Goal: Information Seeking & Learning: Learn about a topic

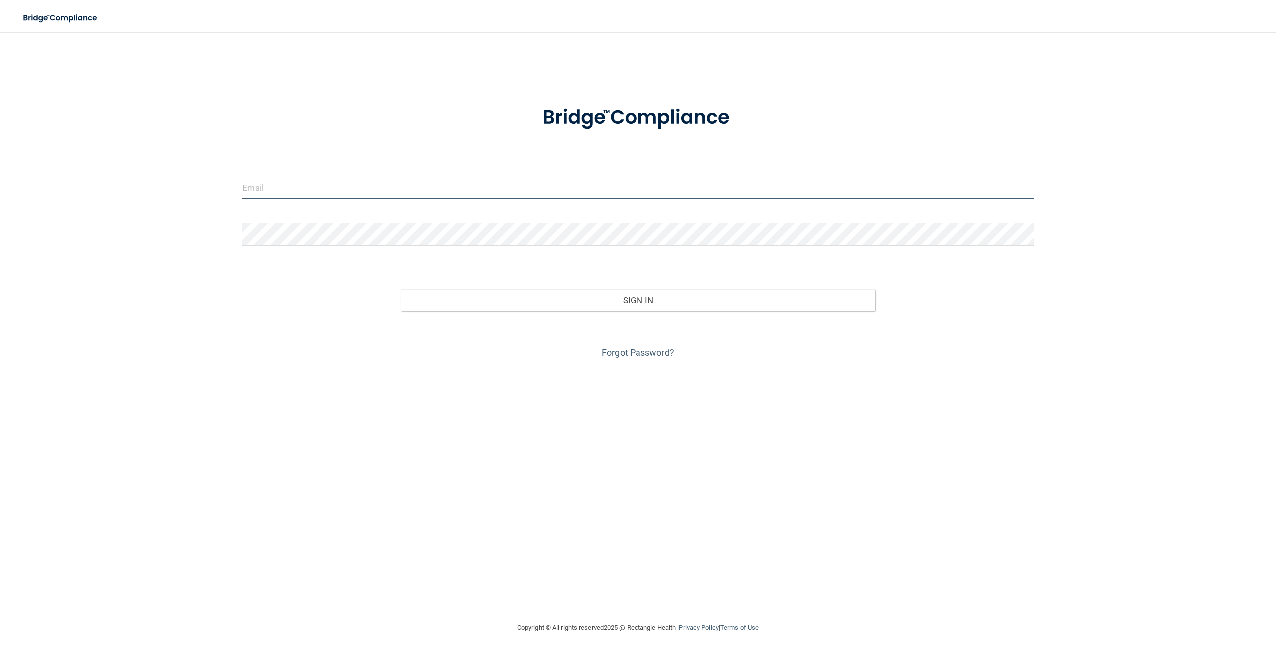
click at [303, 182] on input "email" at bounding box center [637, 187] width 791 height 22
type input "[PERSON_NAME][EMAIL_ADDRESS][PERSON_NAME][DOMAIN_NAME]"
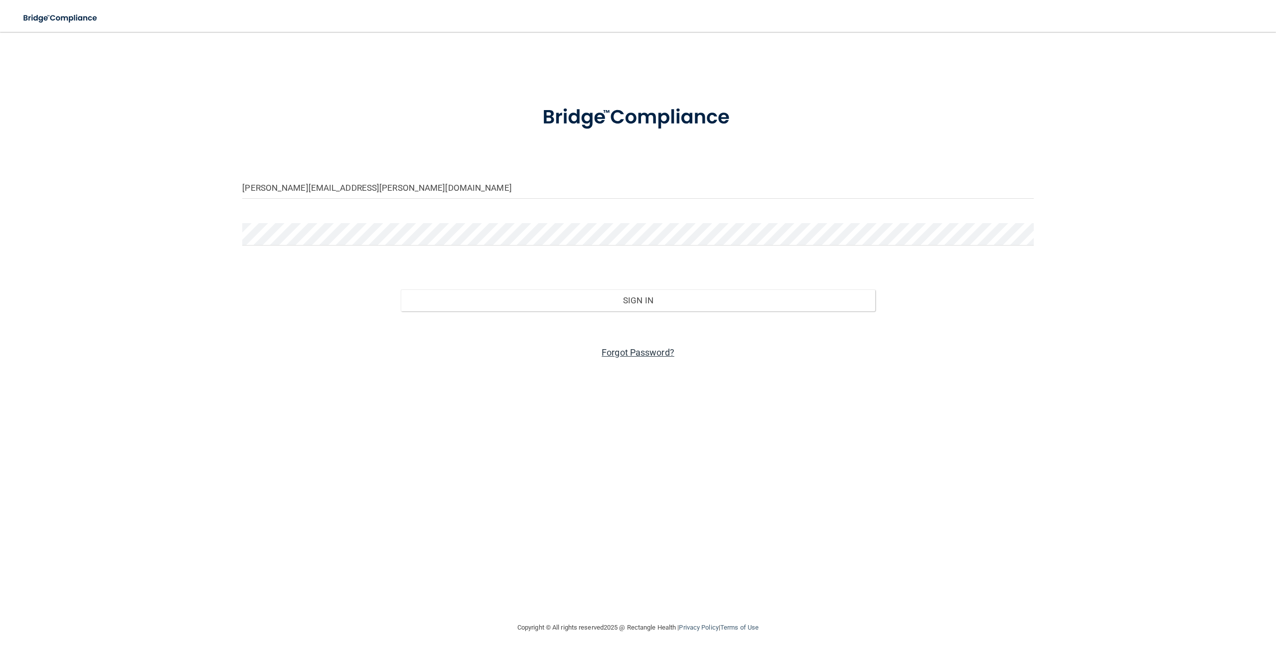
click at [623, 350] on link "Forgot Password?" at bounding box center [637, 352] width 73 height 10
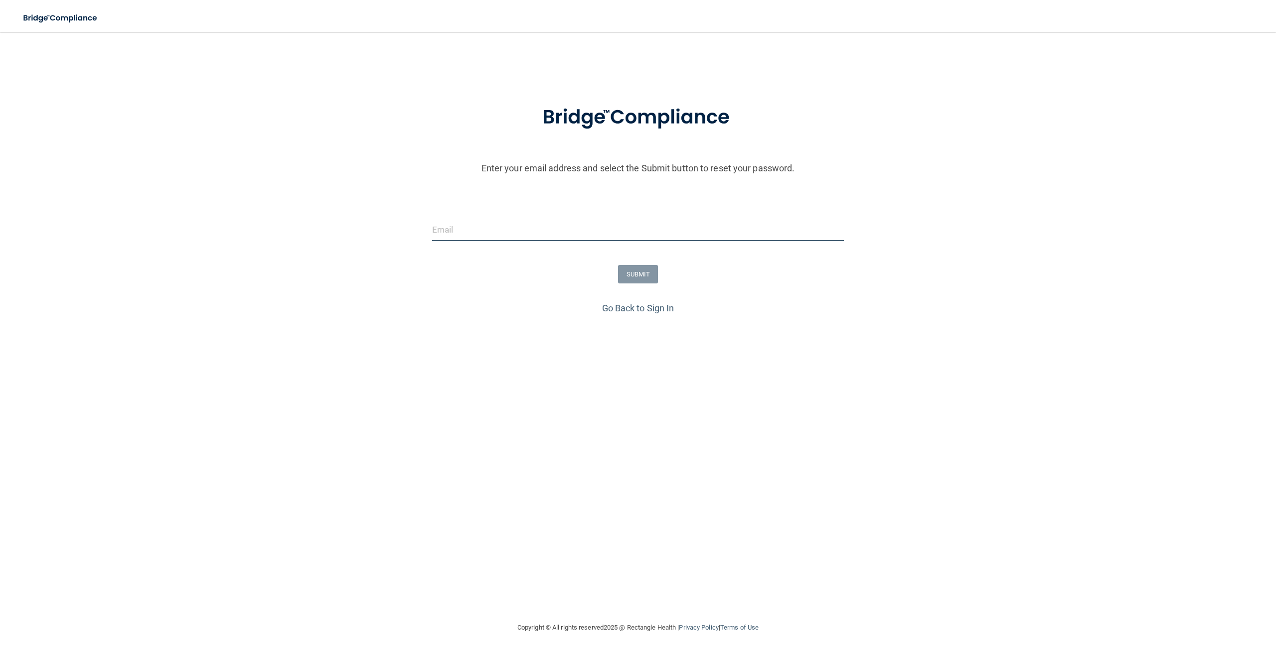
click at [514, 226] on input "email" at bounding box center [638, 230] width 412 height 22
type input "[PERSON_NAME][EMAIL_ADDRESS][PERSON_NAME][DOMAIN_NAME]"
click at [642, 274] on button "SUBMIT" at bounding box center [638, 274] width 40 height 18
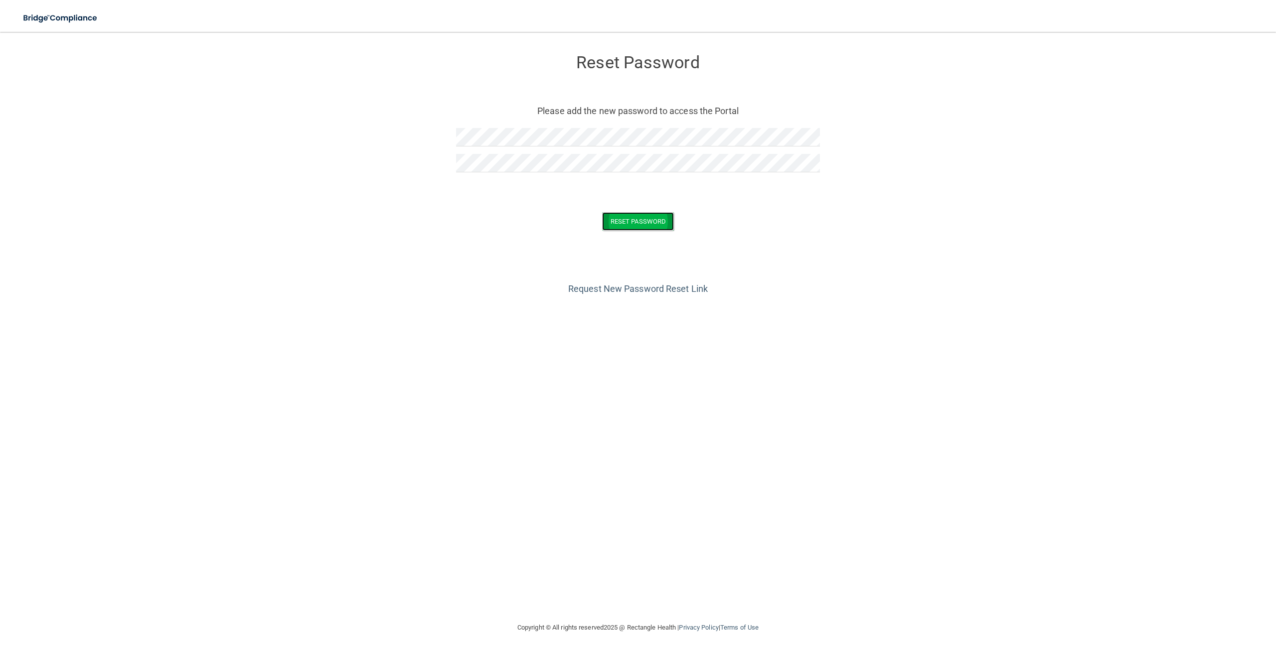
click at [643, 223] on button "Reset Password" at bounding box center [638, 221] width 72 height 18
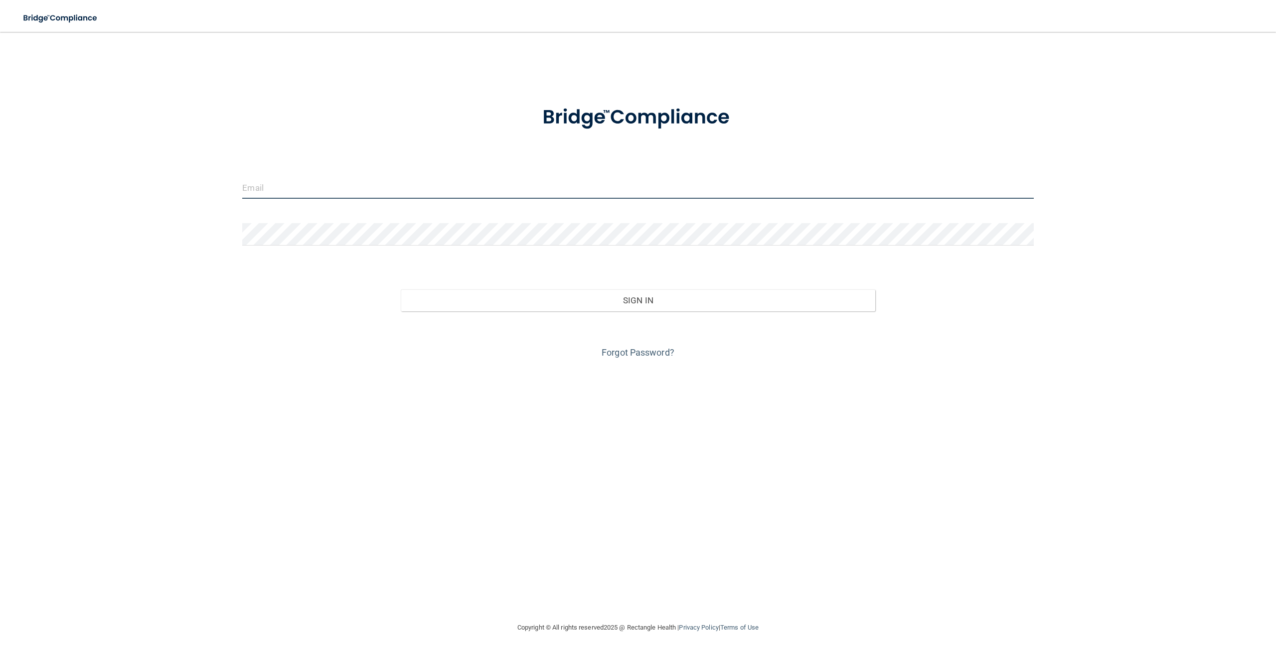
click at [360, 187] on input "email" at bounding box center [637, 187] width 791 height 22
type input "[PERSON_NAME][EMAIL_ADDRESS][PERSON_NAME][DOMAIN_NAME]"
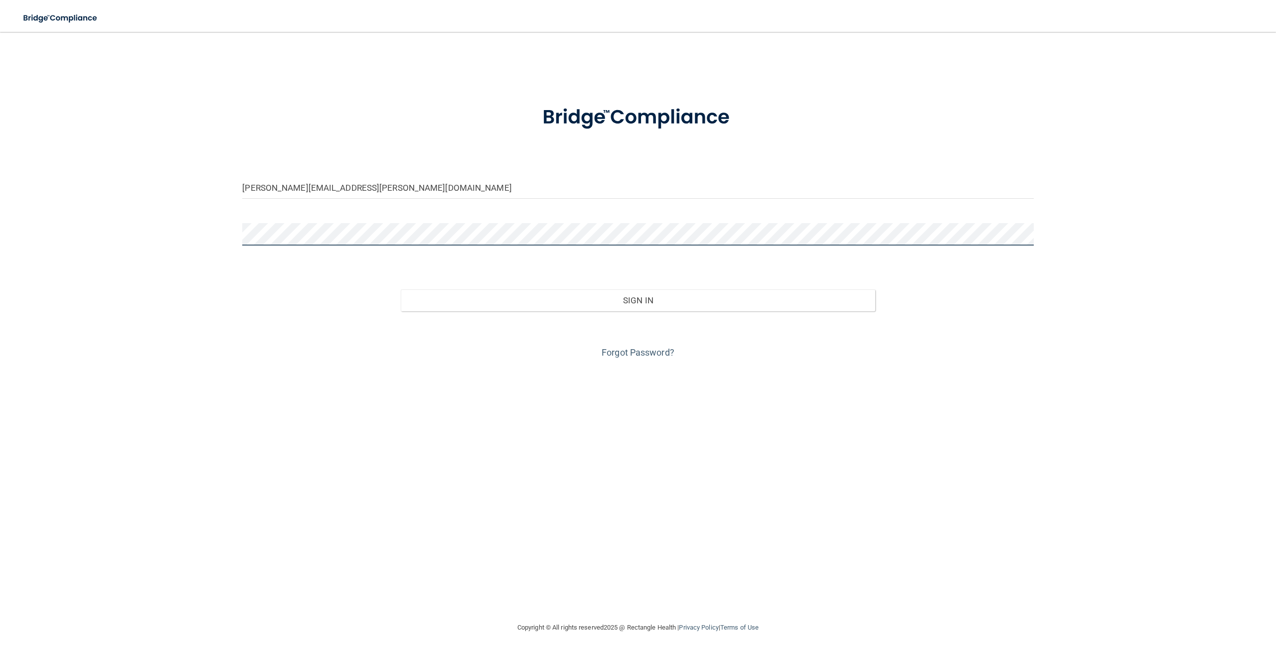
click at [401, 290] on button "Sign In" at bounding box center [638, 301] width 474 height 22
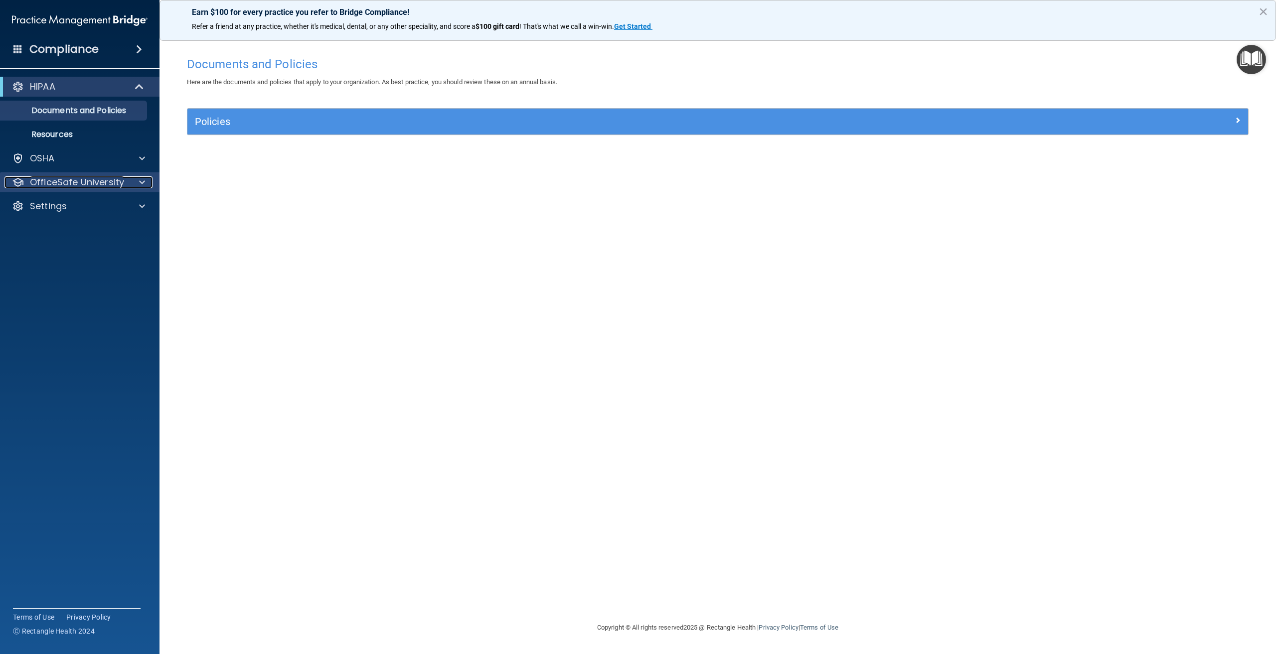
click at [58, 183] on p "OfficeSafe University" at bounding box center [77, 182] width 94 height 12
click at [58, 202] on p "HIPAA Training" at bounding box center [47, 206] width 82 height 10
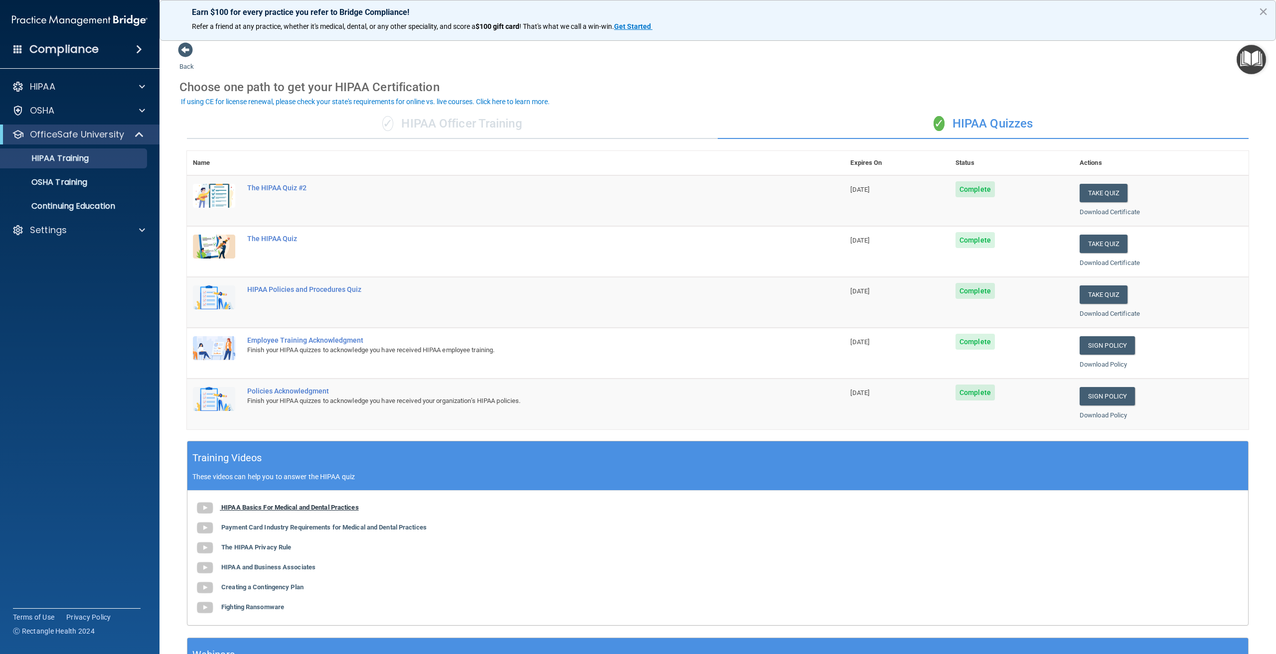
click at [305, 508] on b "HIPAA Basics For Medical and Dental Practices" at bounding box center [290, 507] width 138 height 7
click at [1088, 242] on button "Take Quiz" at bounding box center [1103, 244] width 48 height 18
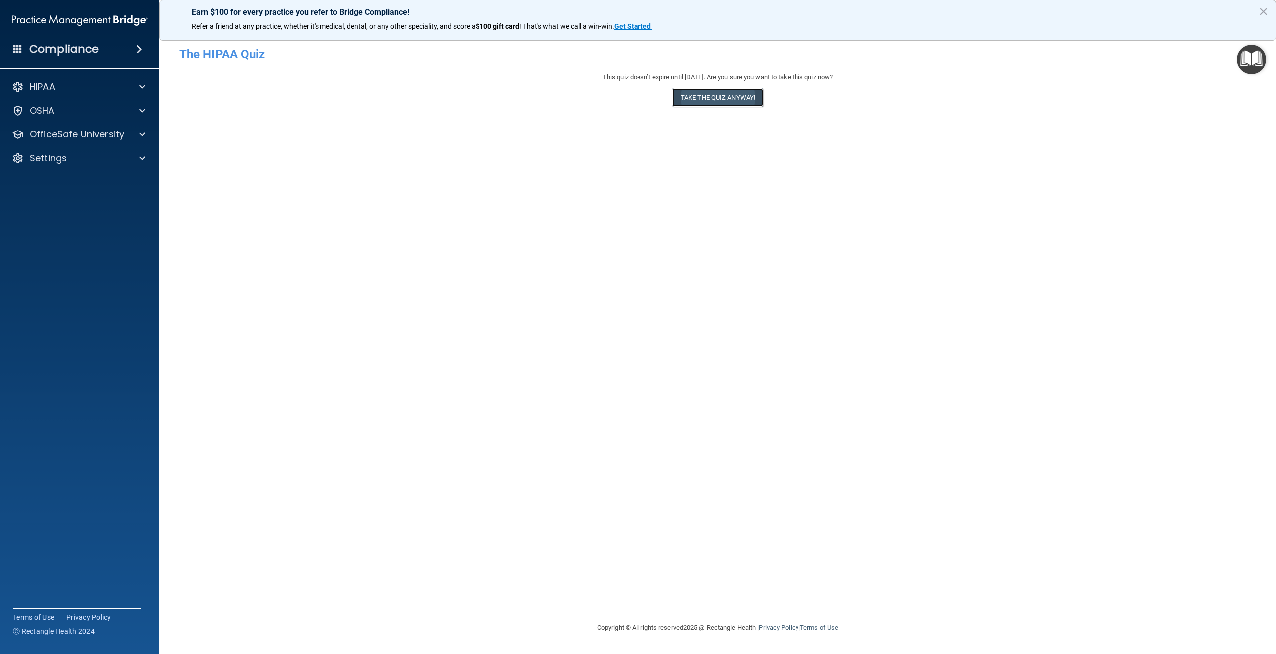
click at [734, 97] on button "Take the quiz anyway!" at bounding box center [717, 97] width 91 height 18
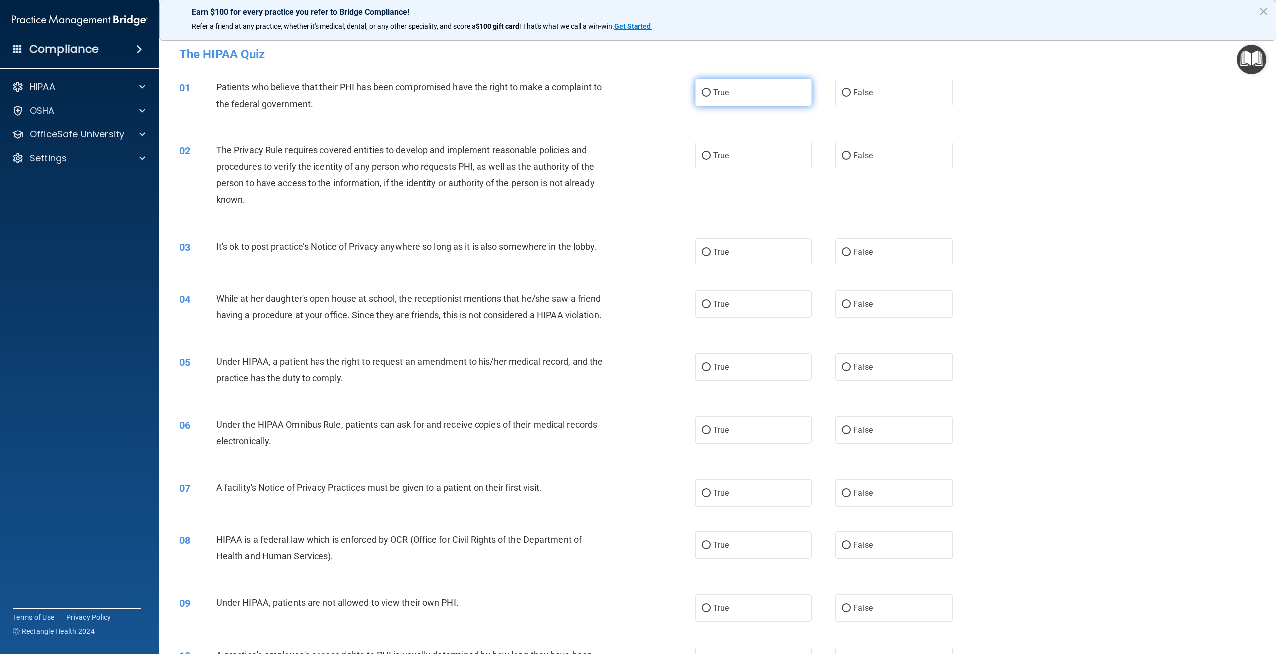
click at [704, 90] on input "True" at bounding box center [706, 92] width 9 height 7
radio input "true"
click at [702, 155] on input "True" at bounding box center [706, 155] width 9 height 7
radio input "true"
click at [703, 249] on input "True" at bounding box center [706, 252] width 9 height 7
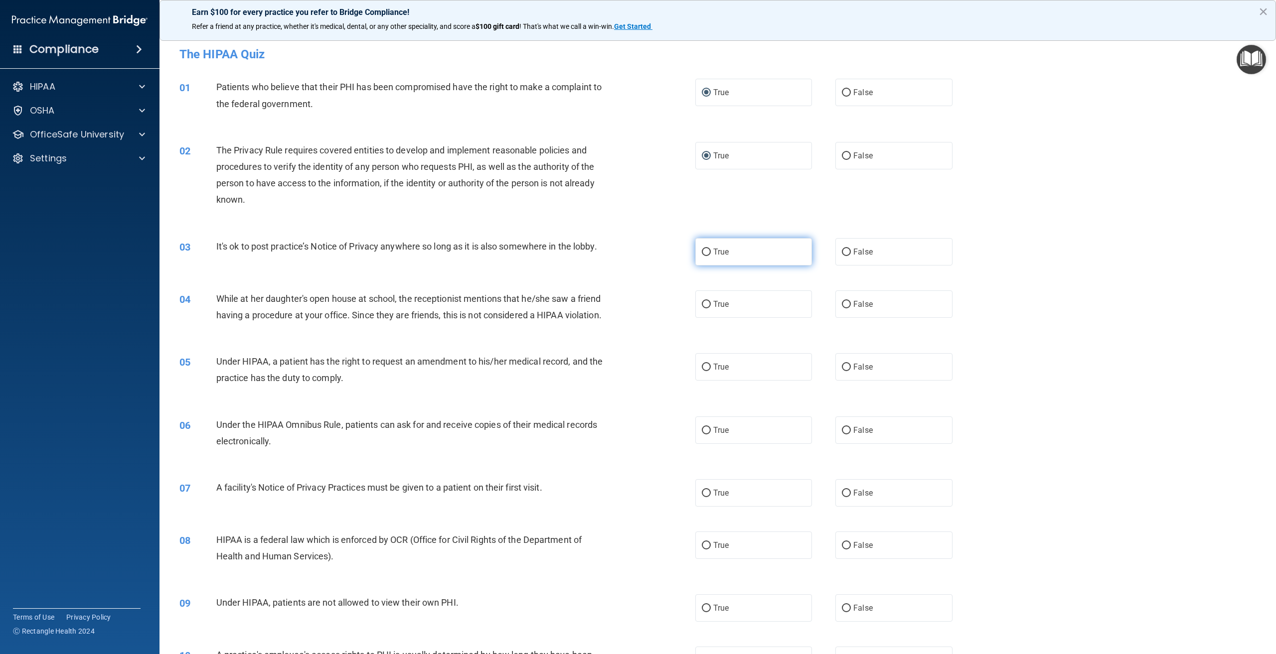
radio input "true"
click at [843, 302] on input "False" at bounding box center [846, 304] width 9 height 7
radio input "true"
click at [703, 371] on input "True" at bounding box center [706, 367] width 9 height 7
radio input "true"
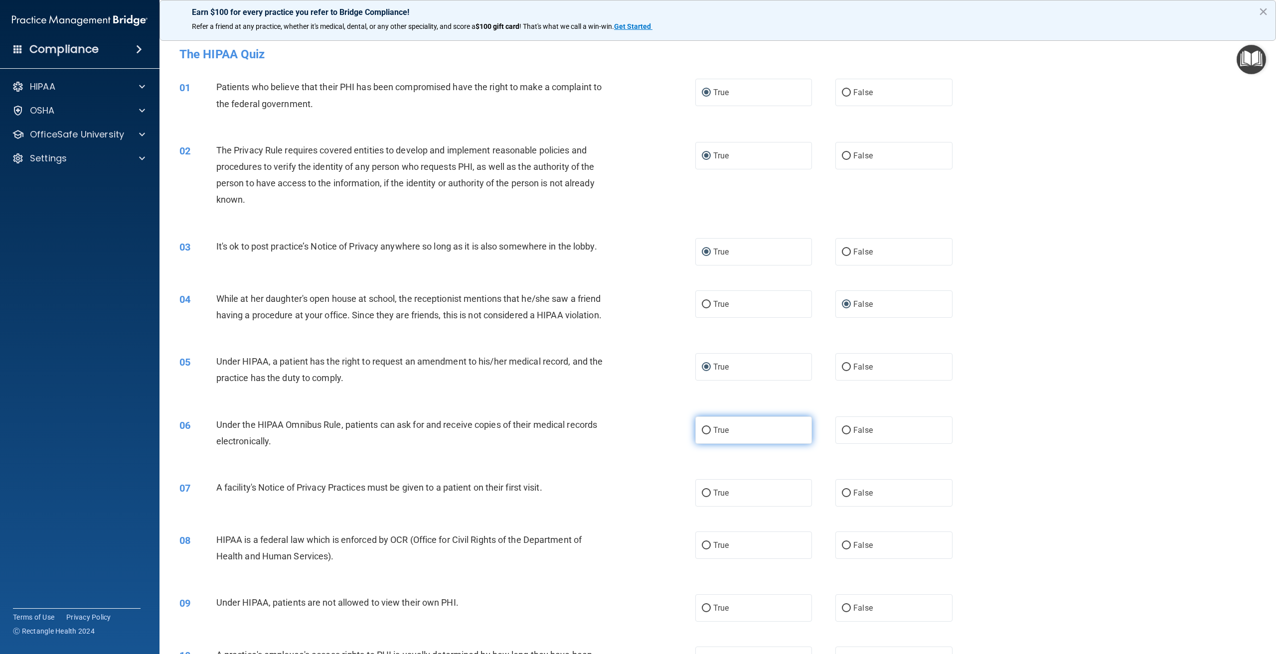
click at [703, 435] on input "True" at bounding box center [706, 430] width 9 height 7
radio input "true"
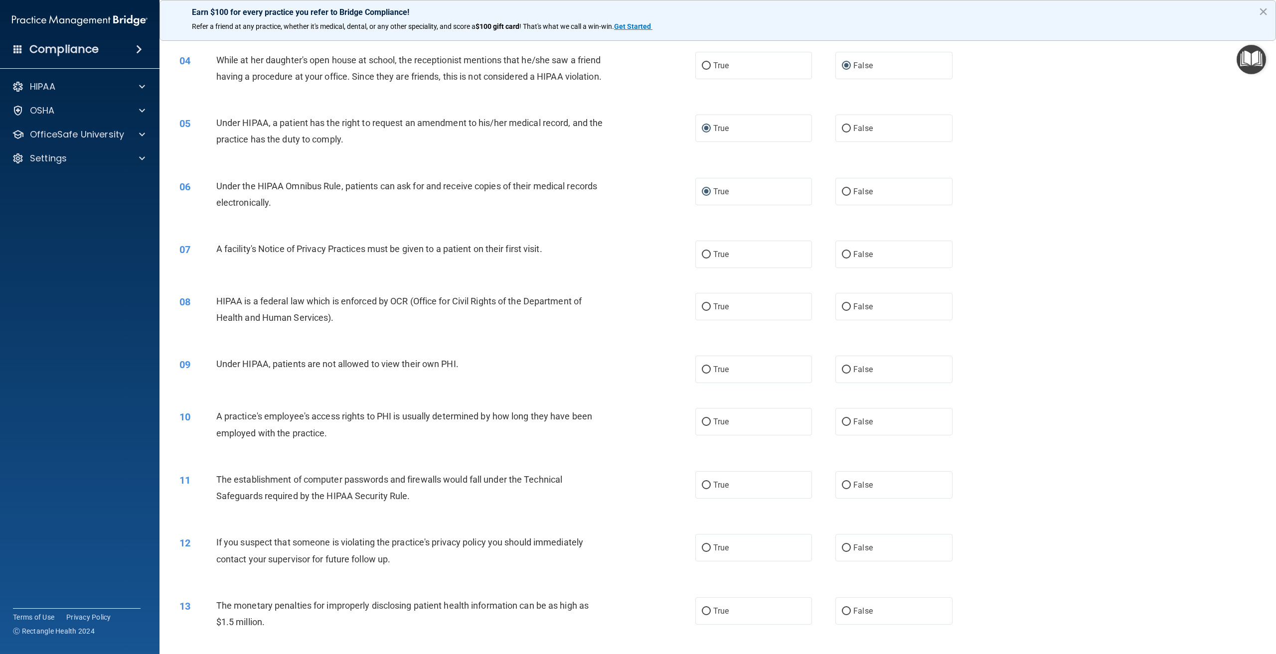
scroll to position [241, 0]
click at [702, 257] on input "True" at bounding box center [706, 252] width 9 height 7
radio input "true"
click at [703, 309] on input "True" at bounding box center [706, 304] width 9 height 7
radio input "true"
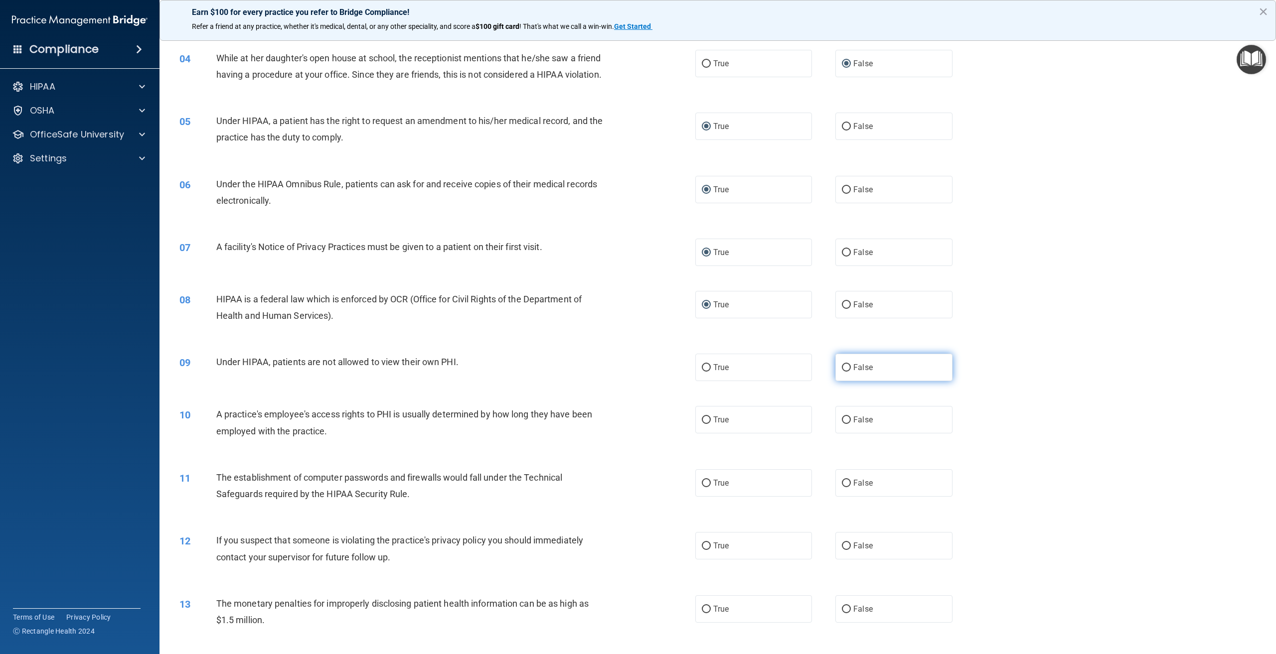
click at [842, 372] on input "False" at bounding box center [846, 367] width 9 height 7
radio input "true"
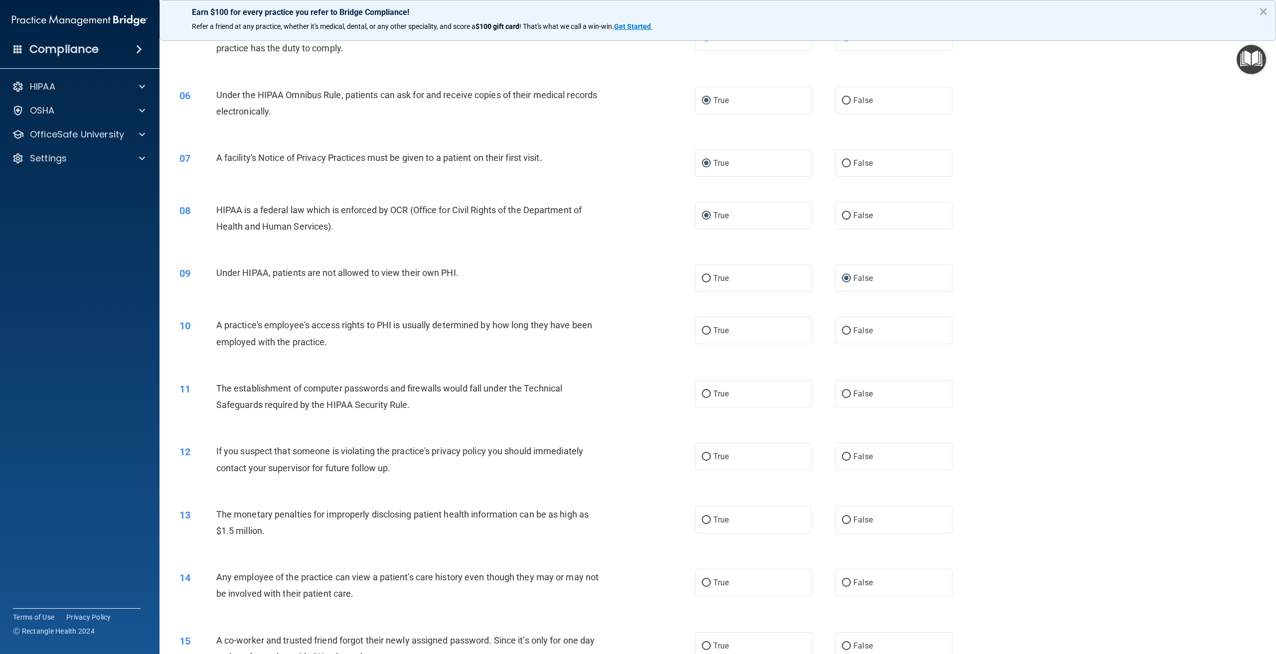
scroll to position [332, 0]
click at [842, 333] on input "False" at bounding box center [846, 328] width 9 height 7
radio input "true"
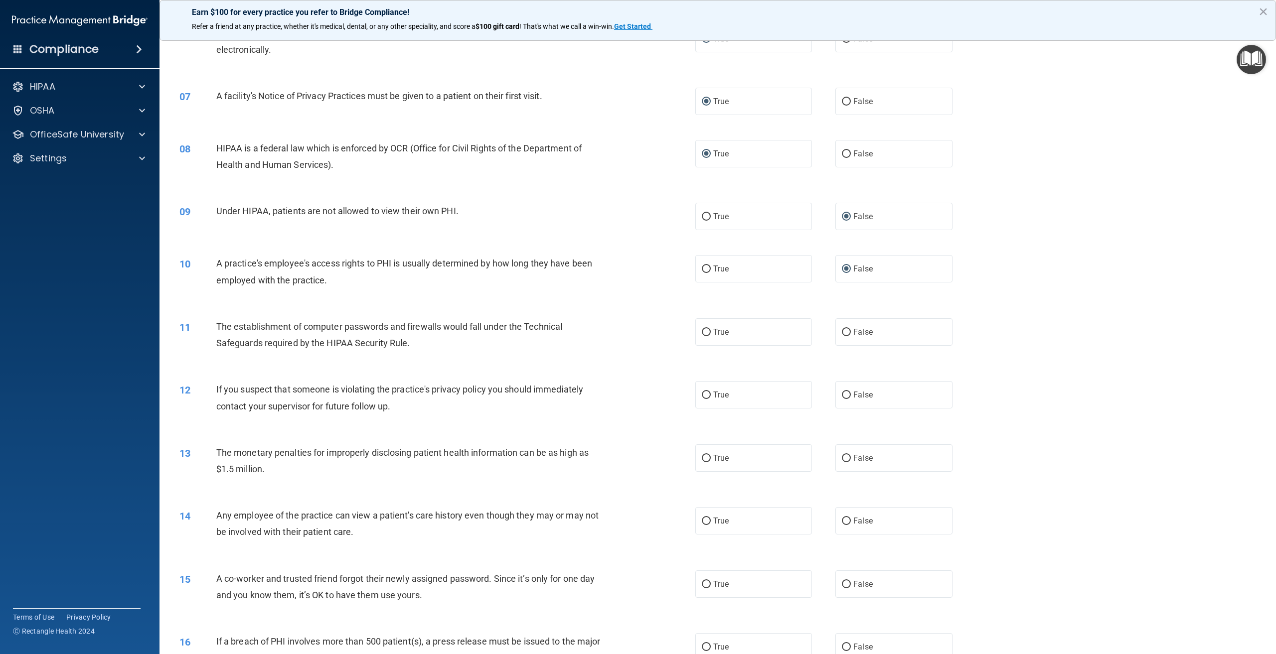
scroll to position [395, 0]
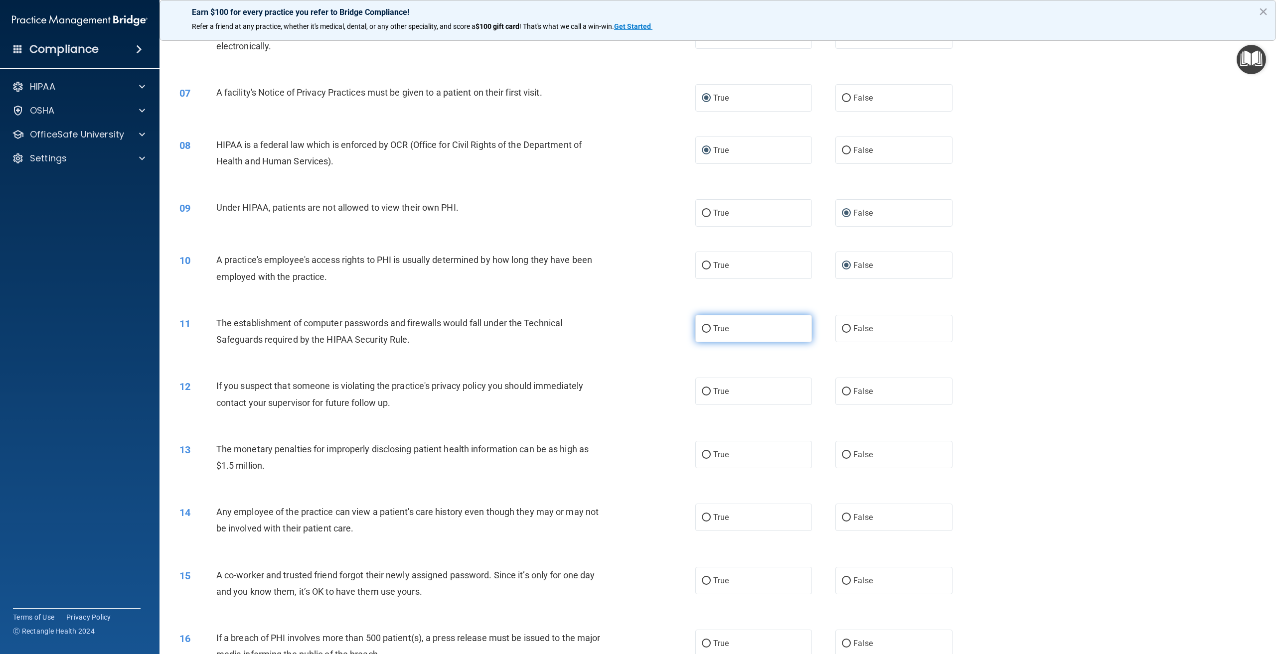
click at [702, 333] on input "True" at bounding box center [706, 328] width 9 height 7
radio input "true"
click at [702, 396] on input "True" at bounding box center [706, 391] width 9 height 7
radio input "true"
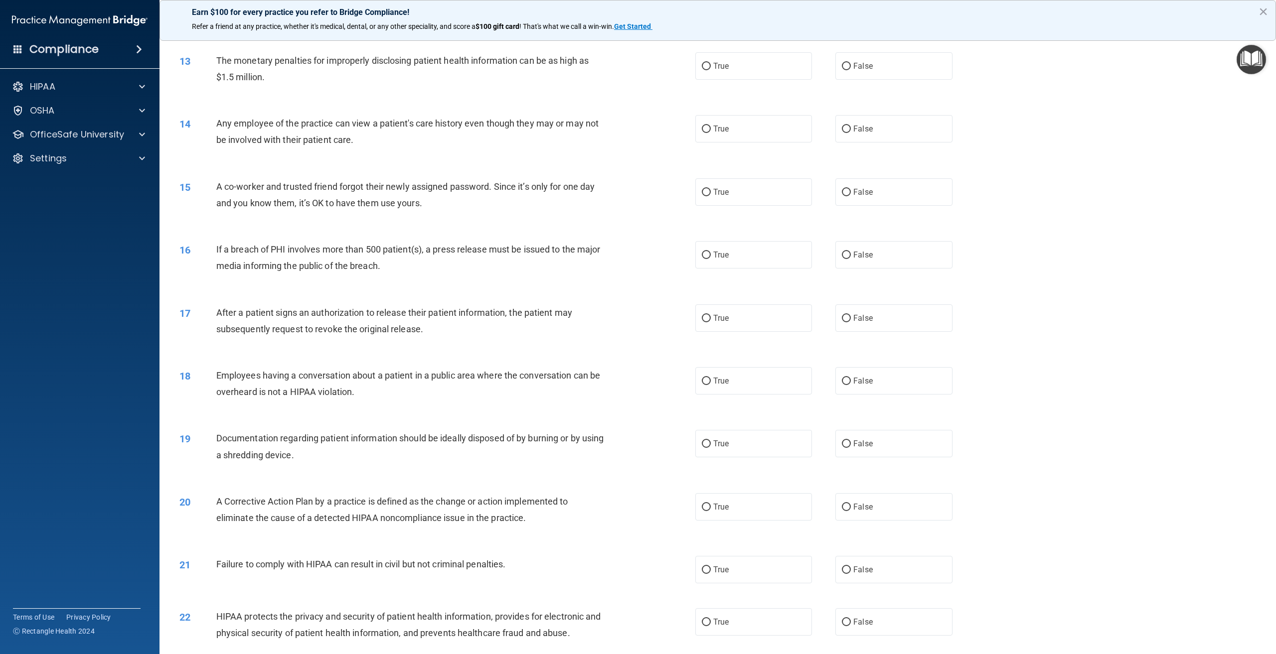
scroll to position [789, 0]
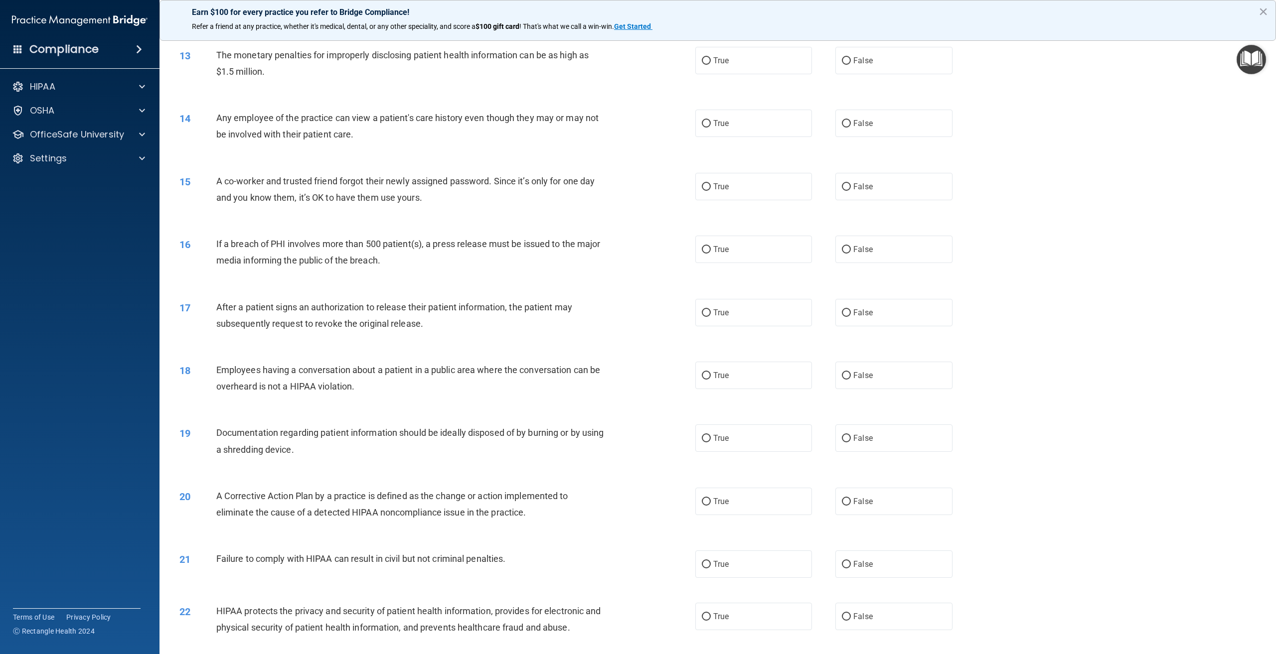
drag, startPoint x: 701, startPoint y: 75, endPoint x: 689, endPoint y: 87, distance: 17.3
click at [702, 65] on input "True" at bounding box center [706, 60] width 9 height 7
radio input "true"
click at [842, 128] on input "False" at bounding box center [846, 123] width 9 height 7
radio input "true"
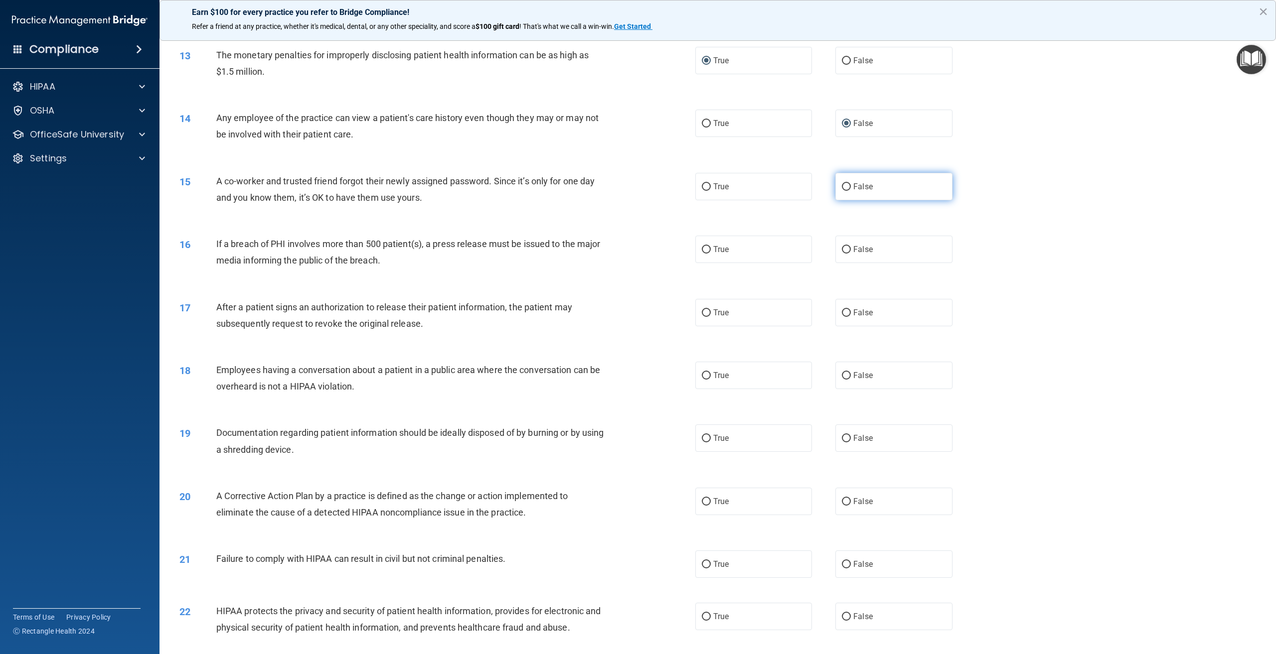
drag, startPoint x: 842, startPoint y: 200, endPoint x: 834, endPoint y: 204, distance: 9.2
click at [842, 191] on input "False" at bounding box center [846, 186] width 9 height 7
radio input "true"
drag, startPoint x: 842, startPoint y: 265, endPoint x: 832, endPoint y: 268, distance: 10.4
click at [842, 254] on input "False" at bounding box center [846, 249] width 9 height 7
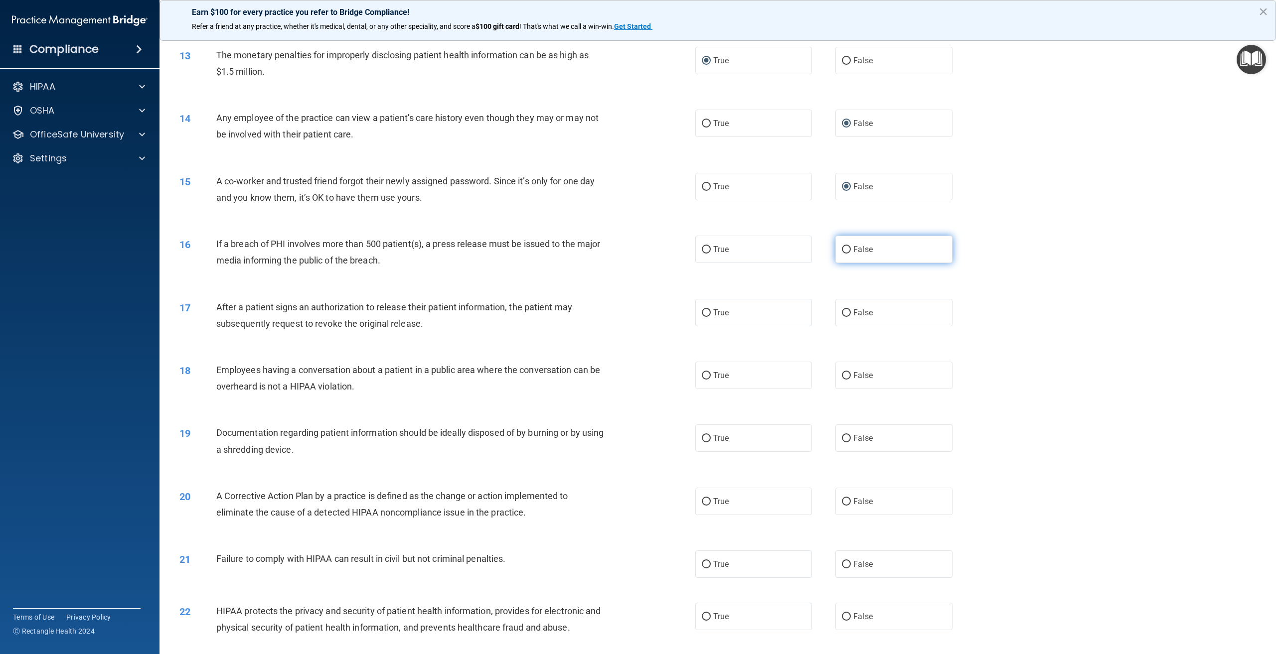
radio input "true"
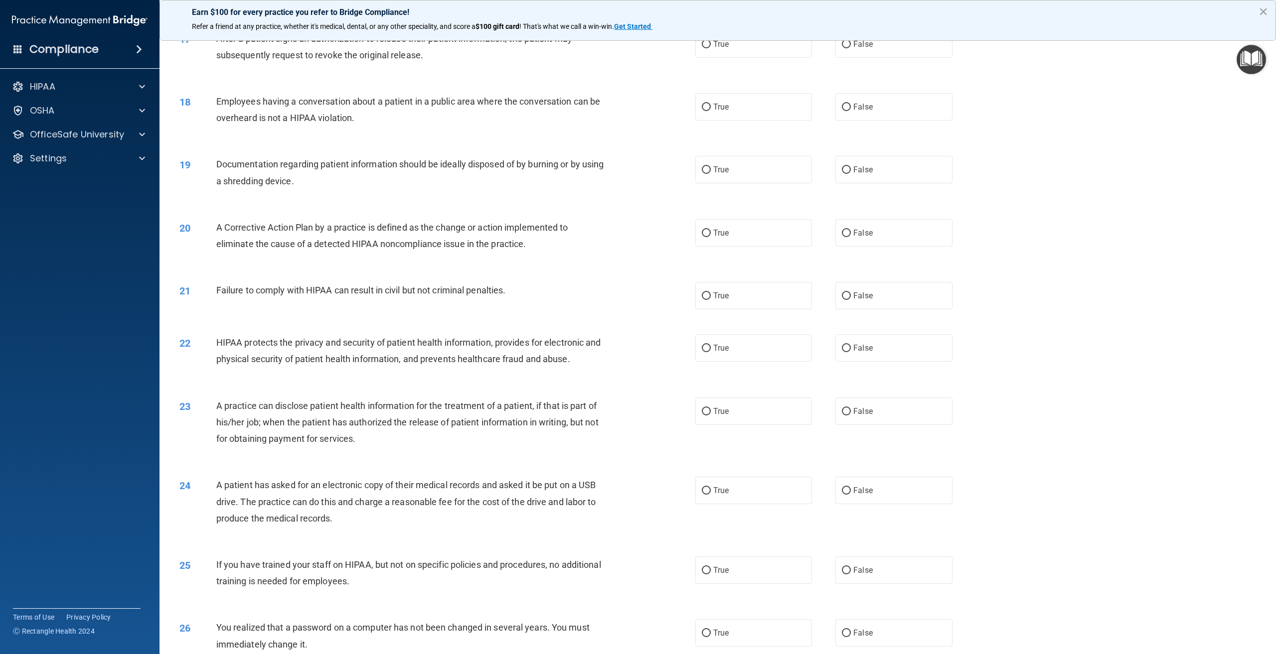
scroll to position [1054, 0]
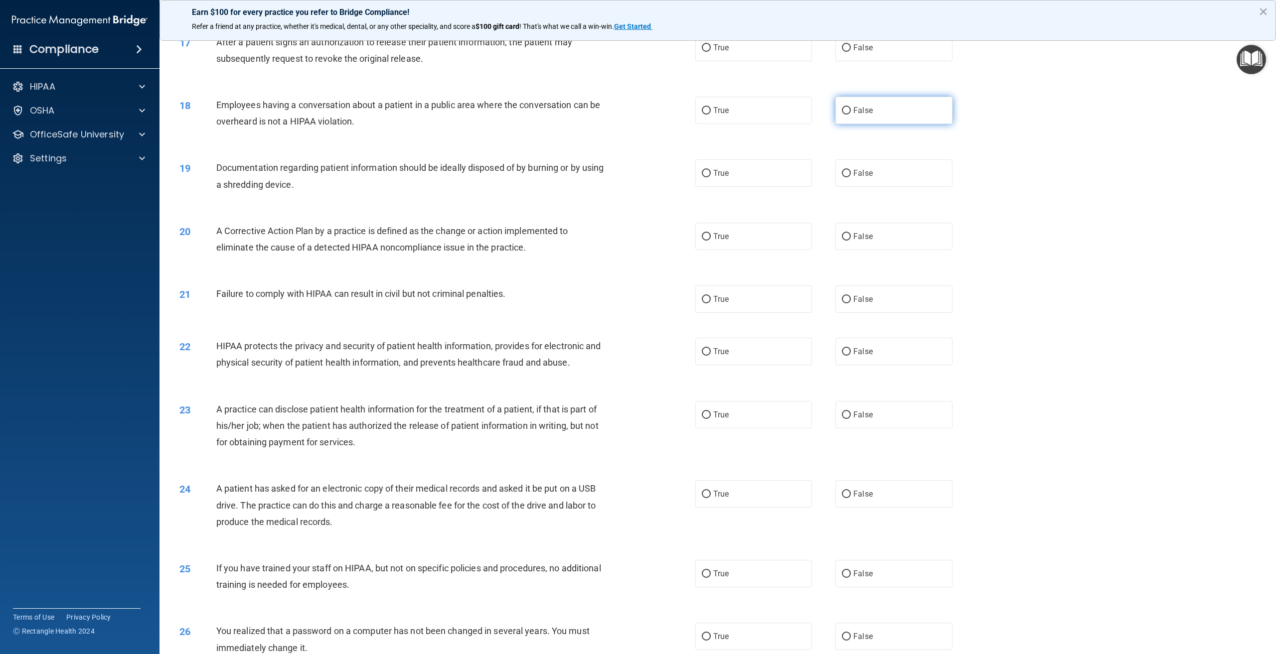
click at [842, 115] on input "False" at bounding box center [846, 110] width 9 height 7
radio input "true"
drag, startPoint x: 702, startPoint y: 58, endPoint x: 699, endPoint y: 65, distance: 7.1
click at [702, 49] on input "True" at bounding box center [706, 44] width 9 height 7
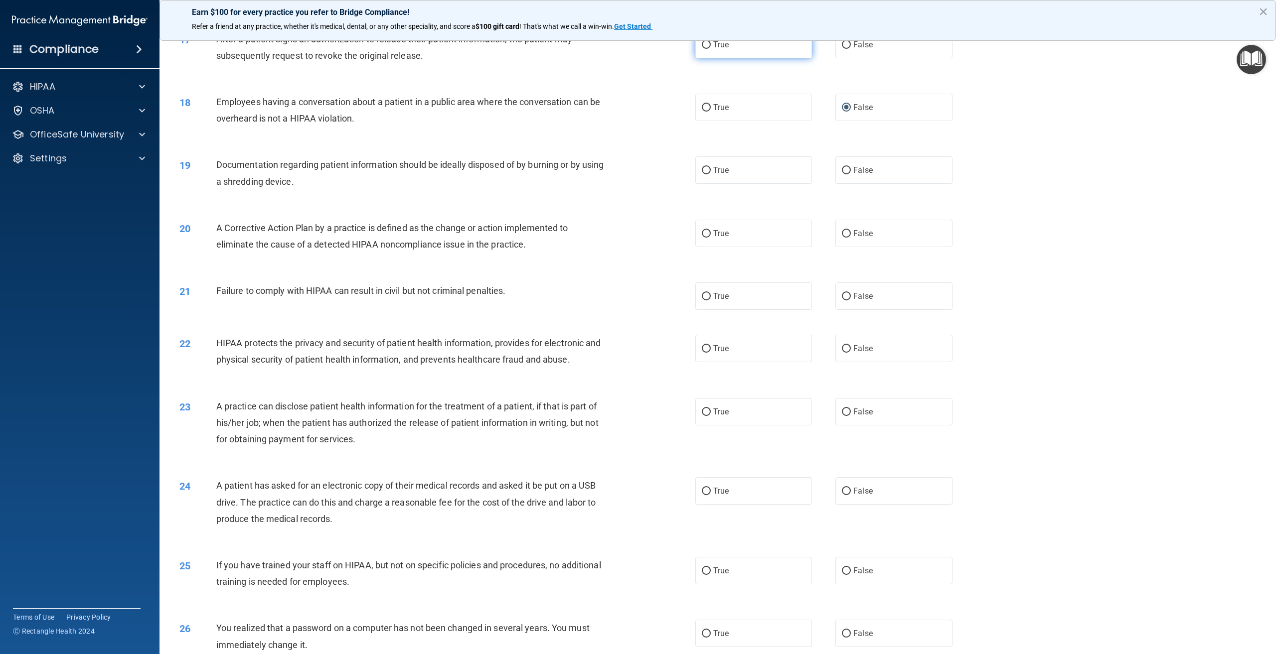
radio input "true"
click at [704, 174] on input "True" at bounding box center [706, 170] width 9 height 7
radio input "true"
click at [842, 238] on input "False" at bounding box center [846, 233] width 9 height 7
radio input "true"
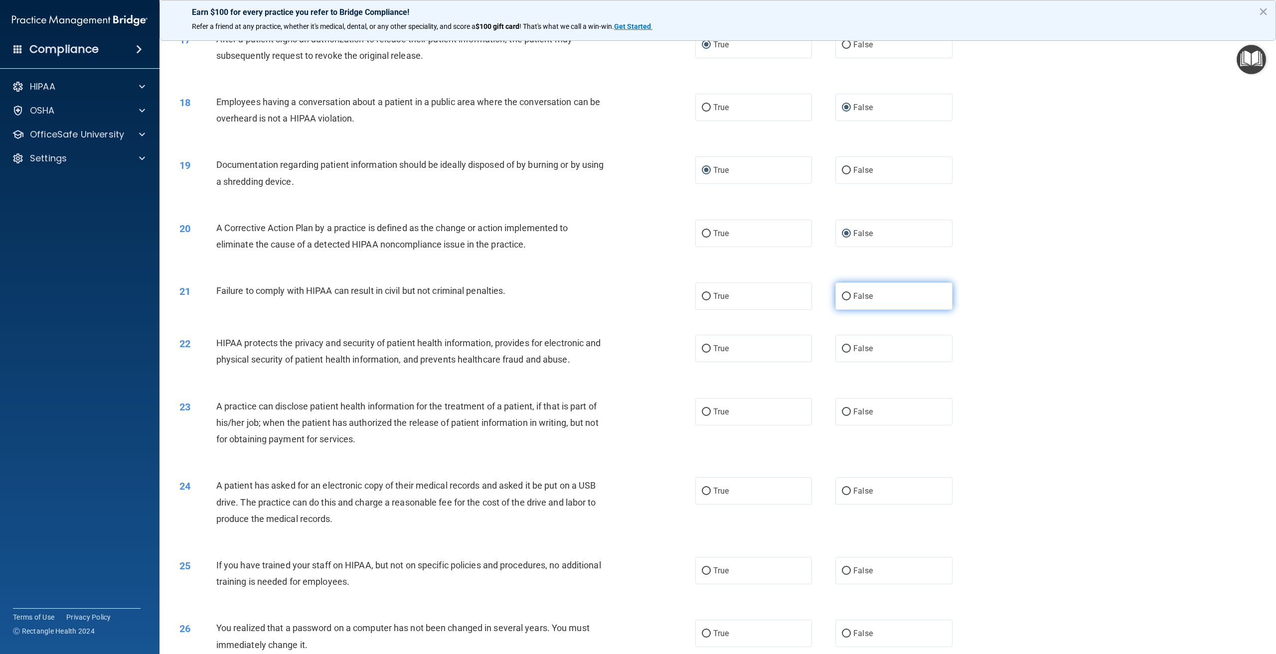
click at [843, 300] on input "False" at bounding box center [846, 296] width 9 height 7
radio input "true"
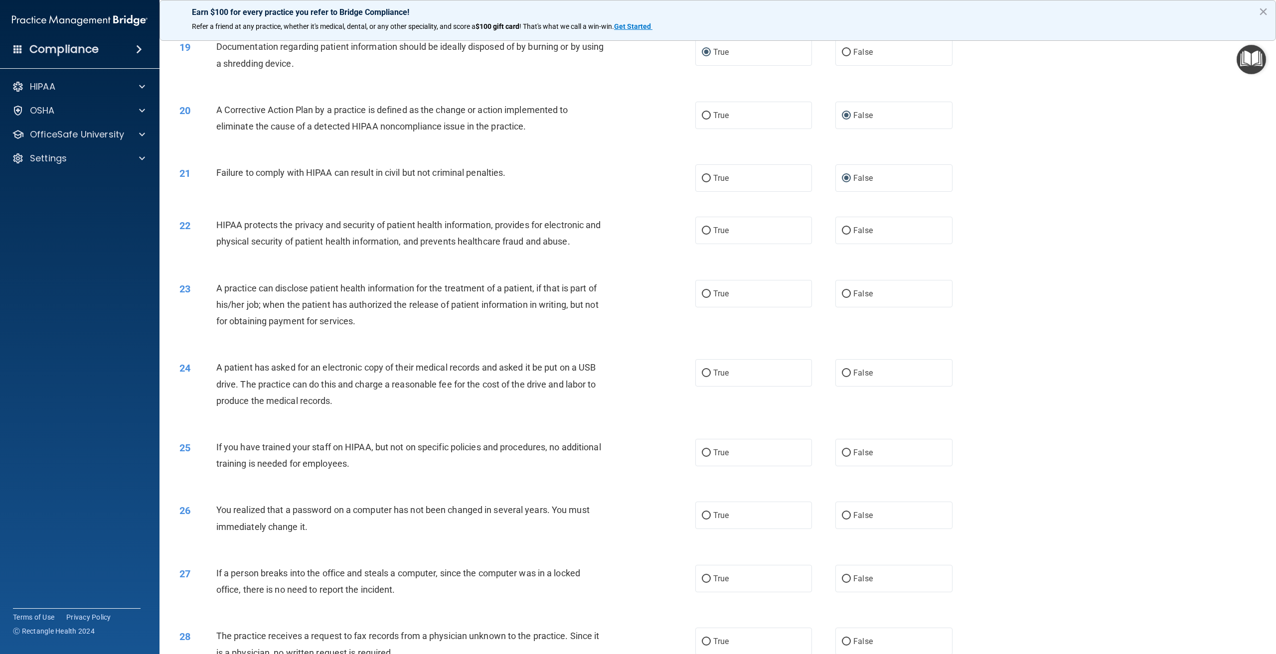
scroll to position [1177, 0]
click at [703, 233] on input "True" at bounding box center [706, 229] width 9 height 7
radio input "true"
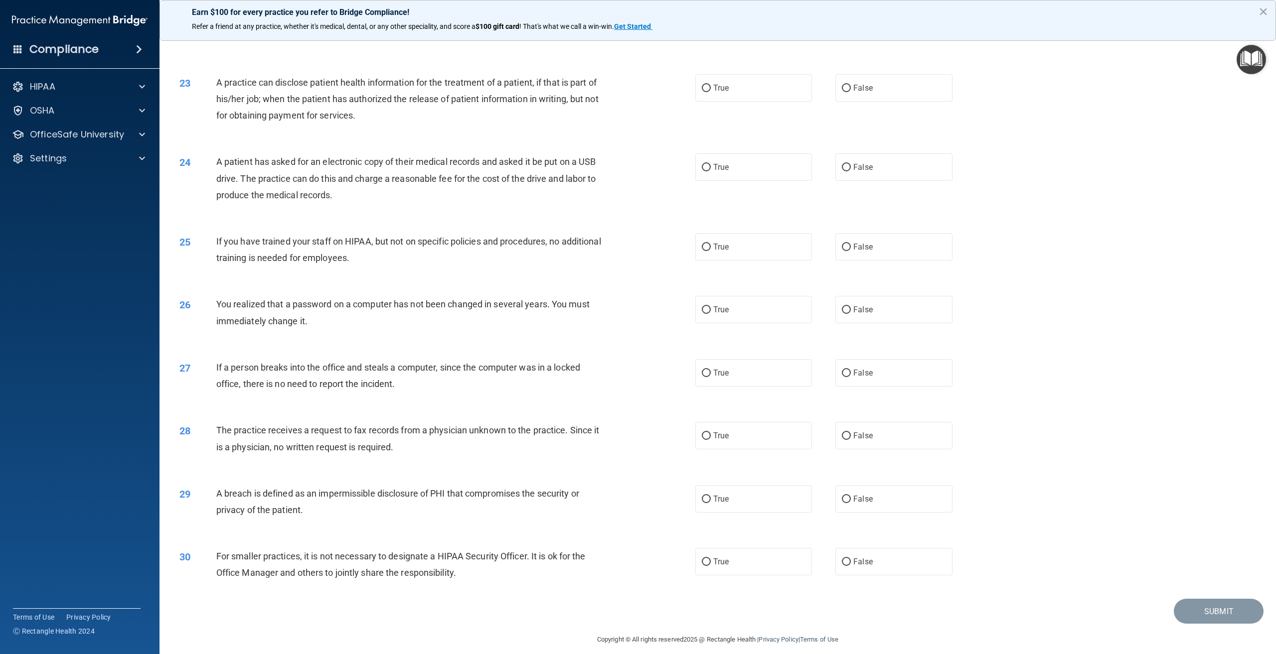
scroll to position [1407, 0]
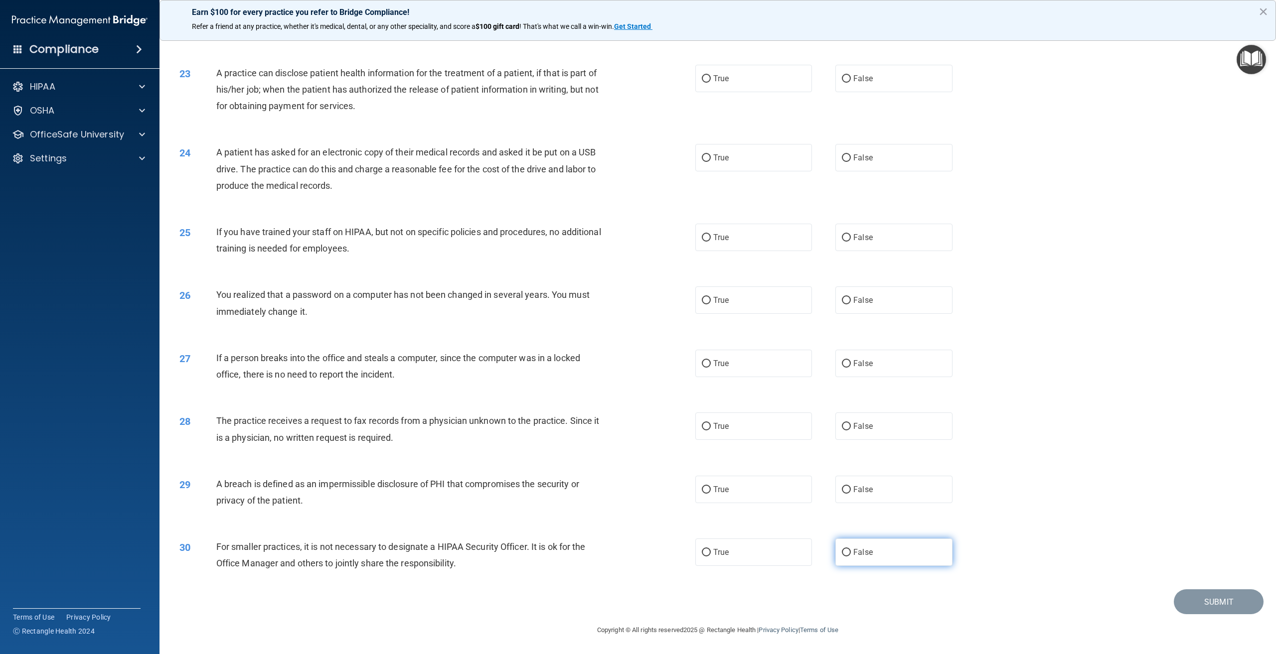
click at [842, 551] on input "False" at bounding box center [846, 552] width 9 height 7
radio input "true"
click at [839, 483] on label "False" at bounding box center [893, 489] width 117 height 27
click at [842, 486] on input "False" at bounding box center [846, 489] width 9 height 7
radio input "true"
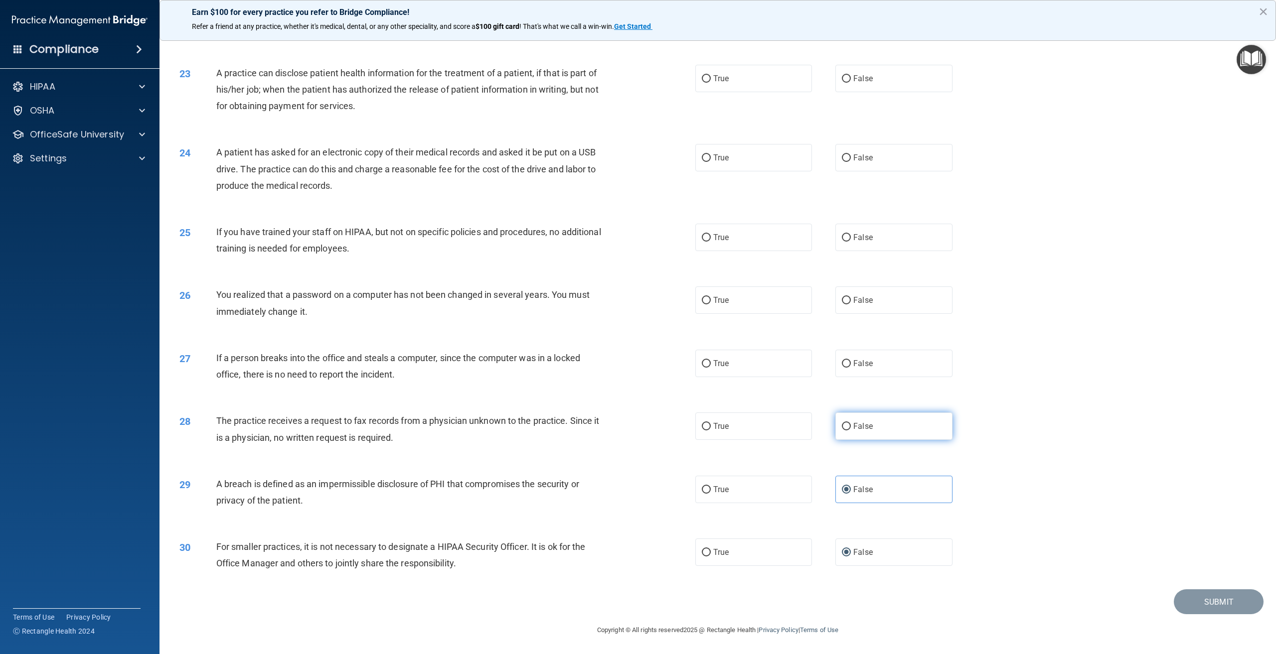
click at [844, 425] on input "False" at bounding box center [846, 426] width 9 height 7
radio input "true"
click at [842, 362] on input "False" at bounding box center [846, 363] width 9 height 7
radio input "true"
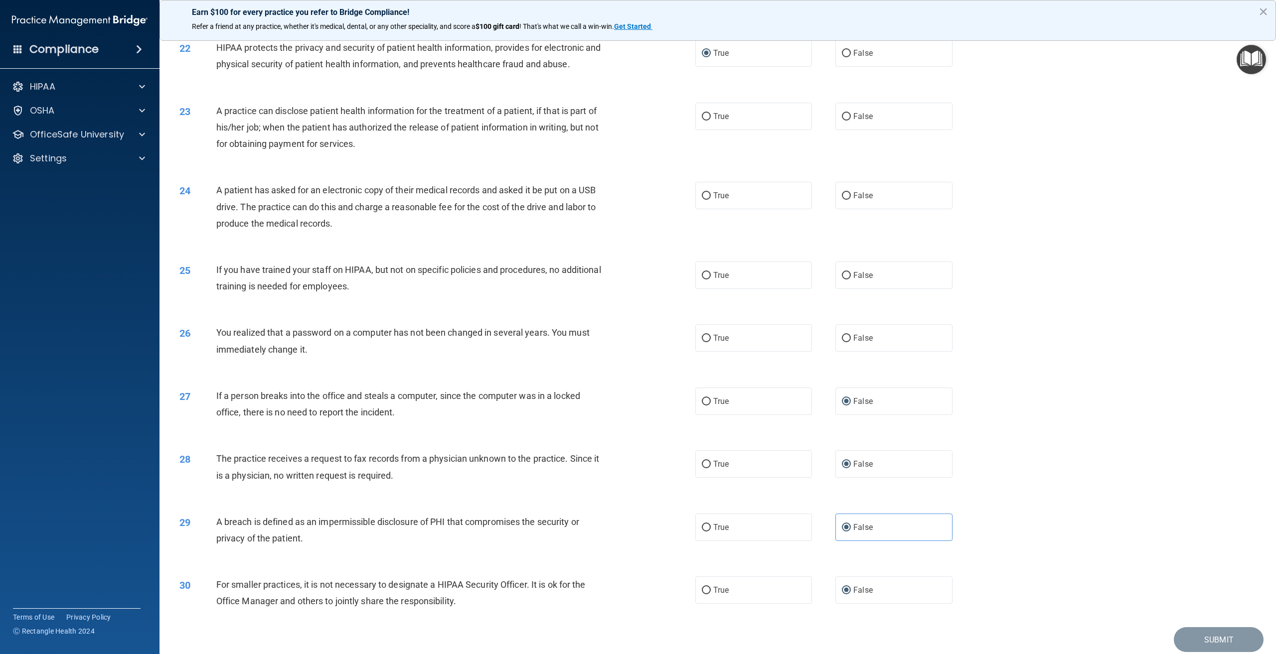
scroll to position [1351, 0]
click at [842, 344] on input "False" at bounding box center [846, 339] width 9 height 7
radio input "true"
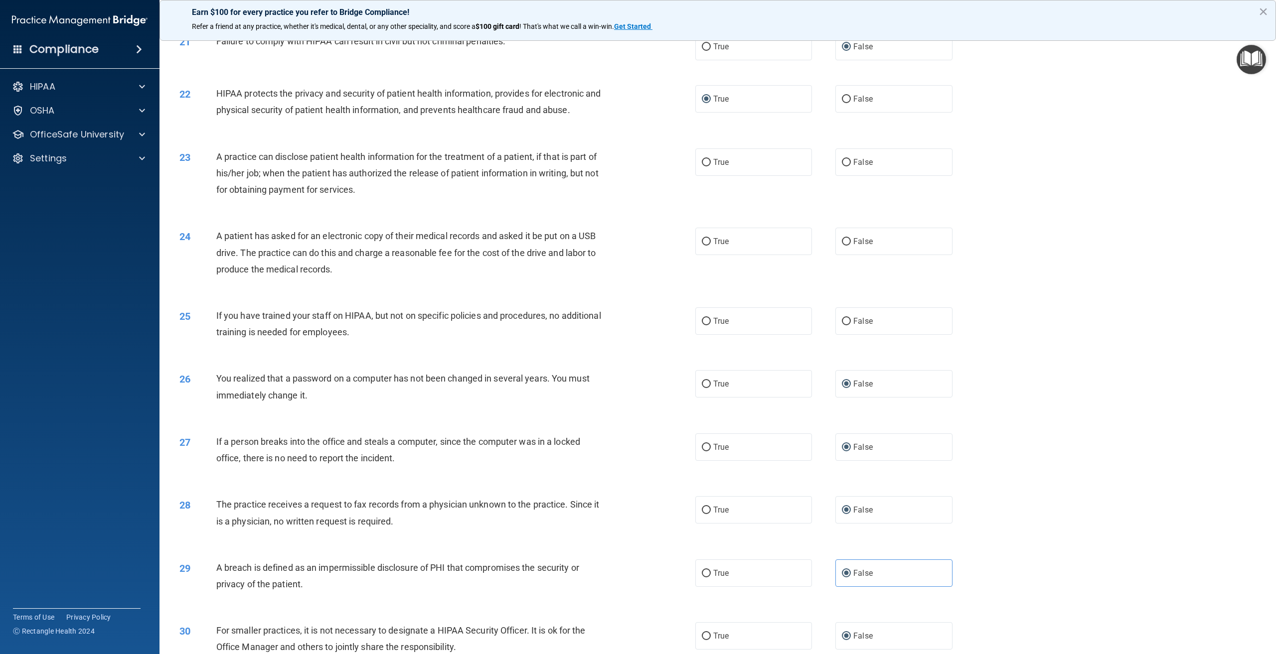
scroll to position [1306, 0]
click at [843, 326] on input "False" at bounding box center [846, 322] width 9 height 7
radio input "true"
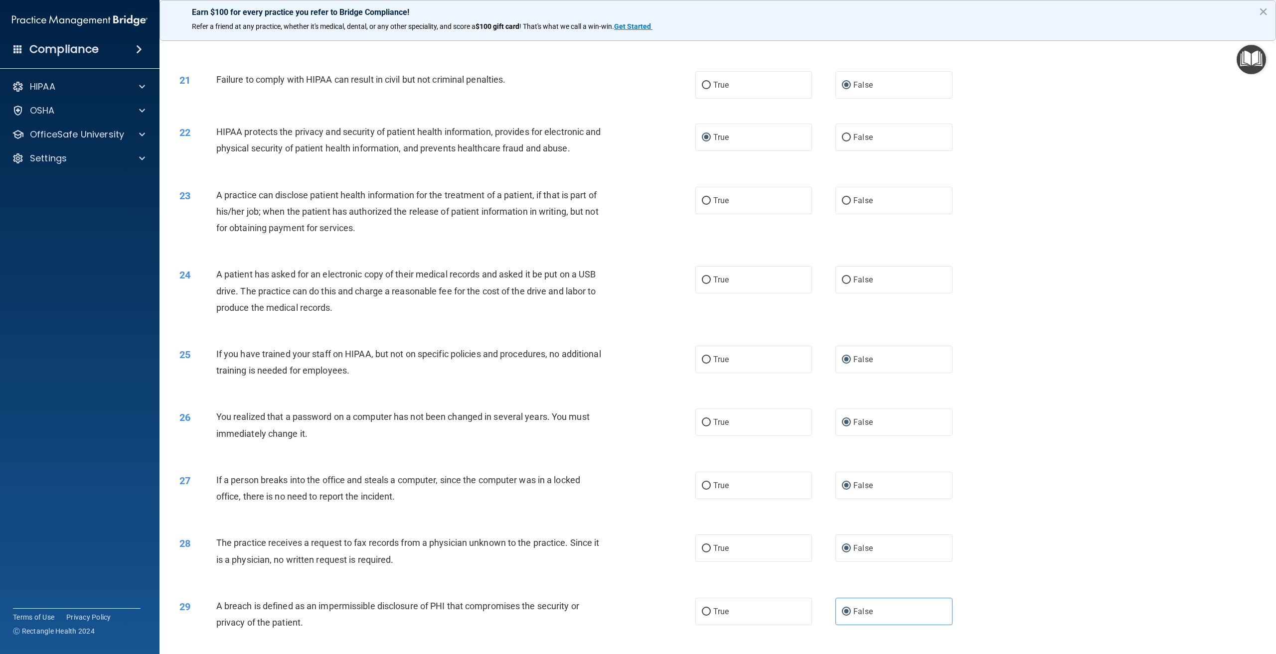
scroll to position [1257, 0]
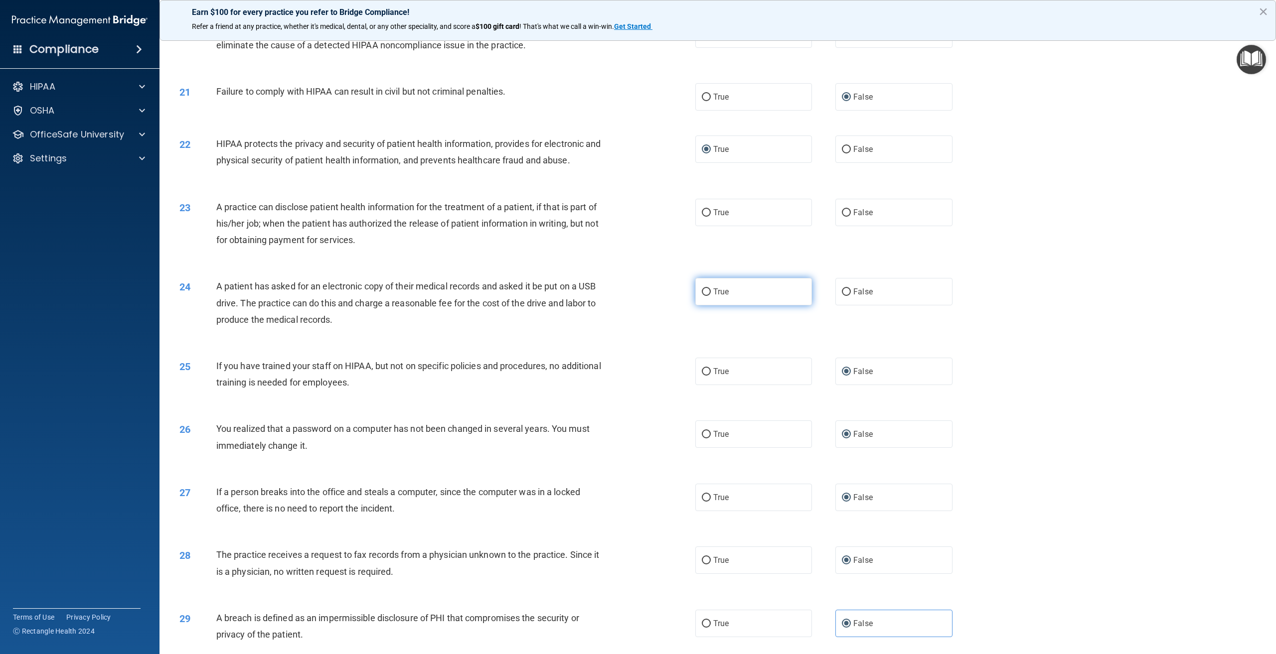
click at [702, 296] on input "True" at bounding box center [706, 292] width 9 height 7
radio input "true"
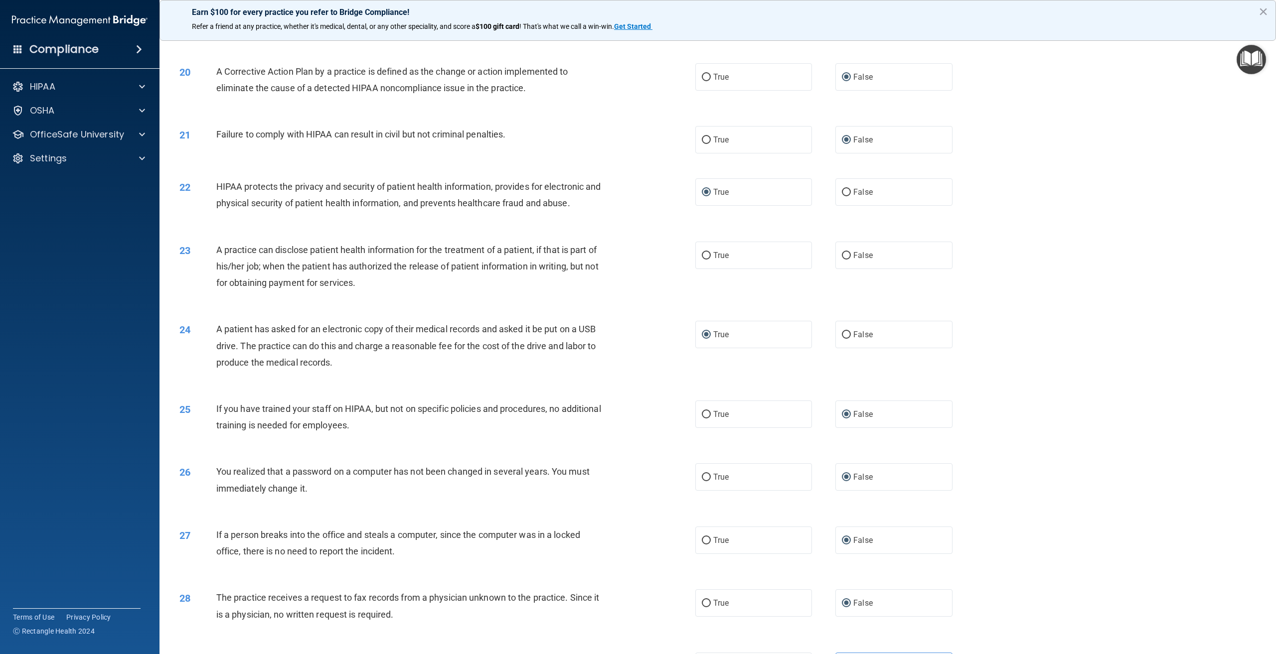
scroll to position [1212, 0]
click at [702, 261] on input "True" at bounding box center [706, 257] width 9 height 7
radio input "true"
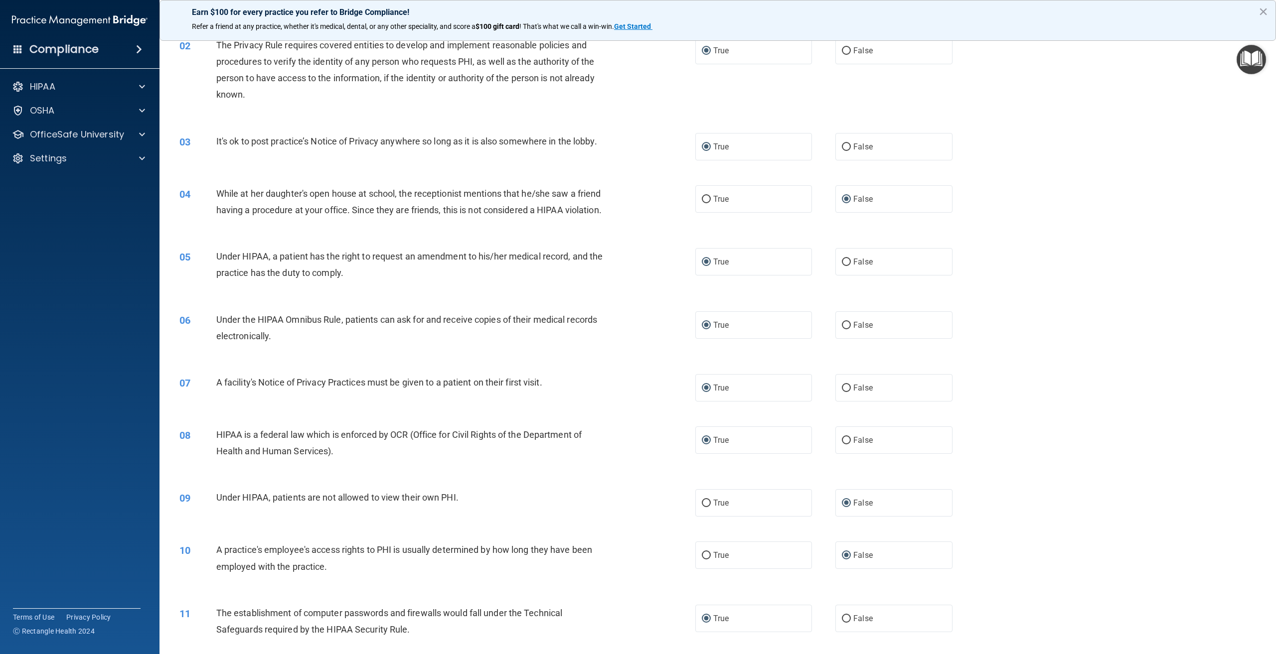
scroll to position [0, 0]
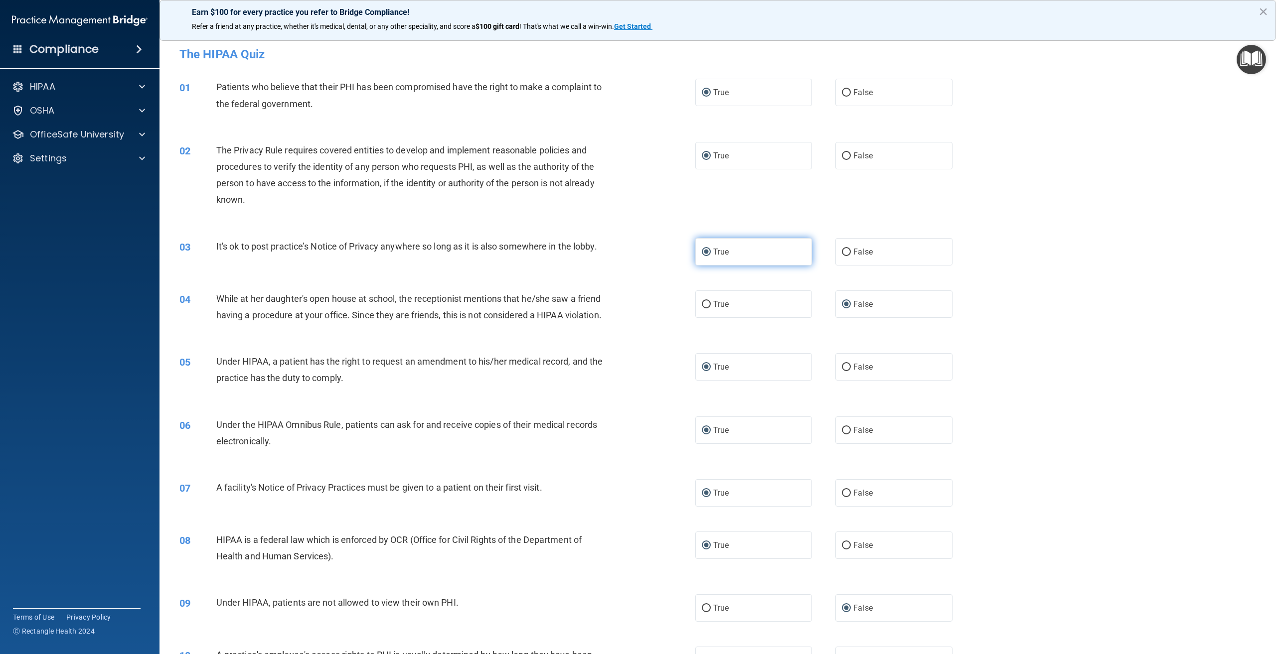
click at [708, 250] on label "True" at bounding box center [753, 251] width 117 height 27
click at [708, 250] on input "True" at bounding box center [706, 252] width 9 height 7
click at [843, 251] on input "False" at bounding box center [846, 252] width 9 height 7
radio input "true"
radio input "false"
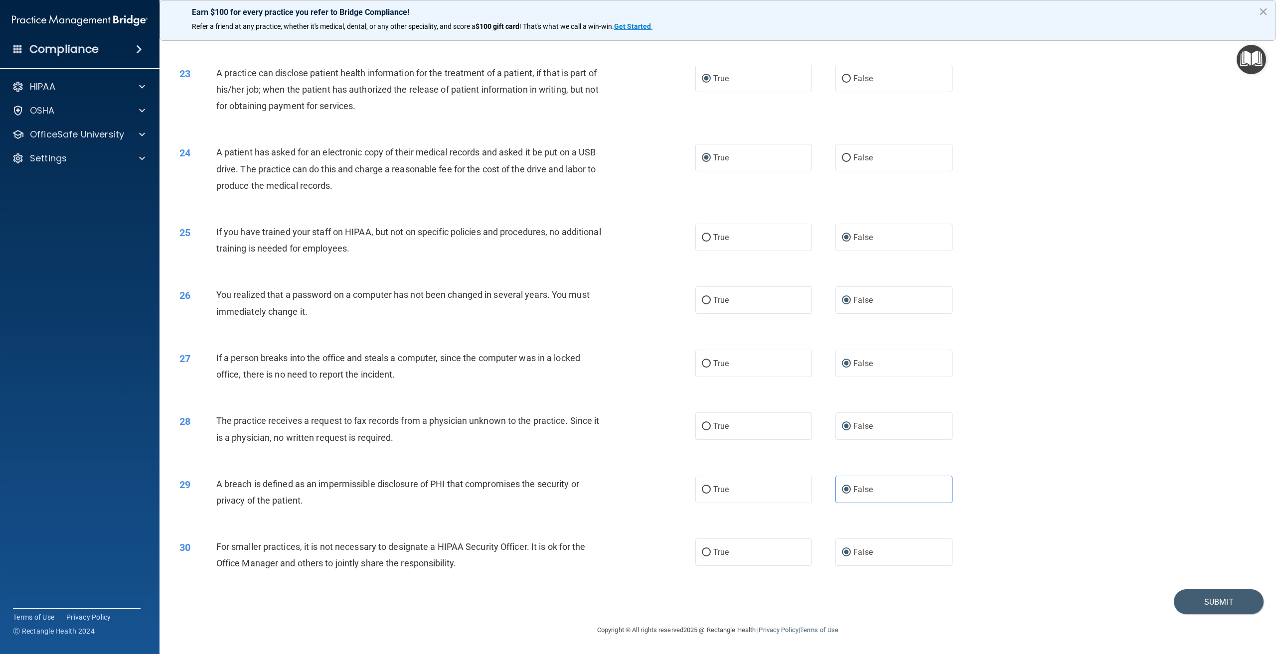
scroll to position [1407, 0]
click at [1196, 600] on button "Submit" at bounding box center [1218, 601] width 90 height 25
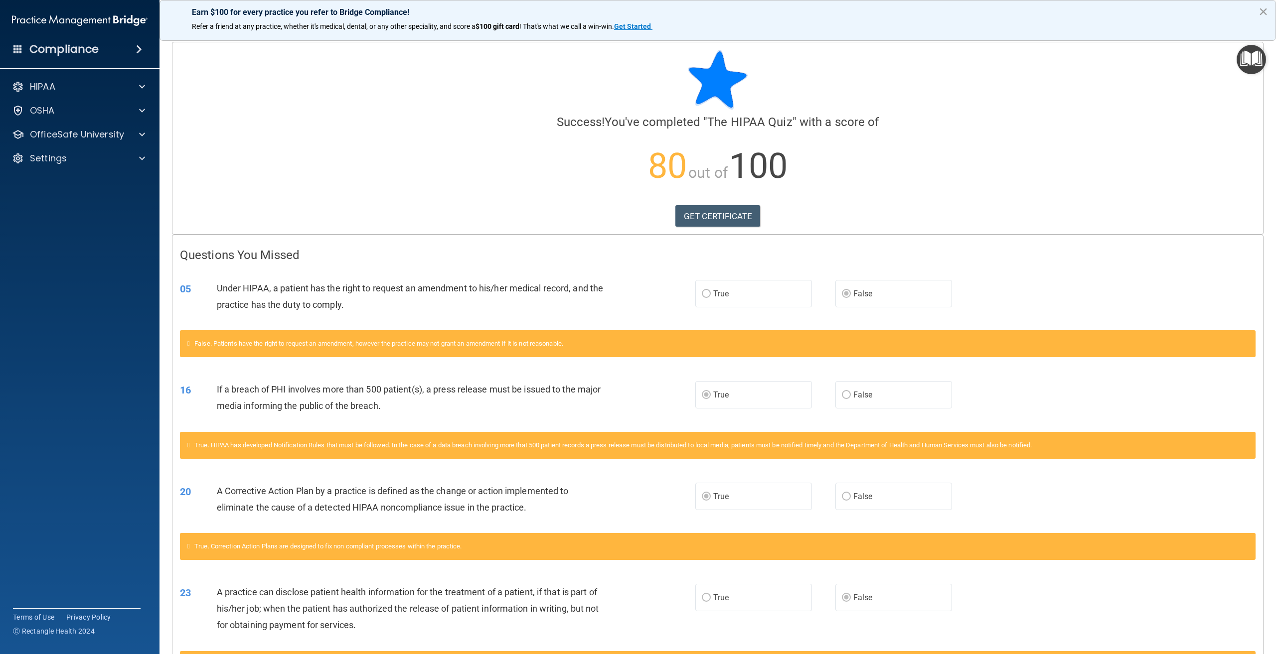
click at [1262, 9] on button "×" at bounding box center [1262, 11] width 9 height 16
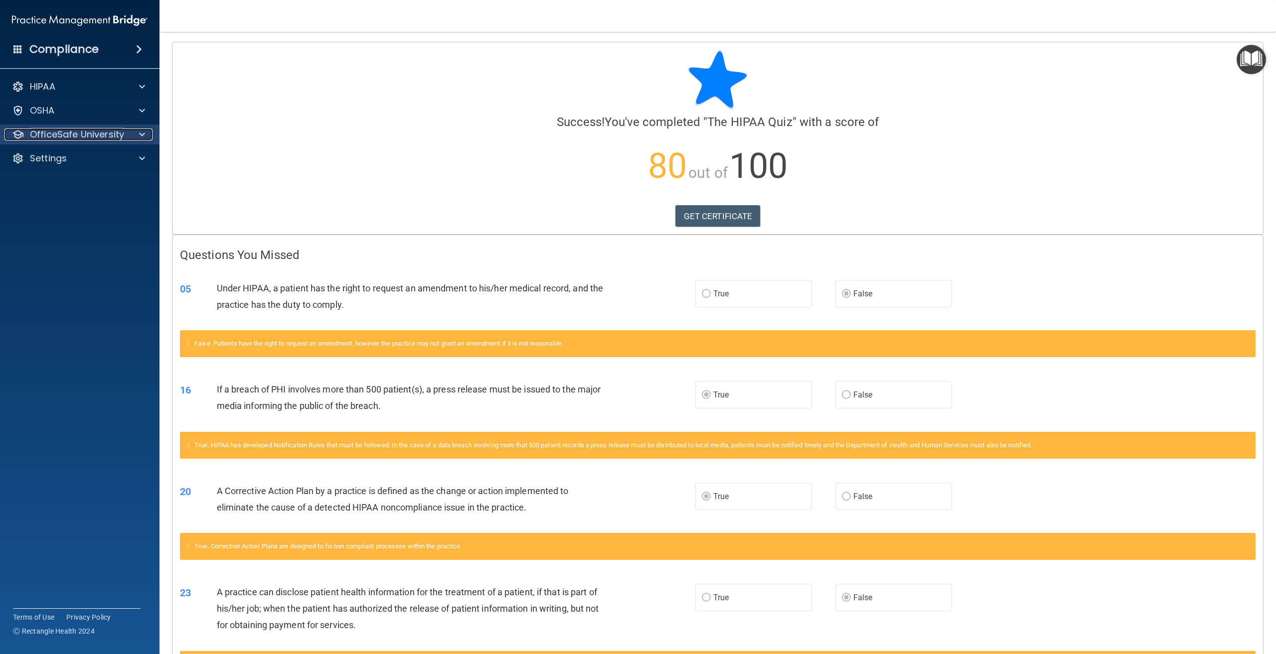
click at [58, 131] on p "OfficeSafe University" at bounding box center [77, 135] width 94 height 12
click at [78, 156] on p "HIPAA Training" at bounding box center [47, 158] width 82 height 10
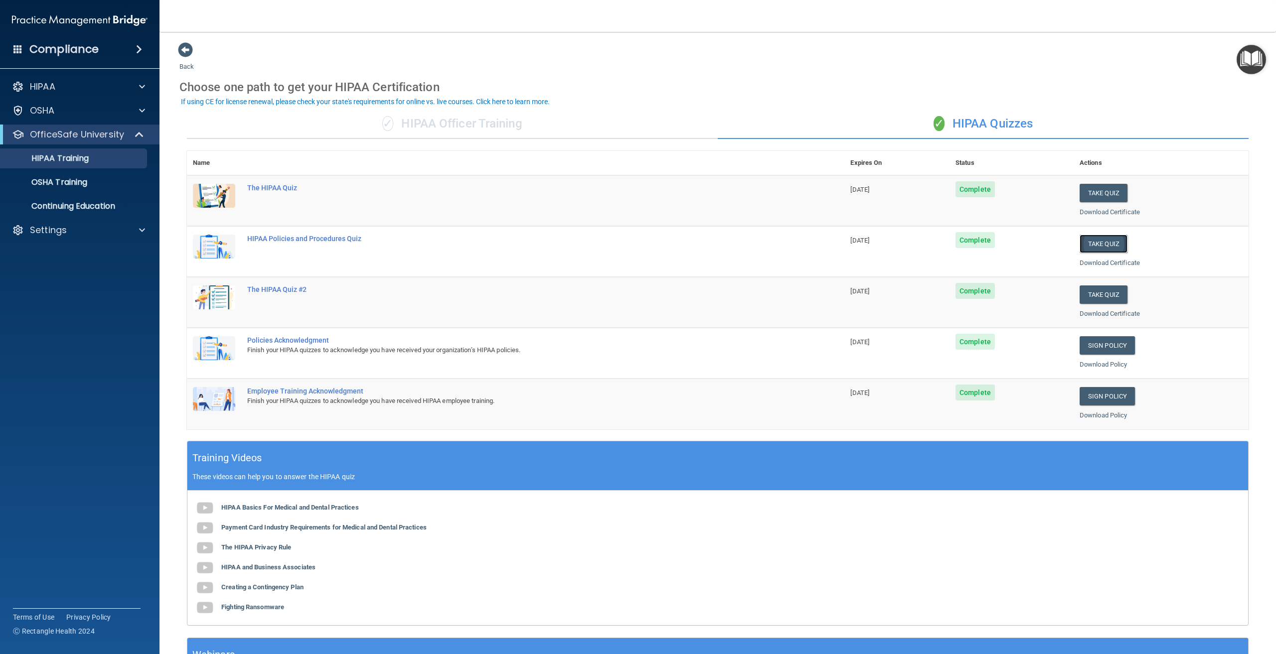
click at [1088, 241] on button "Take Quiz" at bounding box center [1103, 244] width 48 height 18
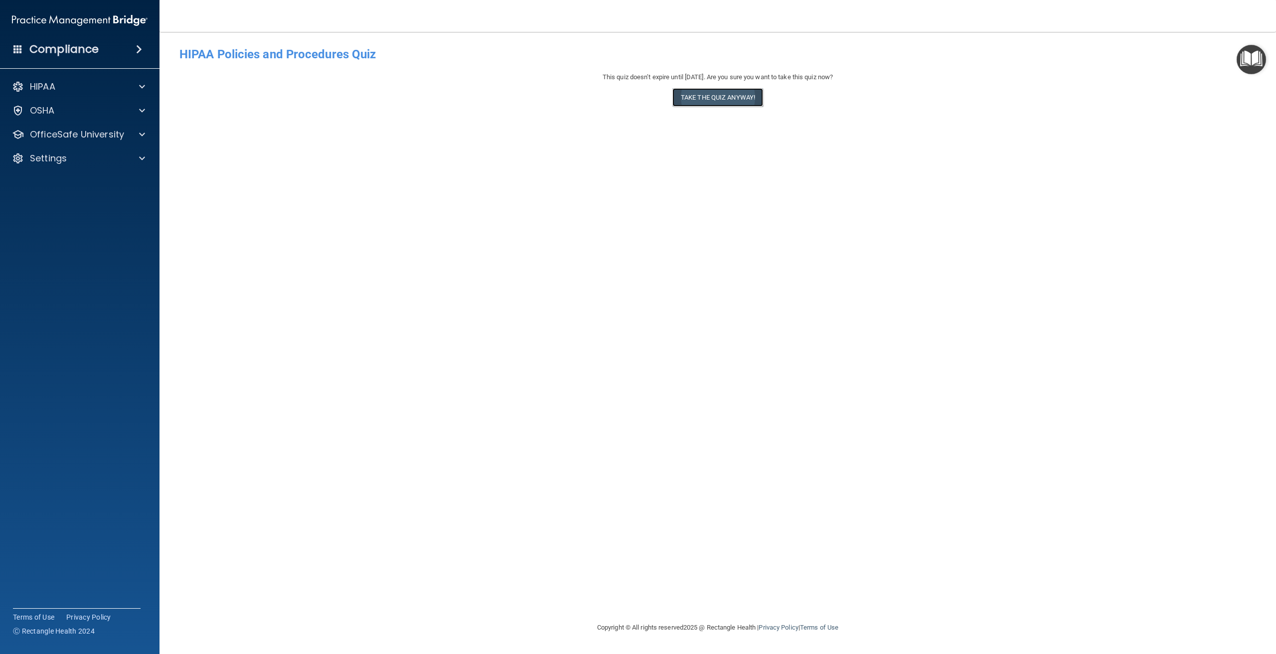
click at [717, 96] on button "Take the quiz anyway!" at bounding box center [717, 97] width 91 height 18
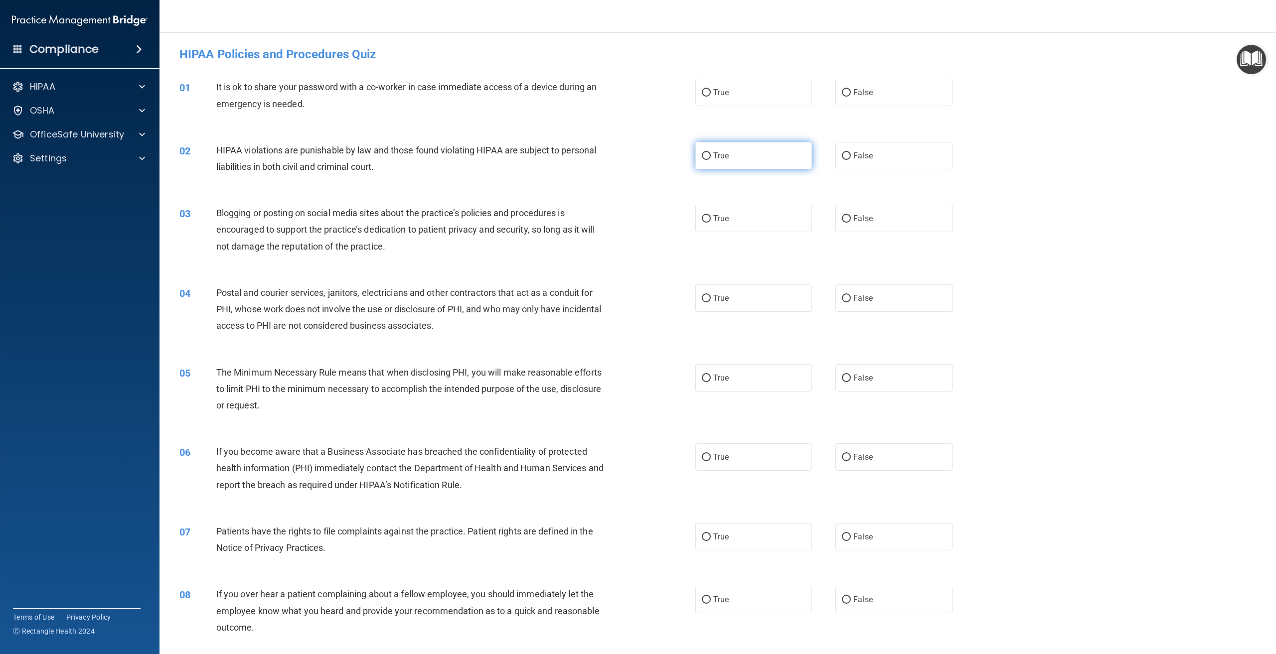
drag, startPoint x: 843, startPoint y: 90, endPoint x: 768, endPoint y: 158, distance: 100.5
click at [842, 90] on input "False" at bounding box center [846, 92] width 9 height 7
radio input "true"
click at [702, 154] on input "True" at bounding box center [706, 155] width 9 height 7
radio input "true"
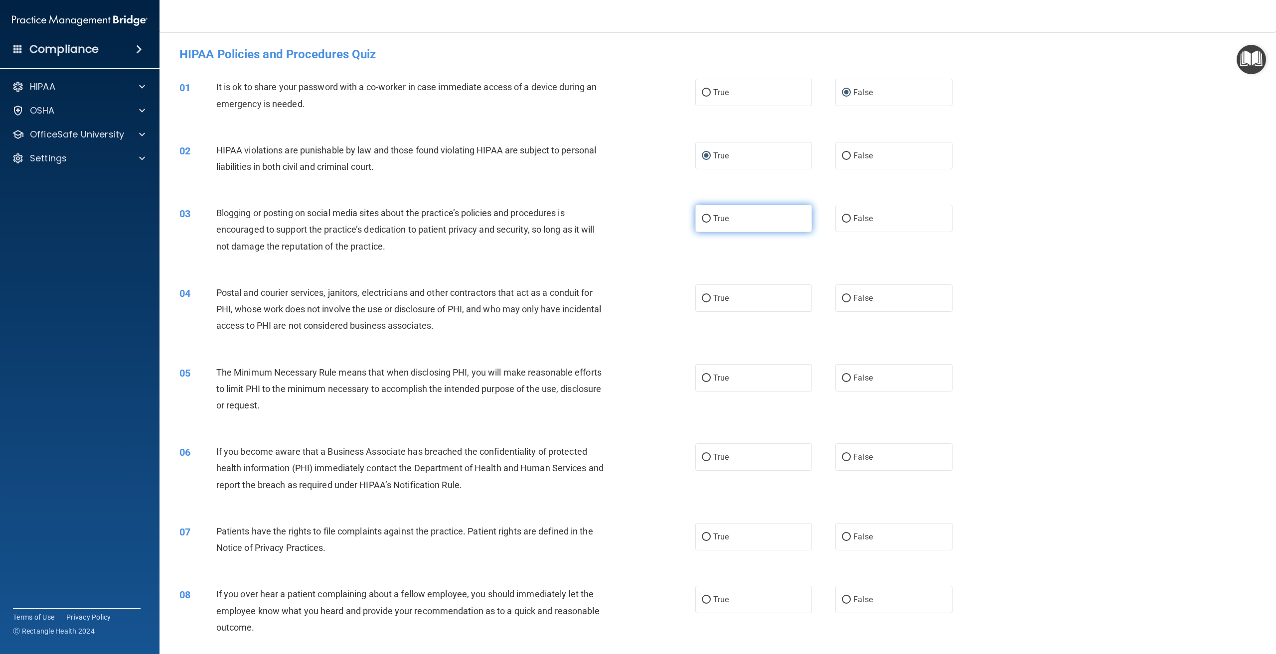
click at [703, 217] on input "True" at bounding box center [706, 218] width 9 height 7
radio input "true"
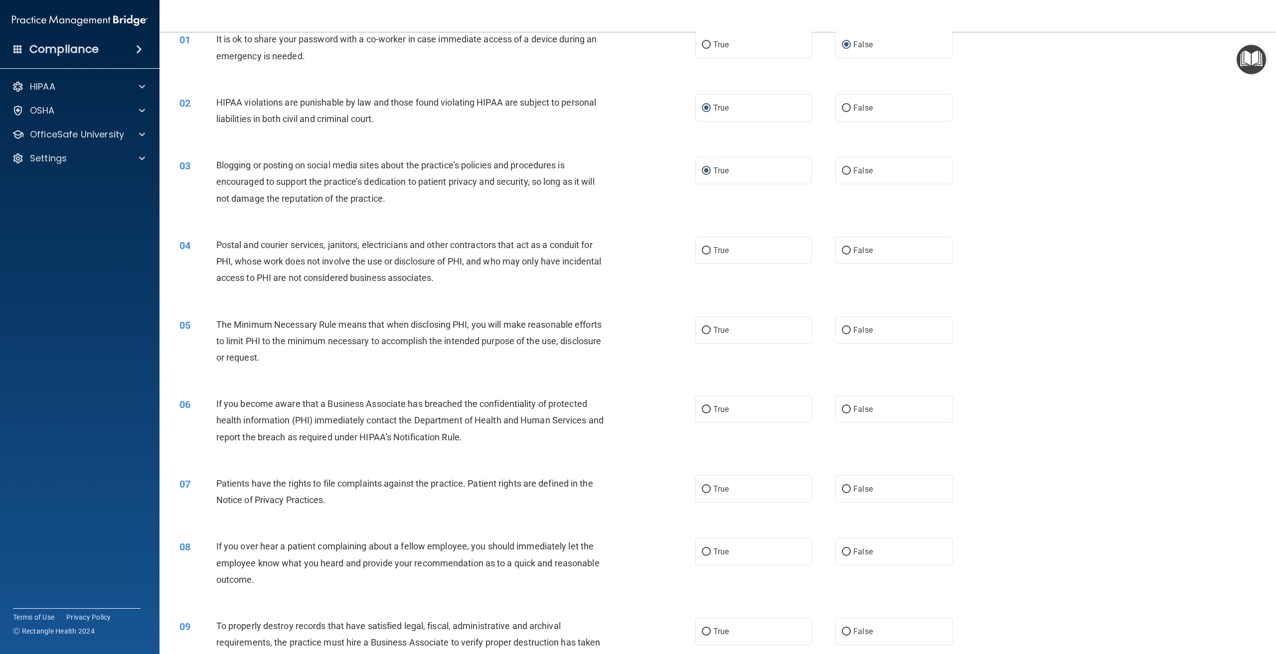
scroll to position [63, 0]
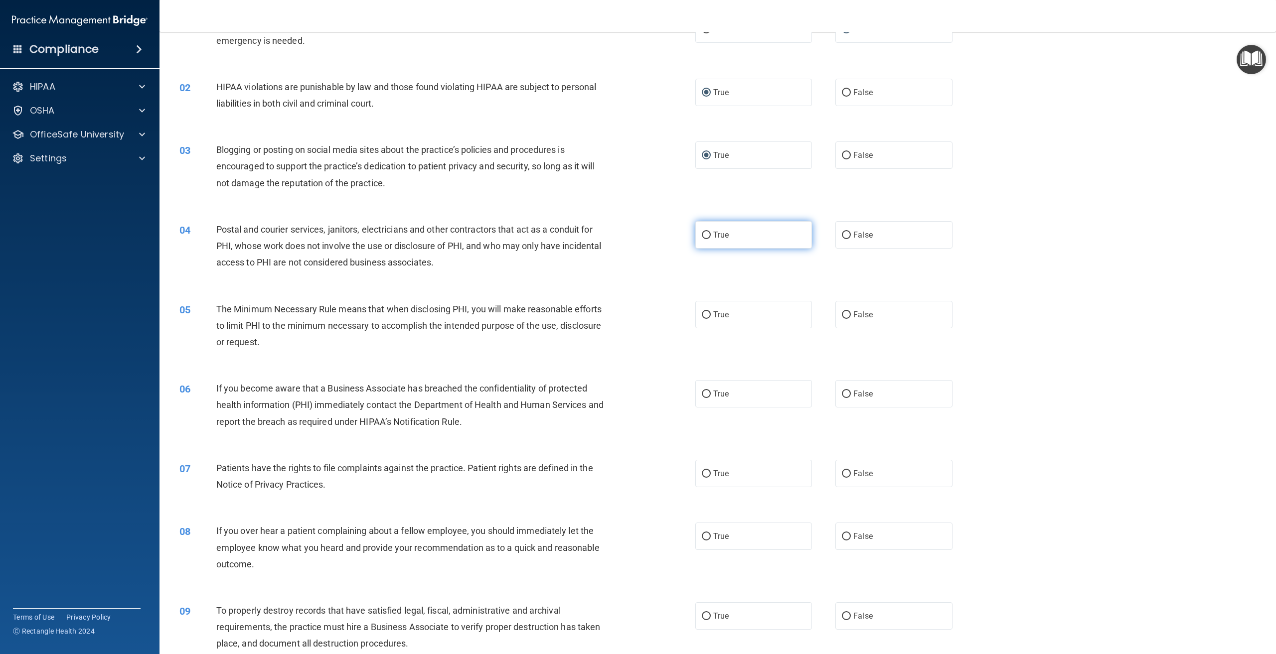
click at [702, 233] on input "True" at bounding box center [706, 235] width 9 height 7
radio input "true"
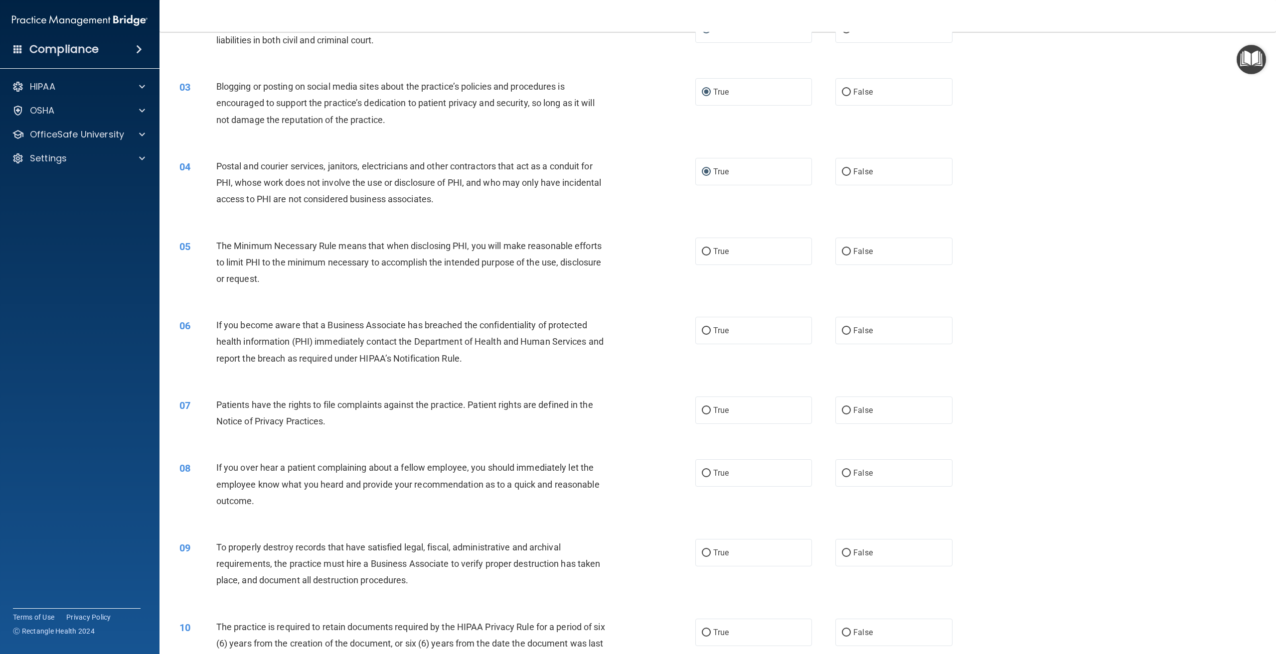
scroll to position [130, 0]
click at [702, 246] on input "True" at bounding box center [706, 248] width 9 height 7
radio input "true"
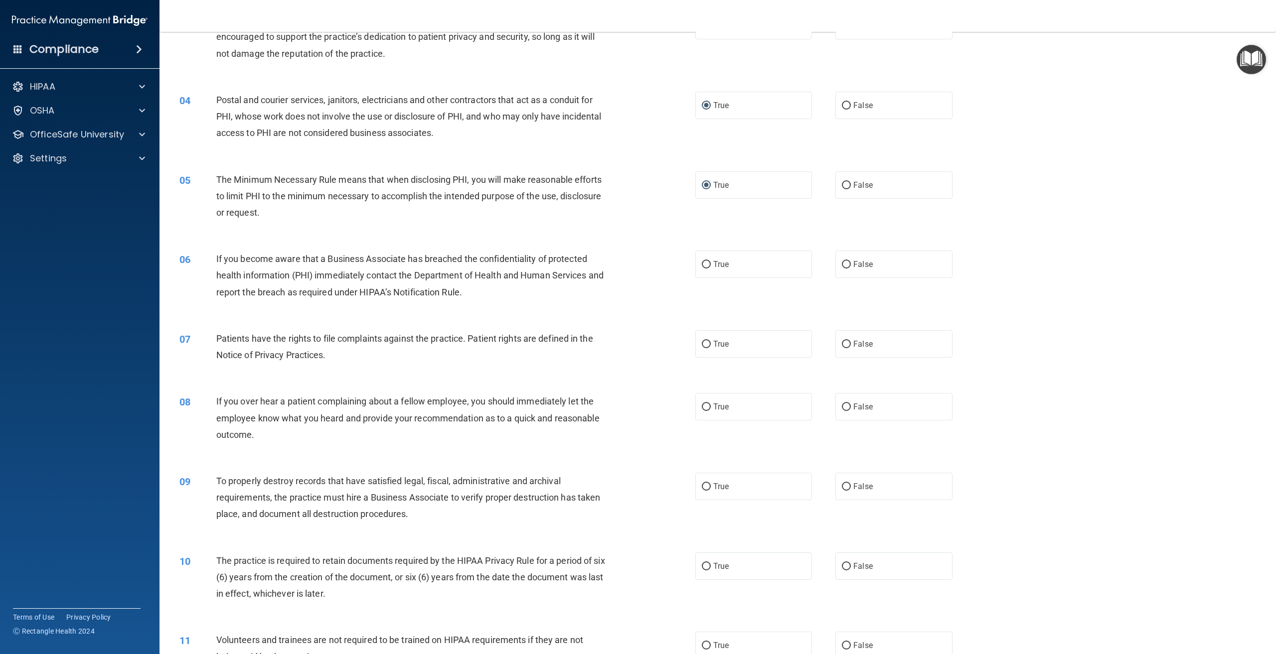
scroll to position [194, 0]
click at [702, 262] on input "True" at bounding box center [706, 263] width 9 height 7
radio input "true"
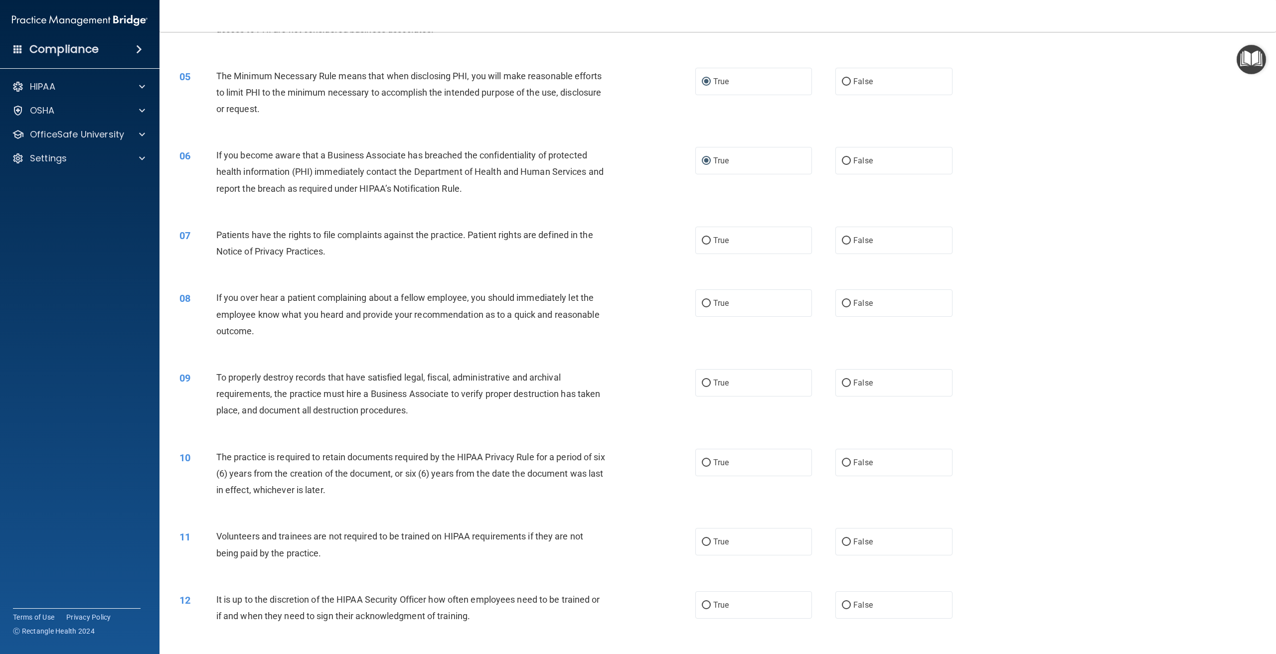
scroll to position [303, 0]
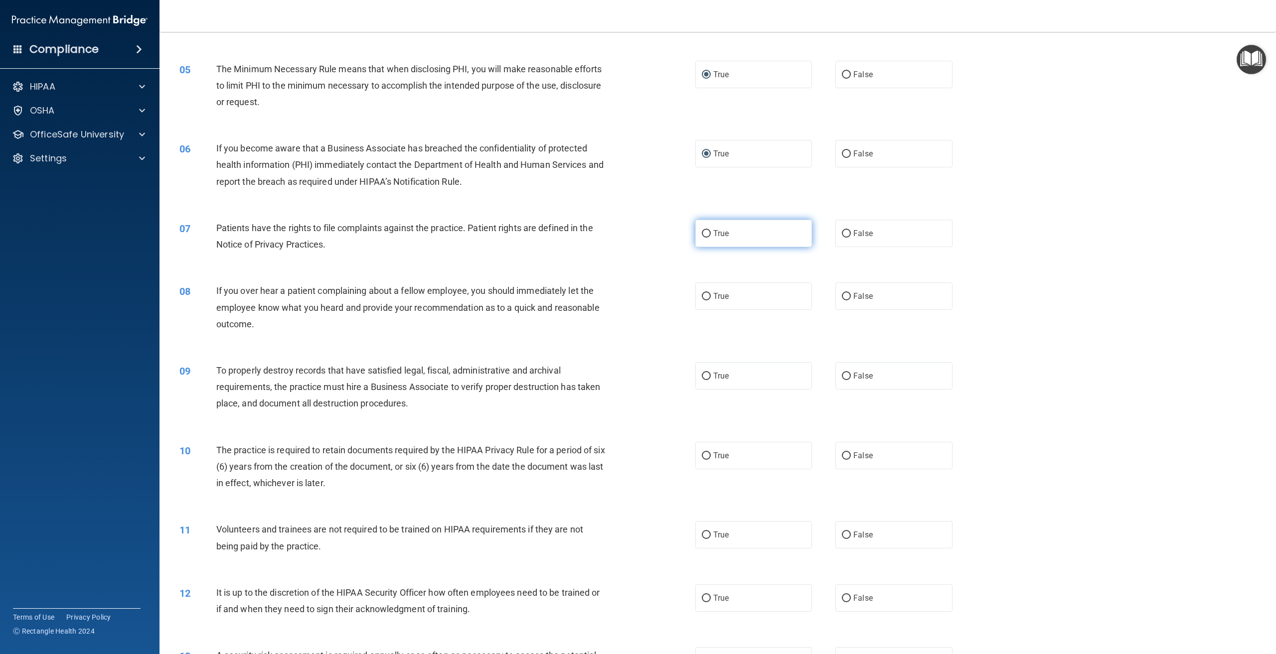
click at [704, 231] on input "True" at bounding box center [706, 233] width 9 height 7
radio input "true"
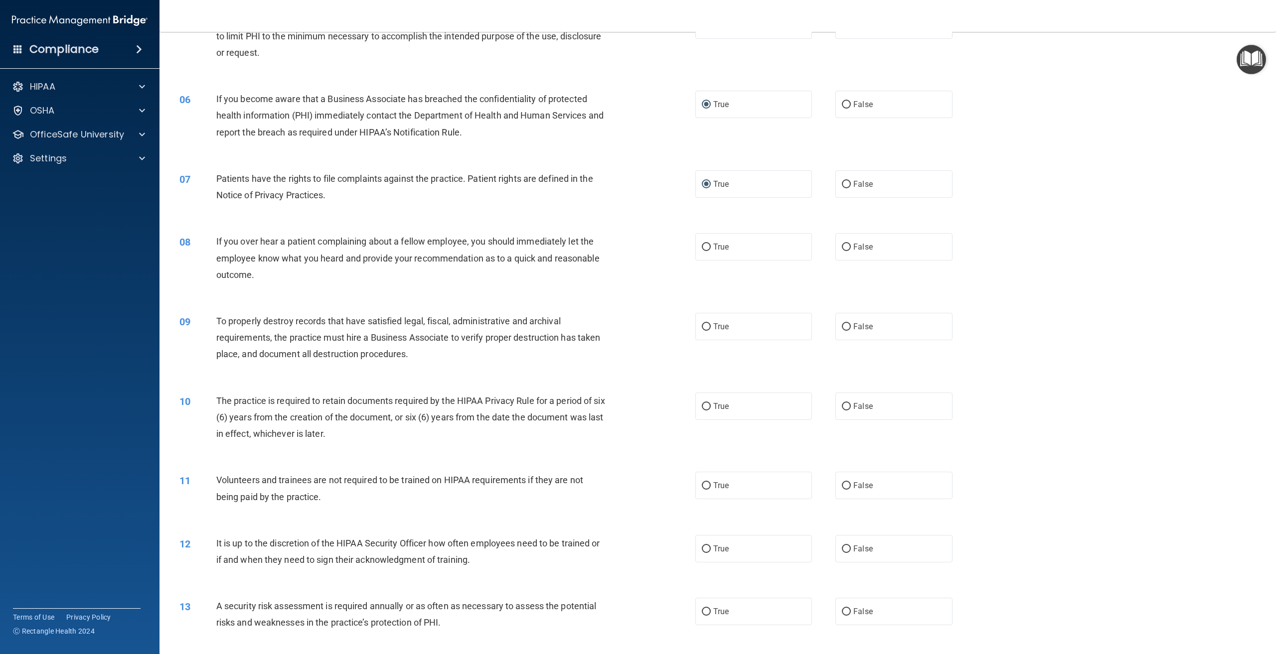
scroll to position [360, 0]
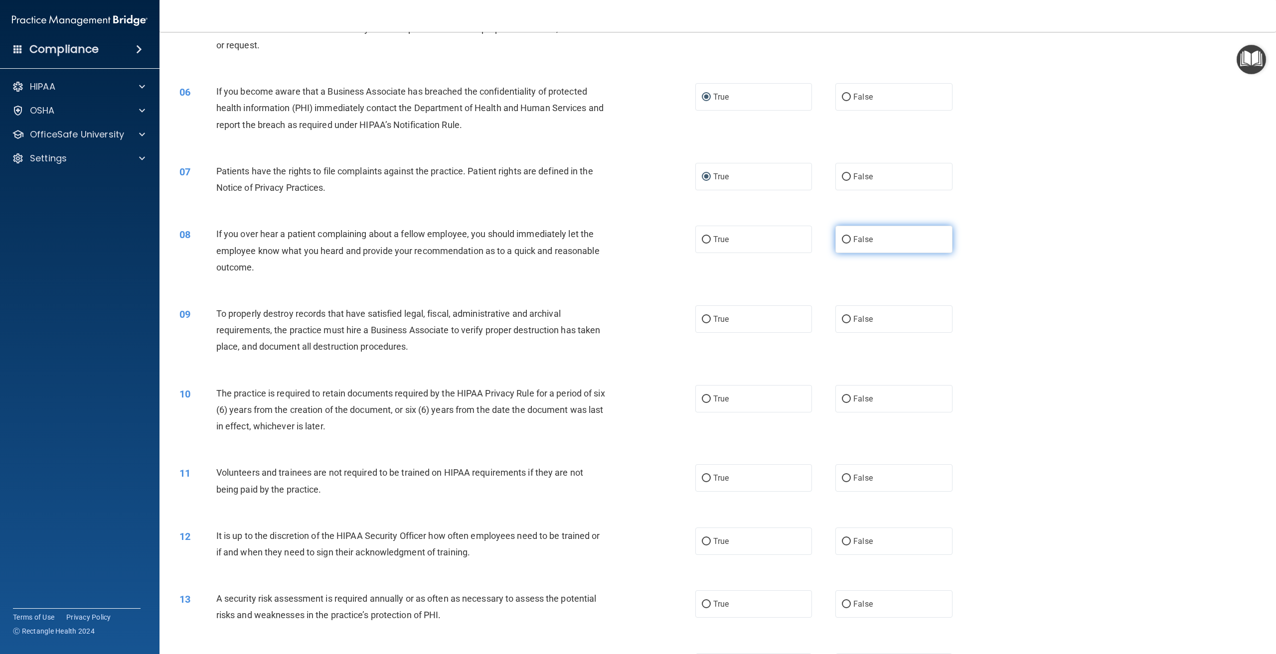
click at [842, 237] on input "False" at bounding box center [846, 239] width 9 height 7
radio input "true"
click at [702, 316] on input "True" at bounding box center [706, 319] width 9 height 7
radio input "true"
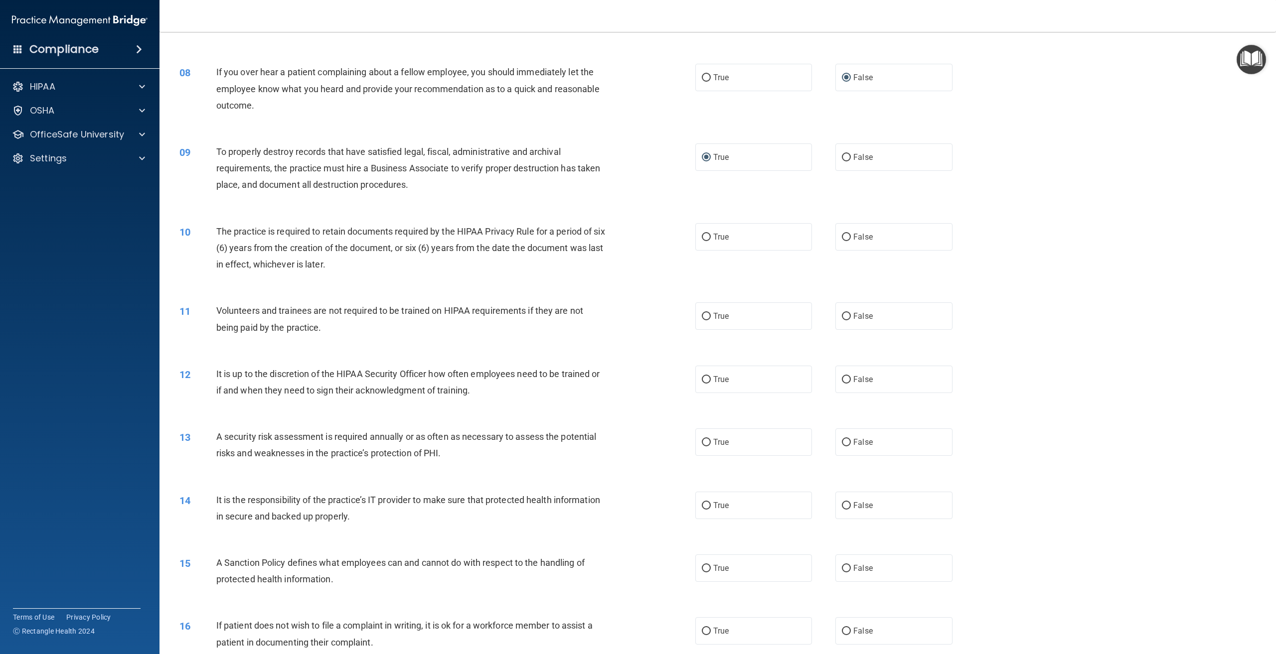
scroll to position [533, 0]
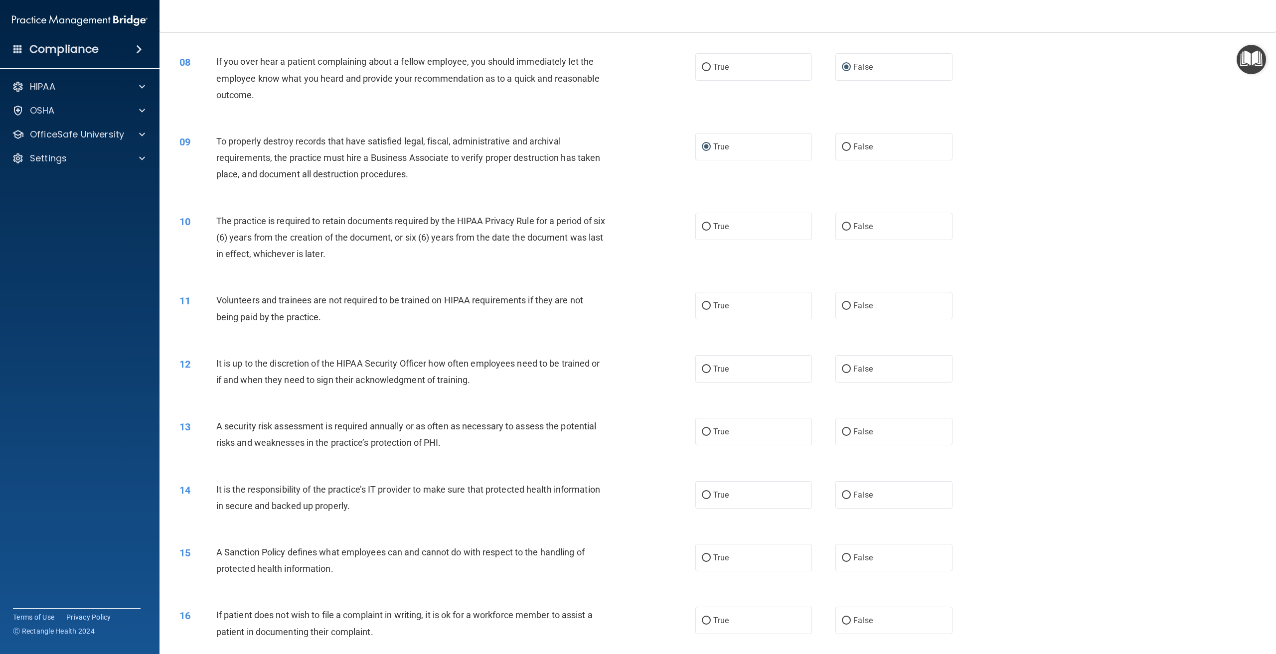
drag, startPoint x: 704, startPoint y: 226, endPoint x: 689, endPoint y: 238, distance: 18.8
click at [703, 226] on input "True" at bounding box center [706, 226] width 9 height 7
radio input "true"
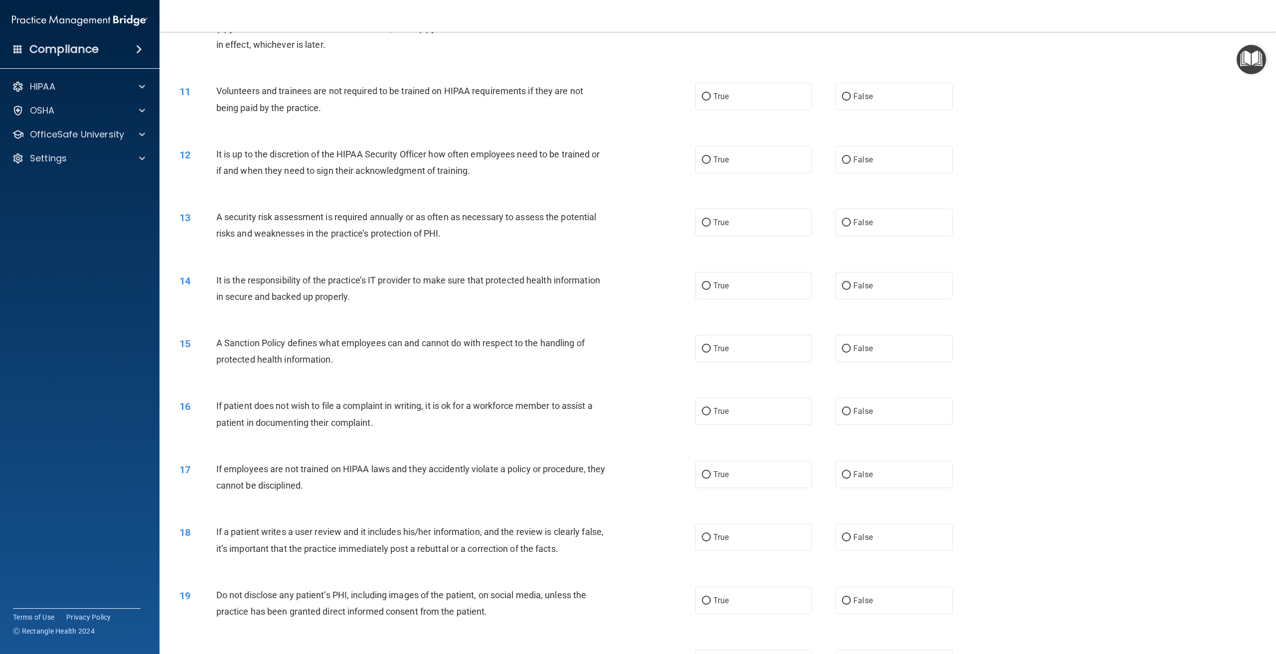
scroll to position [745, 0]
click at [842, 92] on input "False" at bounding box center [846, 93] width 9 height 7
radio input "true"
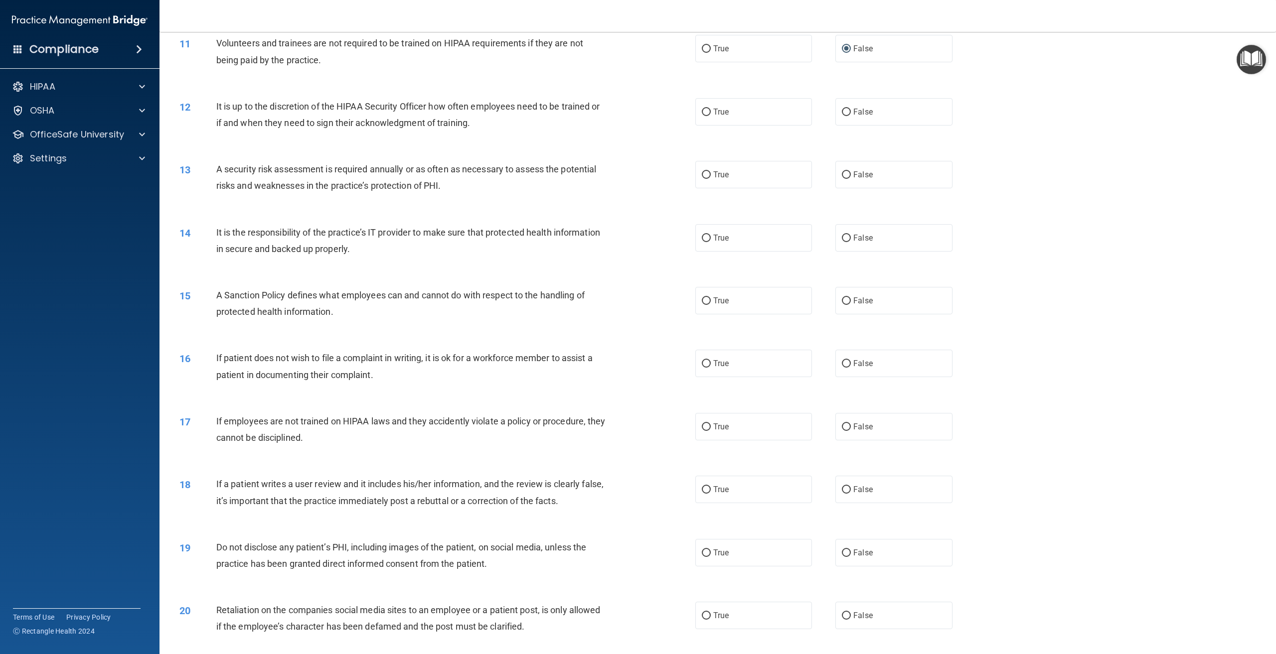
scroll to position [790, 0]
click at [702, 111] on input "True" at bounding box center [706, 111] width 9 height 7
radio input "true"
click at [702, 172] on input "True" at bounding box center [706, 174] width 9 height 7
radio input "true"
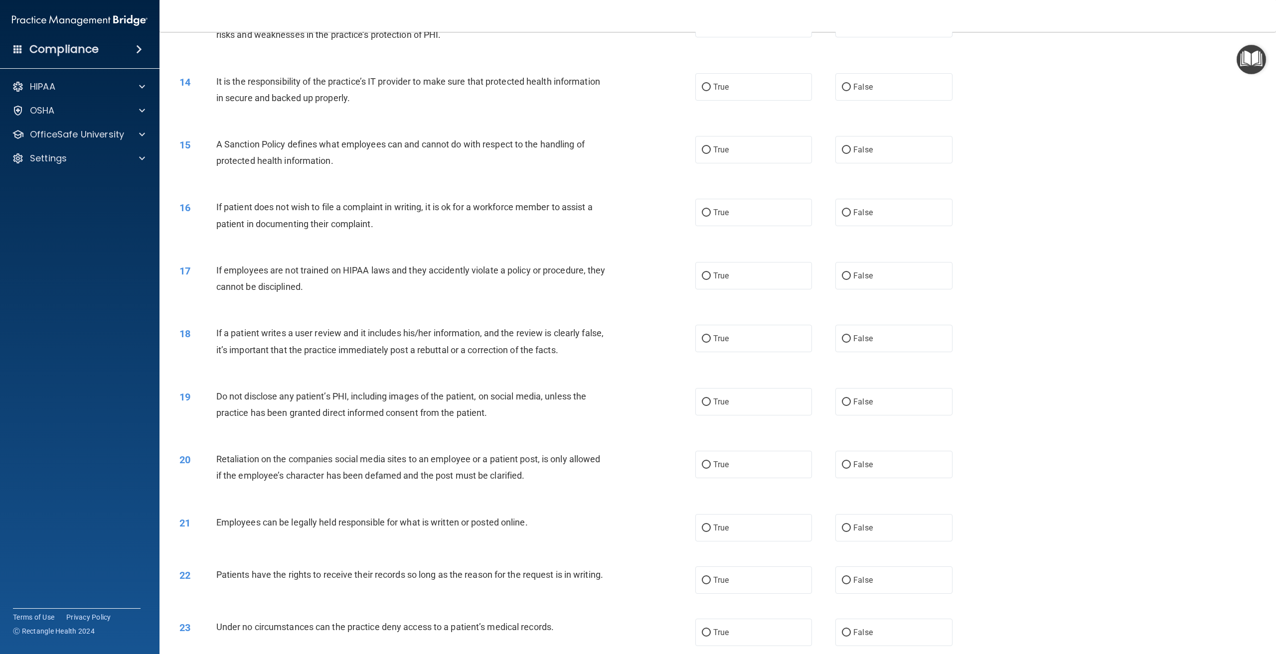
scroll to position [948, 0]
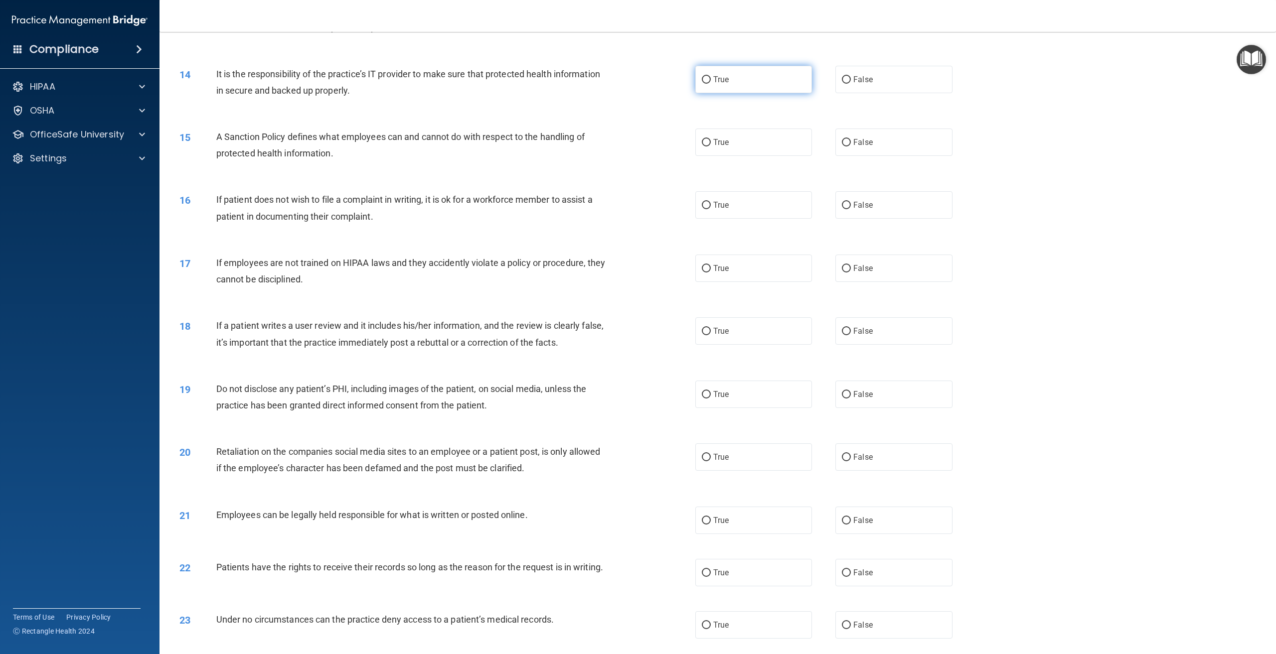
click at [704, 76] on input "True" at bounding box center [706, 79] width 9 height 7
radio input "true"
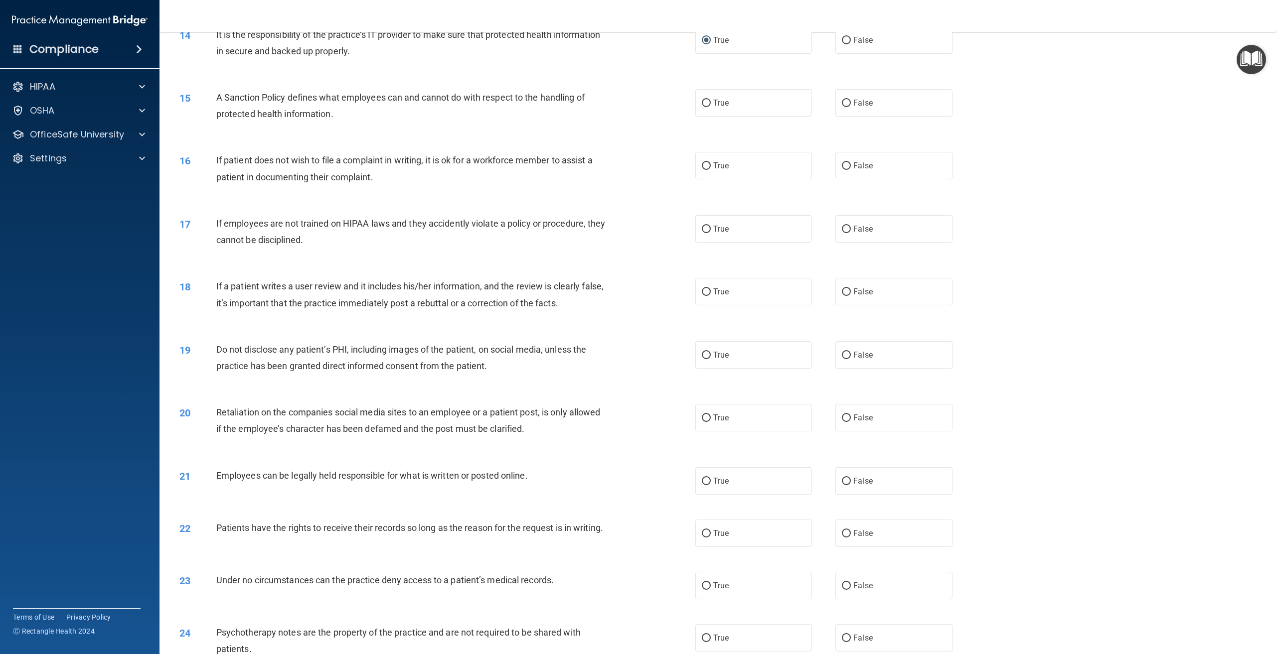
scroll to position [991, 0]
click at [703, 98] on input "True" at bounding box center [706, 100] width 9 height 7
radio input "true"
click at [702, 161] on input "True" at bounding box center [706, 162] width 9 height 7
radio input "true"
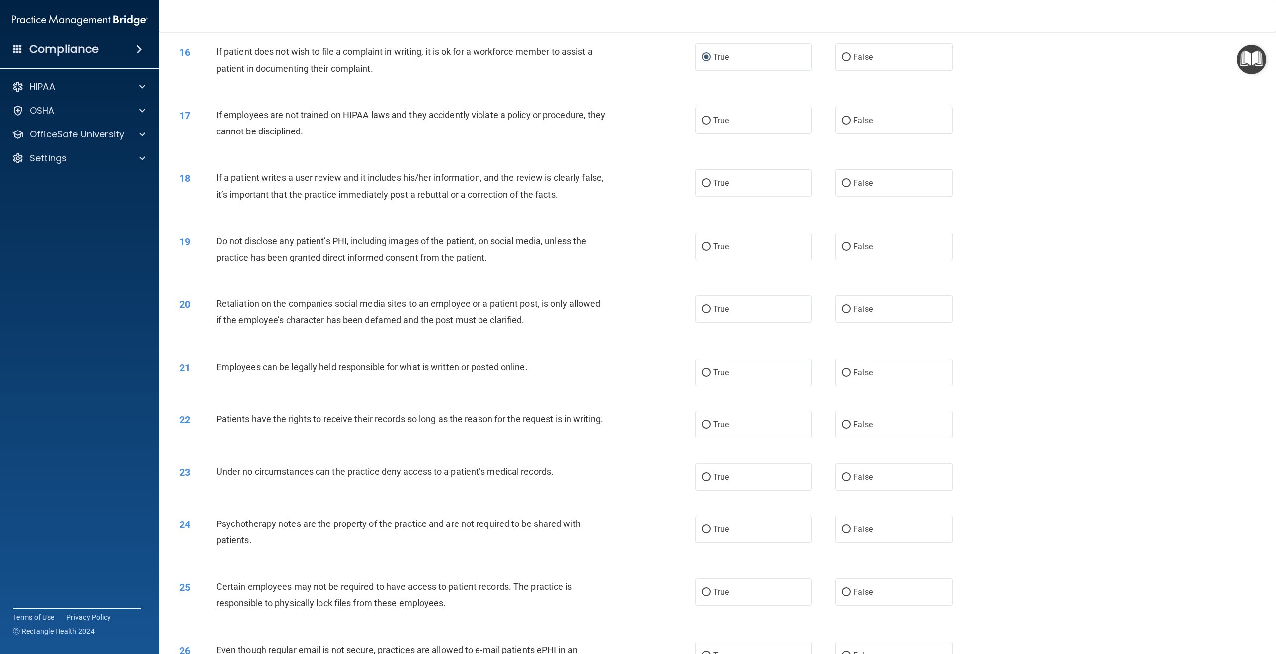
scroll to position [1097, 0]
click at [842, 118] on input "False" at bounding box center [846, 120] width 9 height 7
radio input "true"
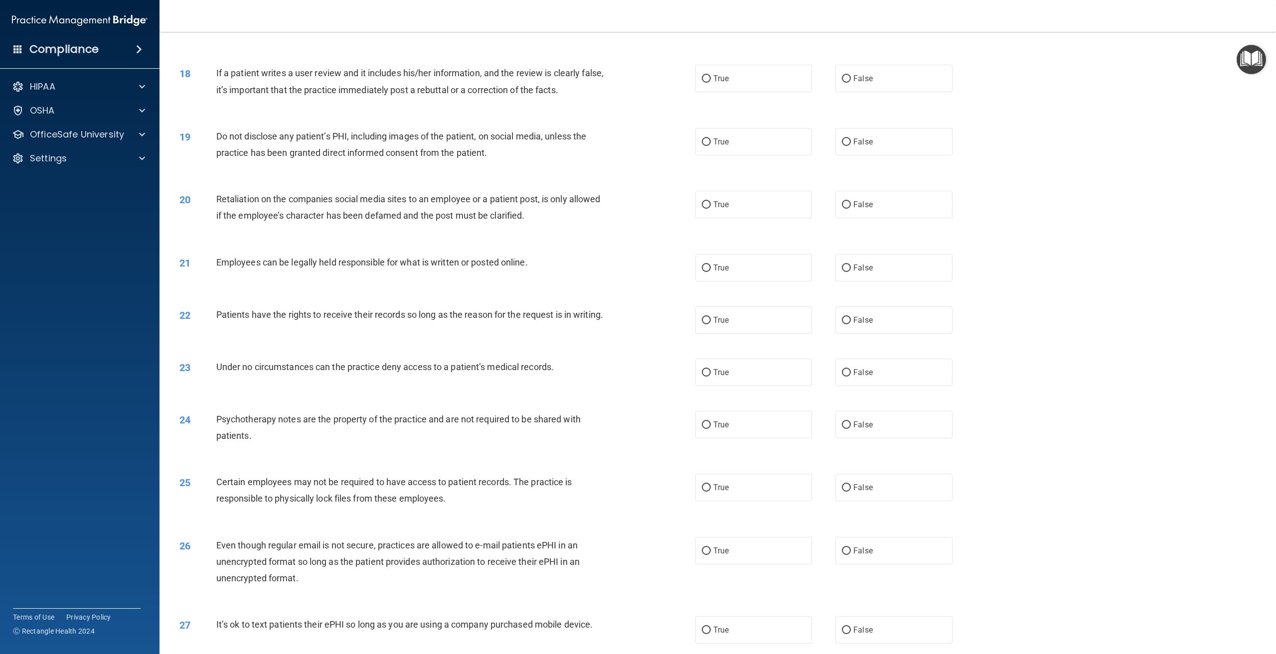
scroll to position [1205, 0]
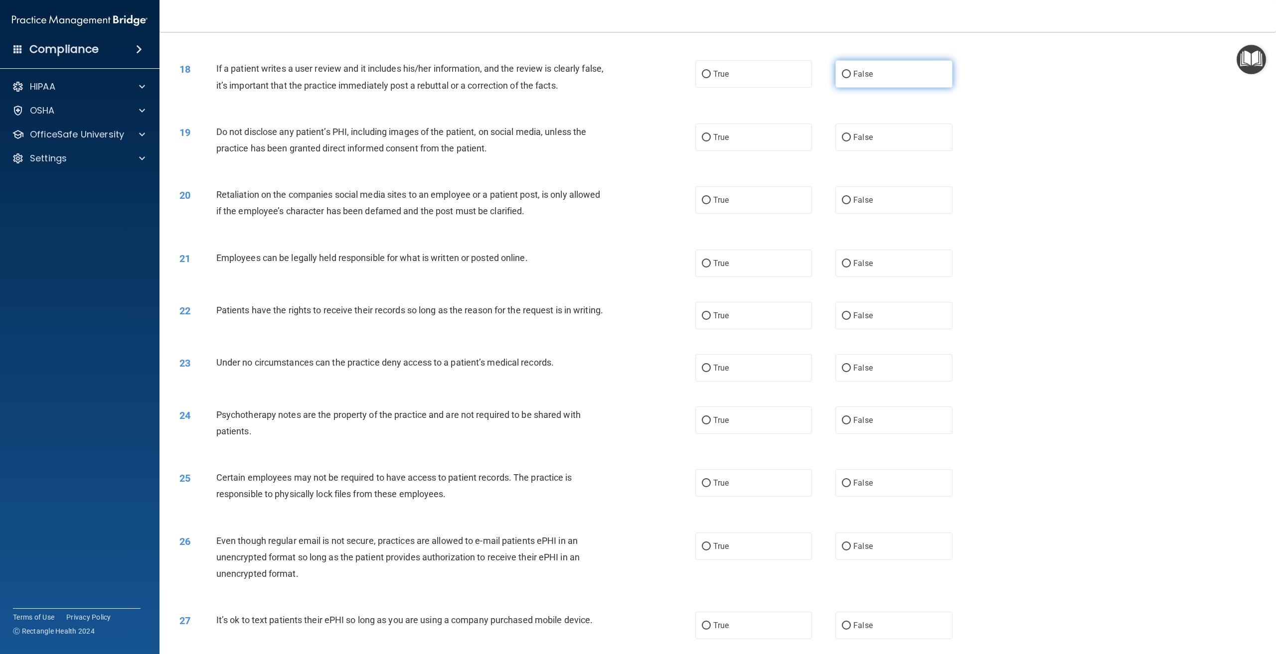
click at [842, 74] on input "False" at bounding box center [846, 74] width 9 height 7
radio input "true"
click at [702, 136] on input "True" at bounding box center [706, 137] width 9 height 7
radio input "true"
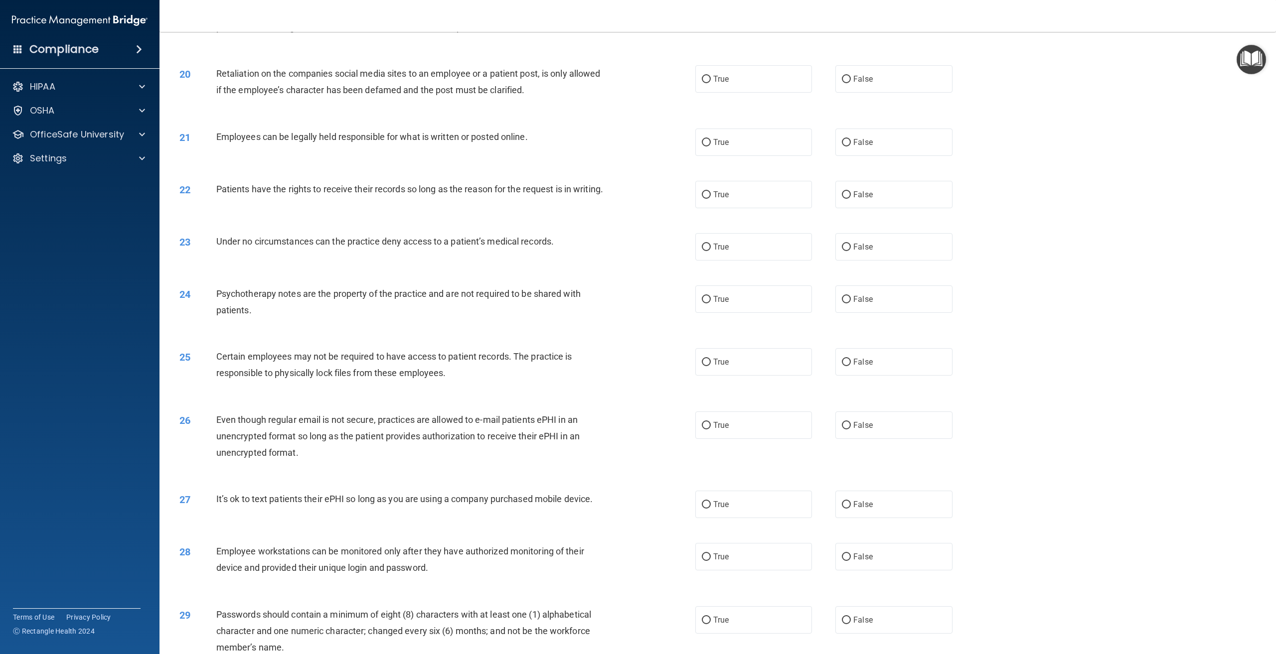
scroll to position [1330, 0]
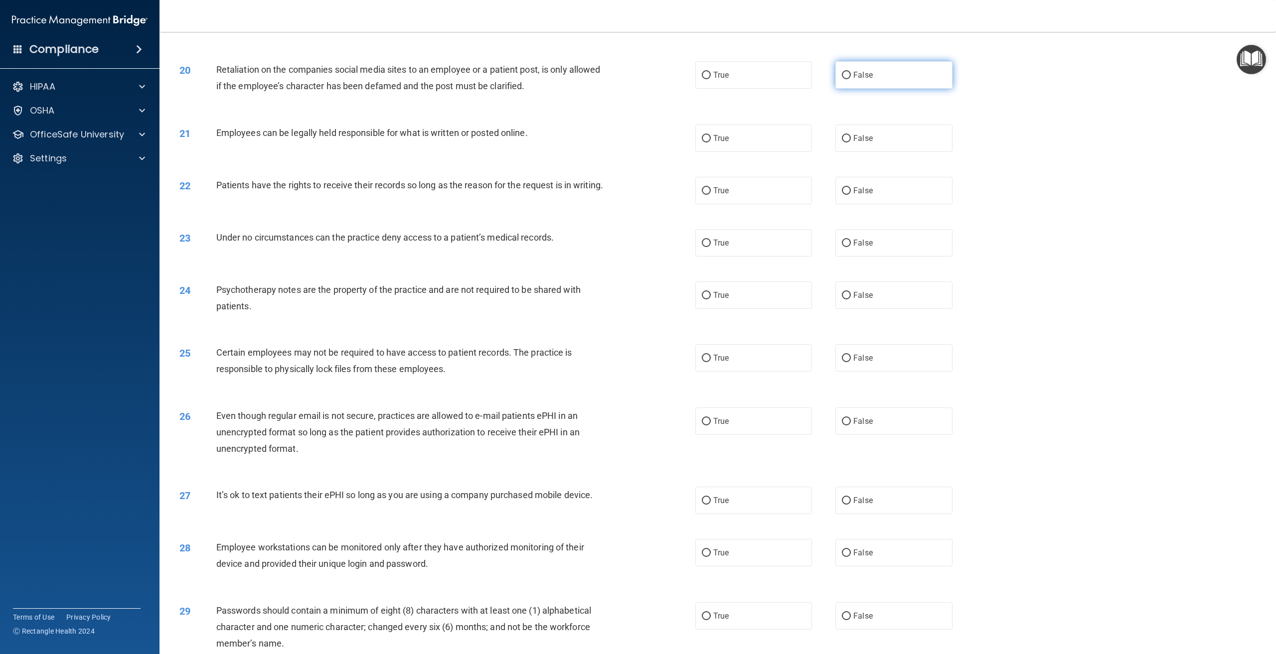
click at [842, 73] on input "False" at bounding box center [846, 75] width 9 height 7
radio input "true"
click at [702, 136] on input "True" at bounding box center [706, 138] width 9 height 7
radio input "true"
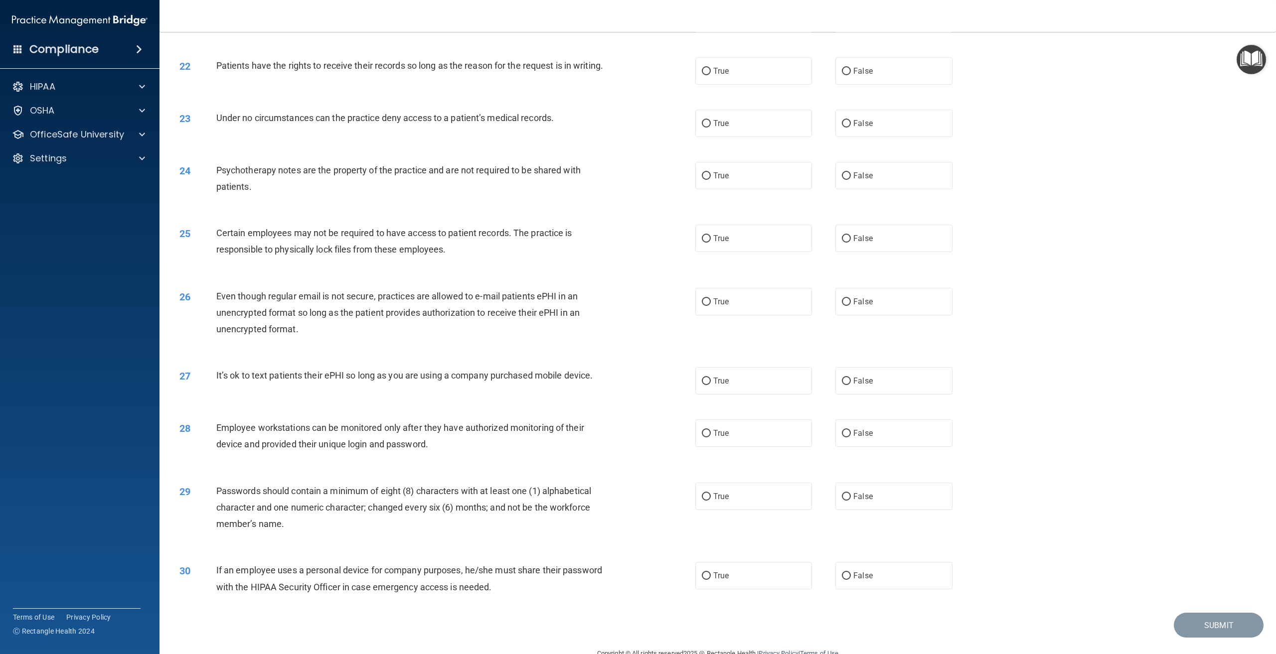
scroll to position [1452, 0]
click at [842, 67] on input "False" at bounding box center [846, 69] width 9 height 7
radio input "true"
click at [842, 126] on input "False" at bounding box center [846, 122] width 9 height 7
radio input "true"
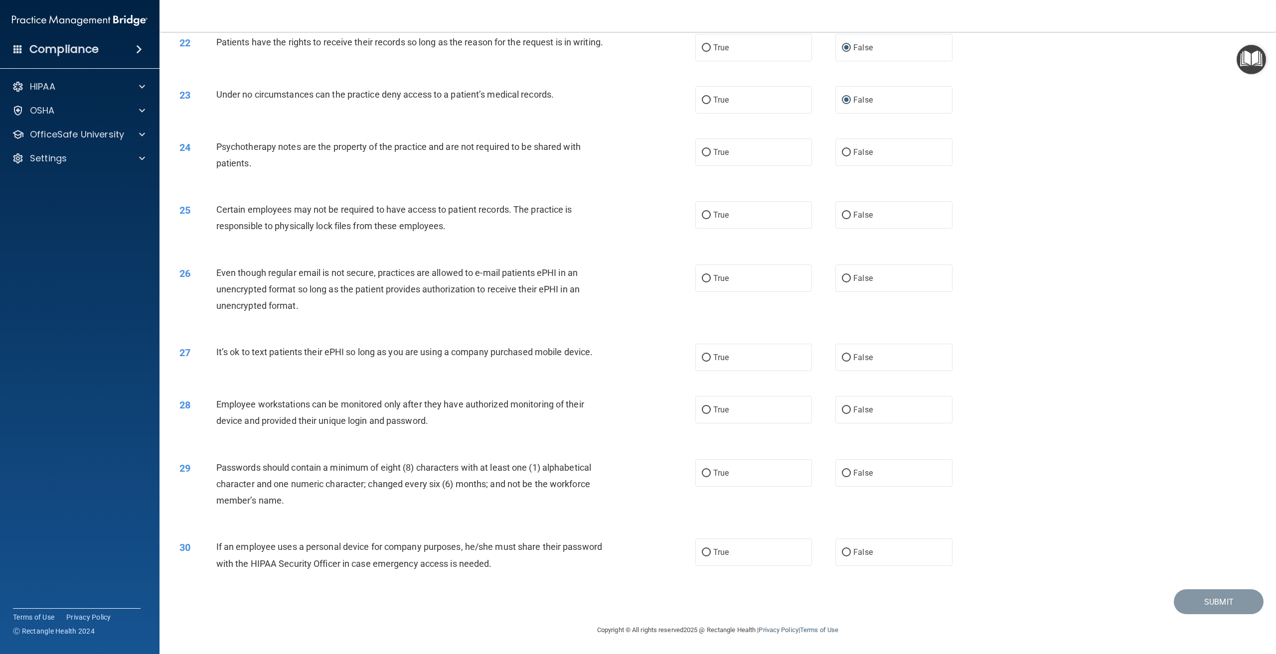
scroll to position [1484, 0]
click at [702, 149] on input "True" at bounding box center [706, 152] width 9 height 7
radio input "true"
click at [702, 214] on input "True" at bounding box center [706, 215] width 9 height 7
radio input "true"
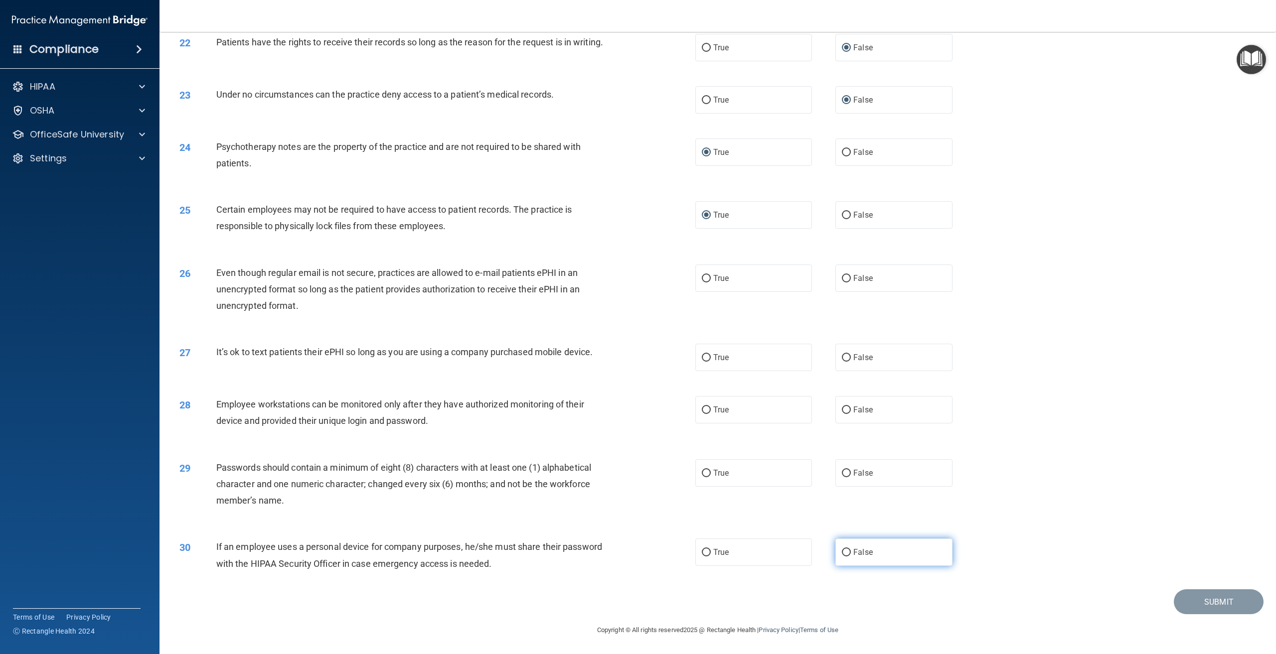
click at [842, 553] on input "False" at bounding box center [846, 552] width 9 height 7
radio input "true"
click at [703, 471] on input "True" at bounding box center [706, 473] width 9 height 7
radio input "true"
click at [702, 411] on input "True" at bounding box center [706, 410] width 9 height 7
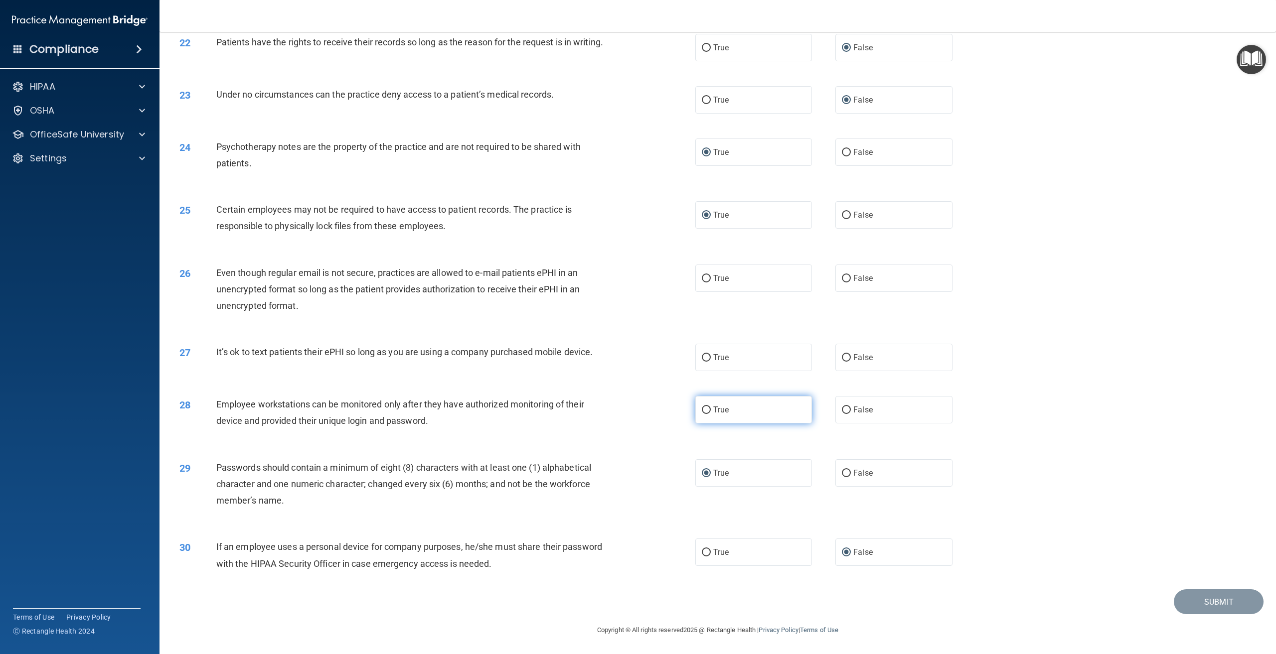
radio input "true"
click at [843, 356] on input "False" at bounding box center [846, 357] width 9 height 7
radio input "true"
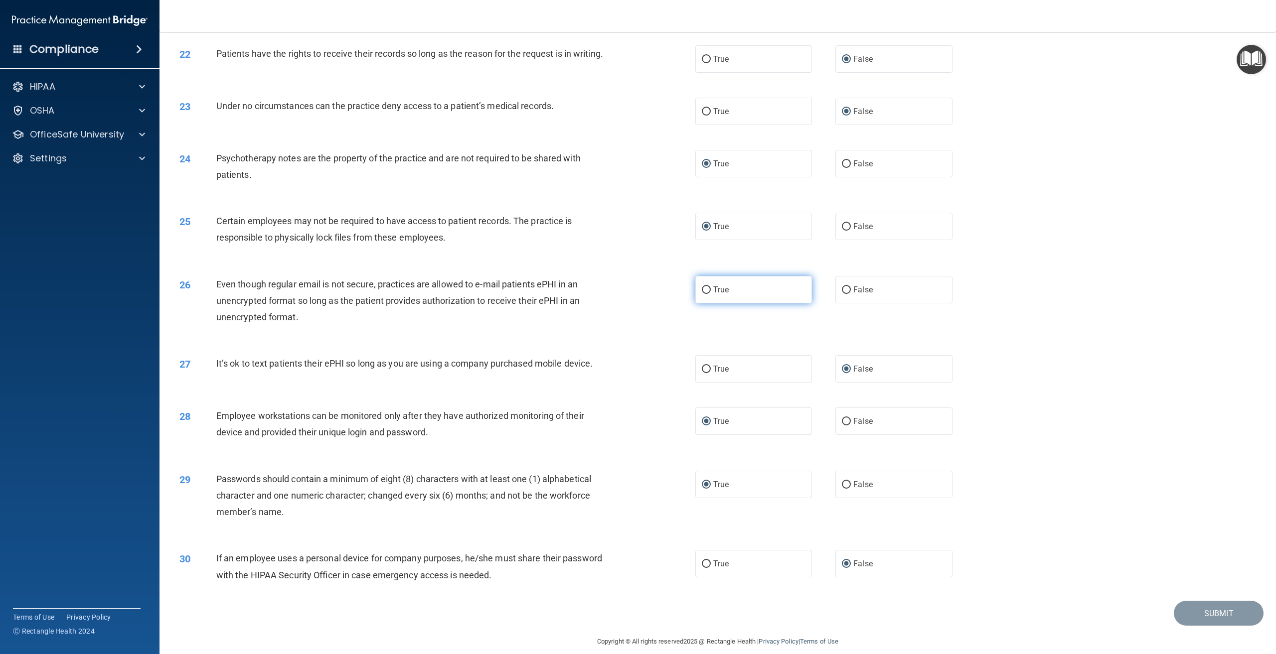
click at [703, 294] on input "True" at bounding box center [706, 290] width 9 height 7
radio input "true"
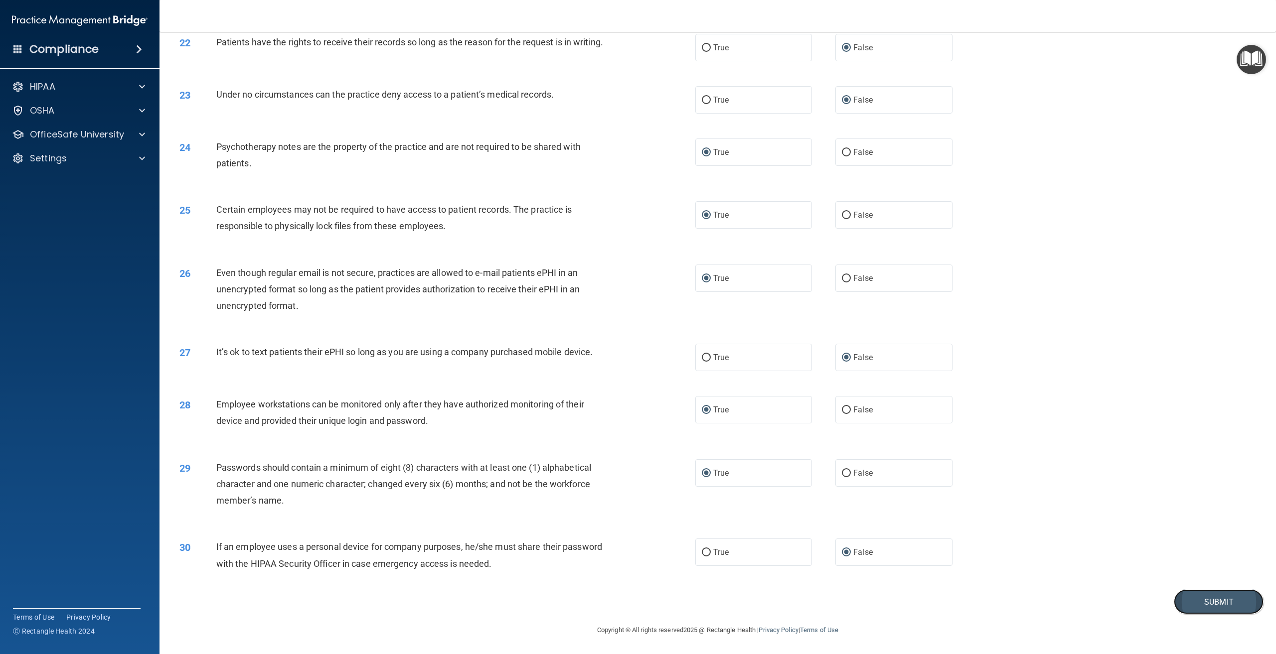
click at [1197, 601] on button "Submit" at bounding box center [1218, 601] width 90 height 25
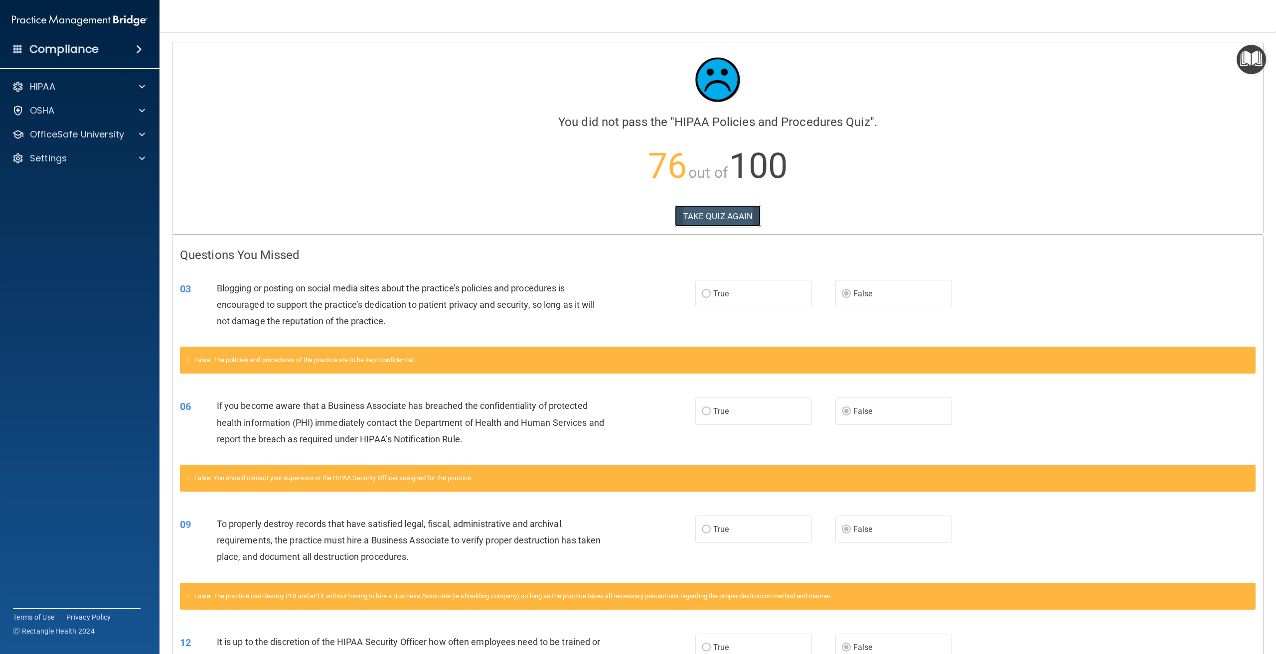
click at [721, 211] on button "TAKE QUIZ AGAIN" at bounding box center [718, 216] width 86 height 22
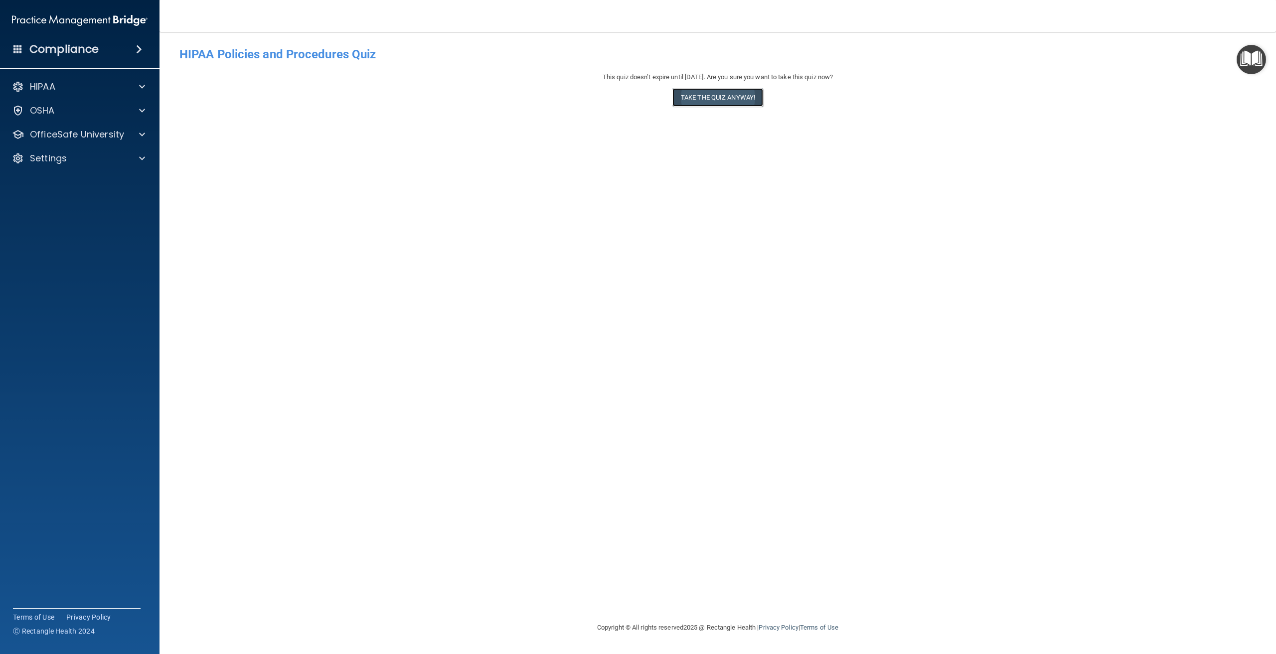
click at [713, 94] on button "Take the quiz anyway!" at bounding box center [717, 97] width 91 height 18
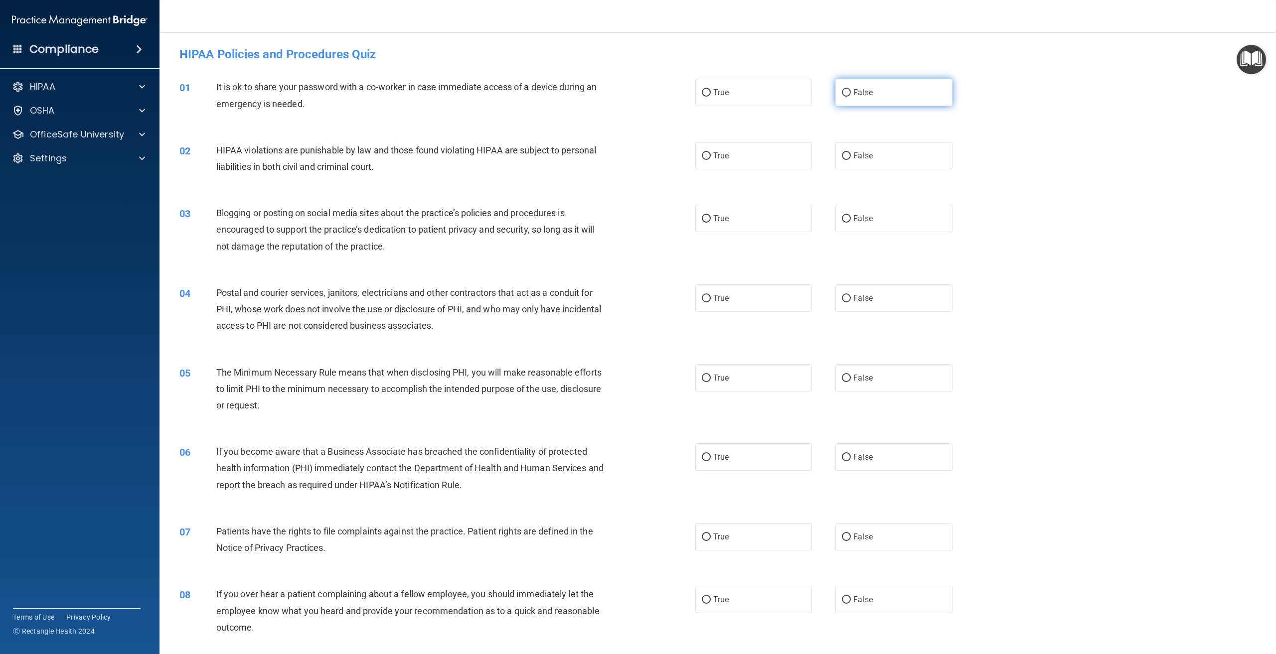
click at [843, 91] on input "False" at bounding box center [846, 92] width 9 height 7
radio input "true"
click at [842, 217] on input "False" at bounding box center [846, 218] width 9 height 7
radio input "true"
click at [703, 153] on input "True" at bounding box center [706, 155] width 9 height 7
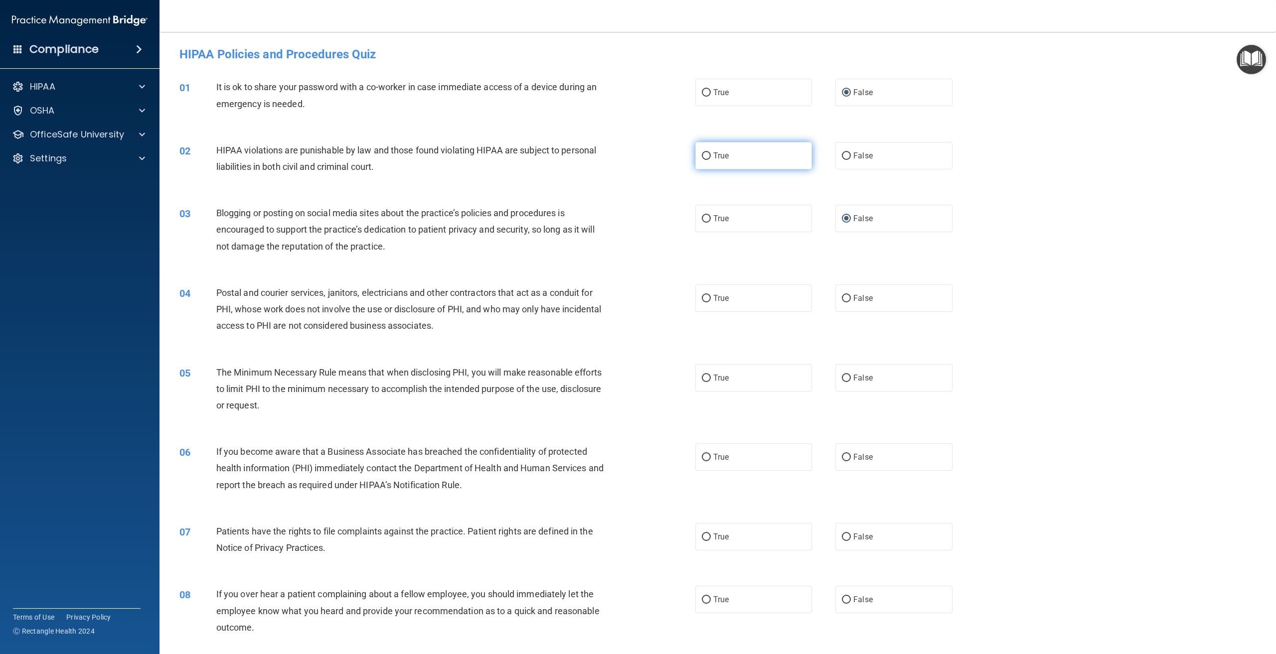
radio input "true"
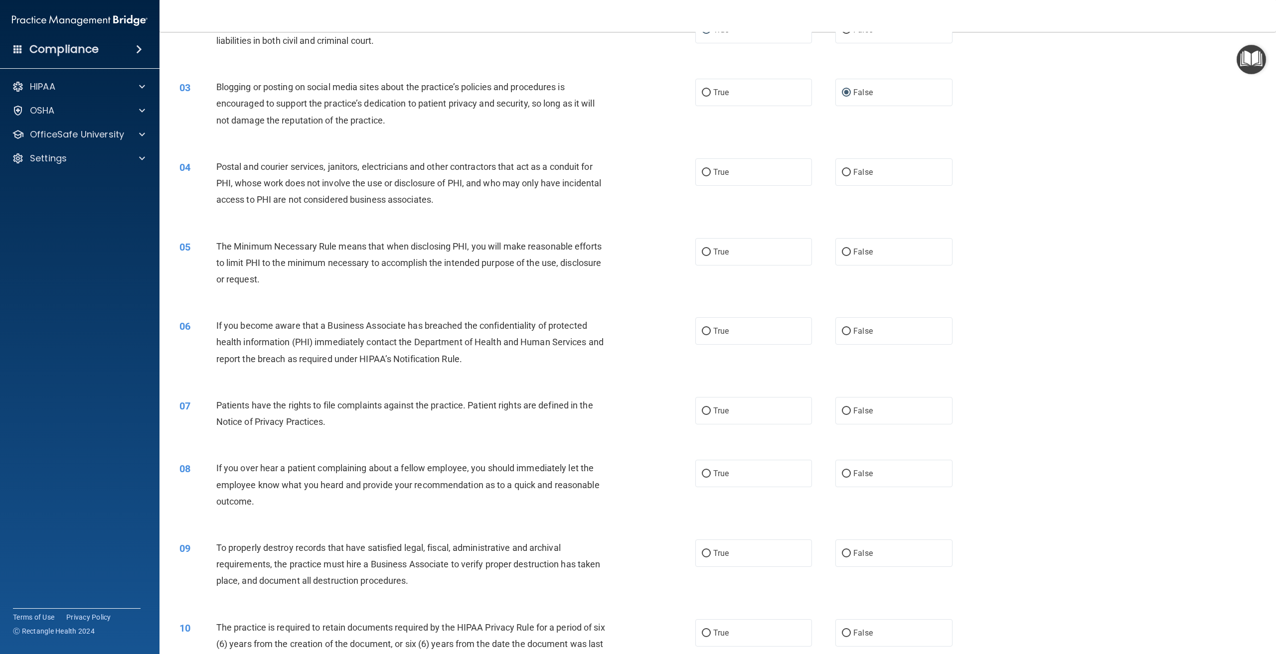
scroll to position [128, 0]
click at [842, 327] on input "False" at bounding box center [846, 329] width 9 height 7
radio input "true"
click at [842, 549] on input "False" at bounding box center [846, 552] width 9 height 7
radio input "true"
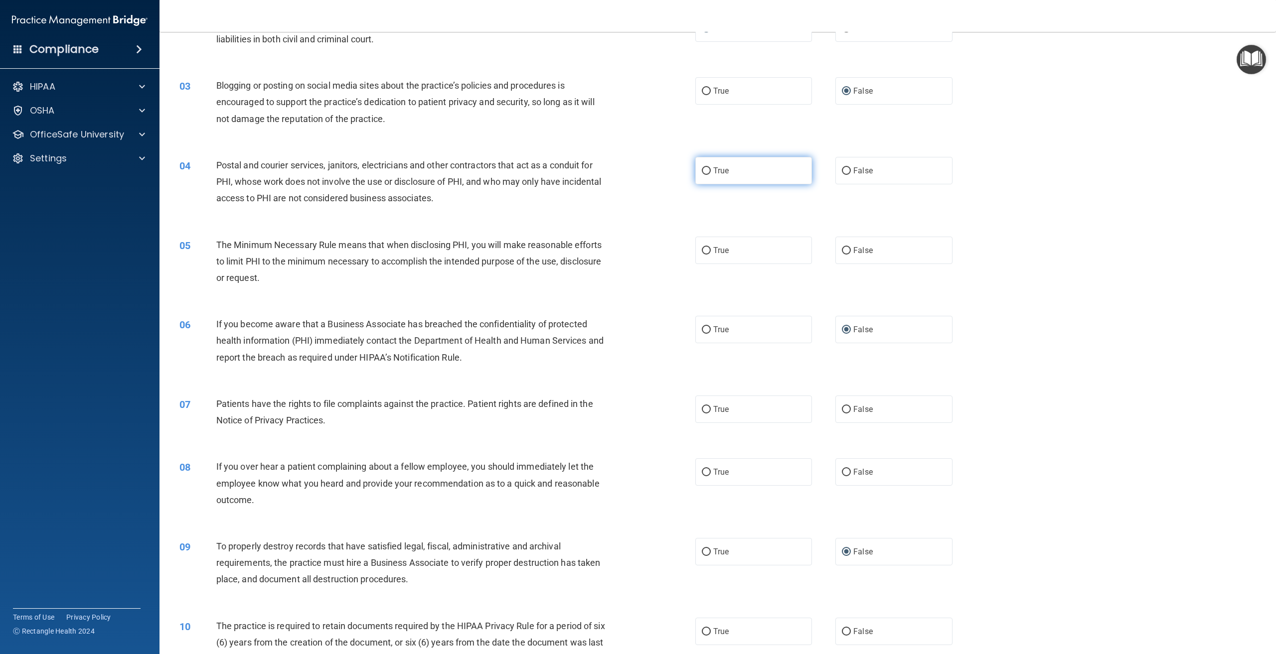
click at [703, 169] on input "True" at bounding box center [706, 170] width 9 height 7
radio input "true"
click at [705, 248] on input "True" at bounding box center [706, 250] width 9 height 7
radio input "true"
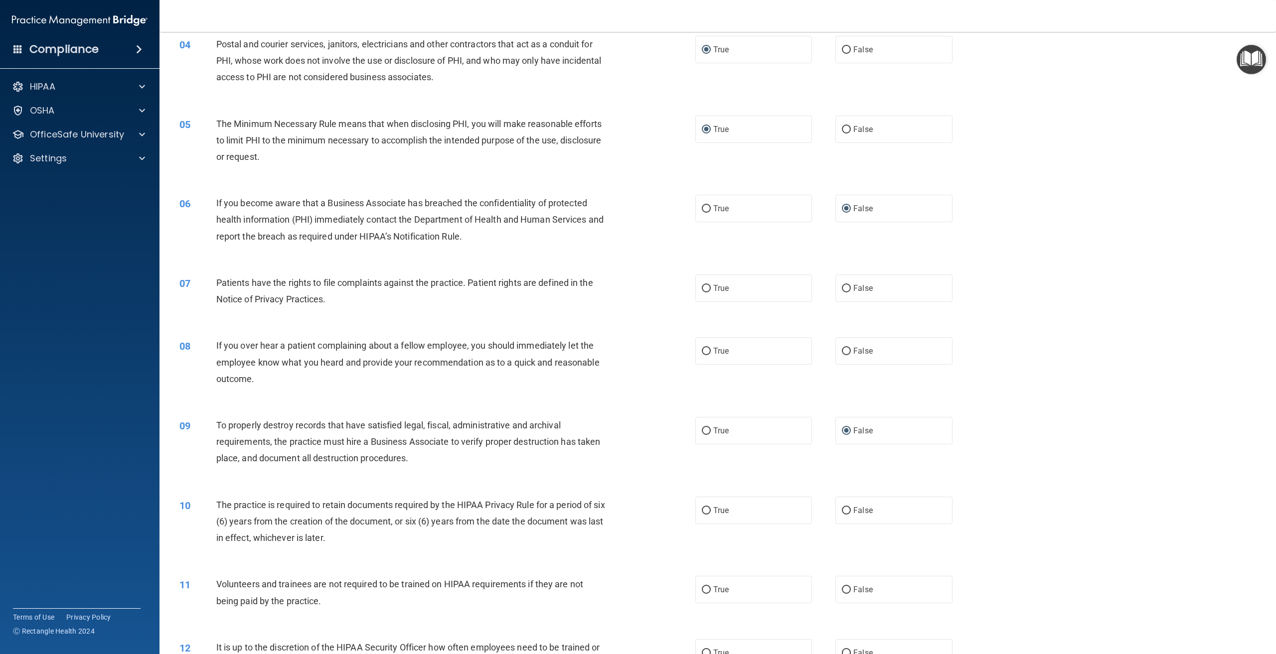
scroll to position [262, 0]
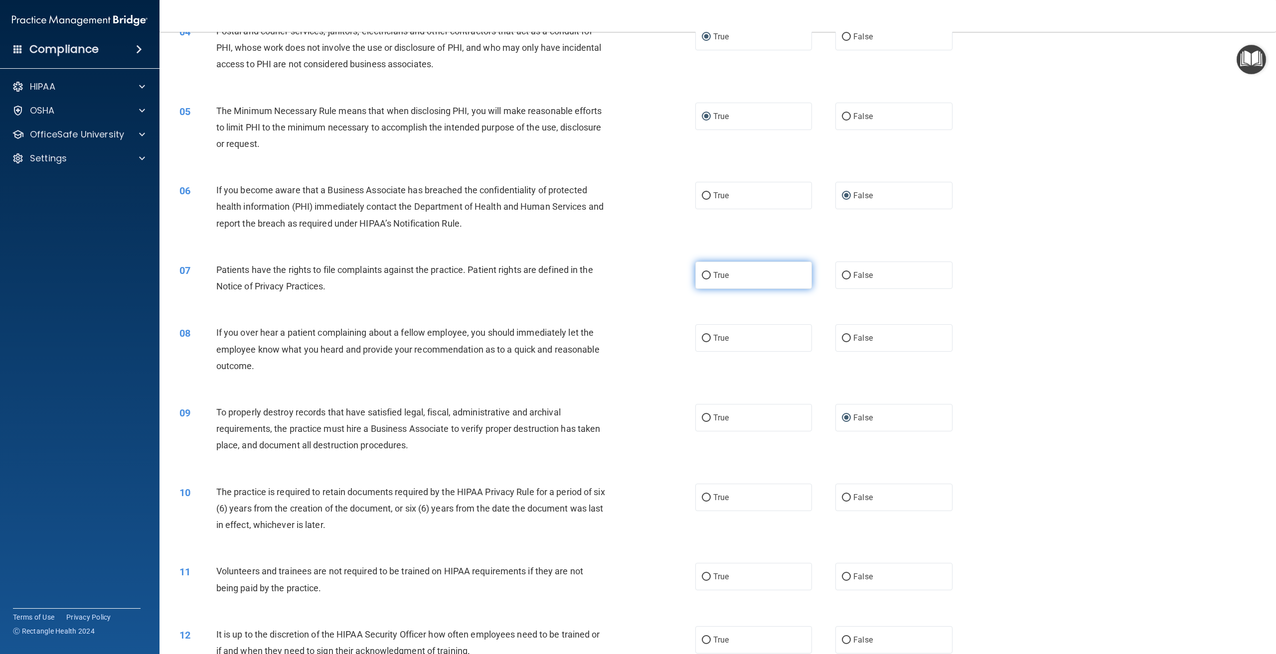
click at [703, 274] on input "True" at bounding box center [706, 275] width 9 height 7
radio input "true"
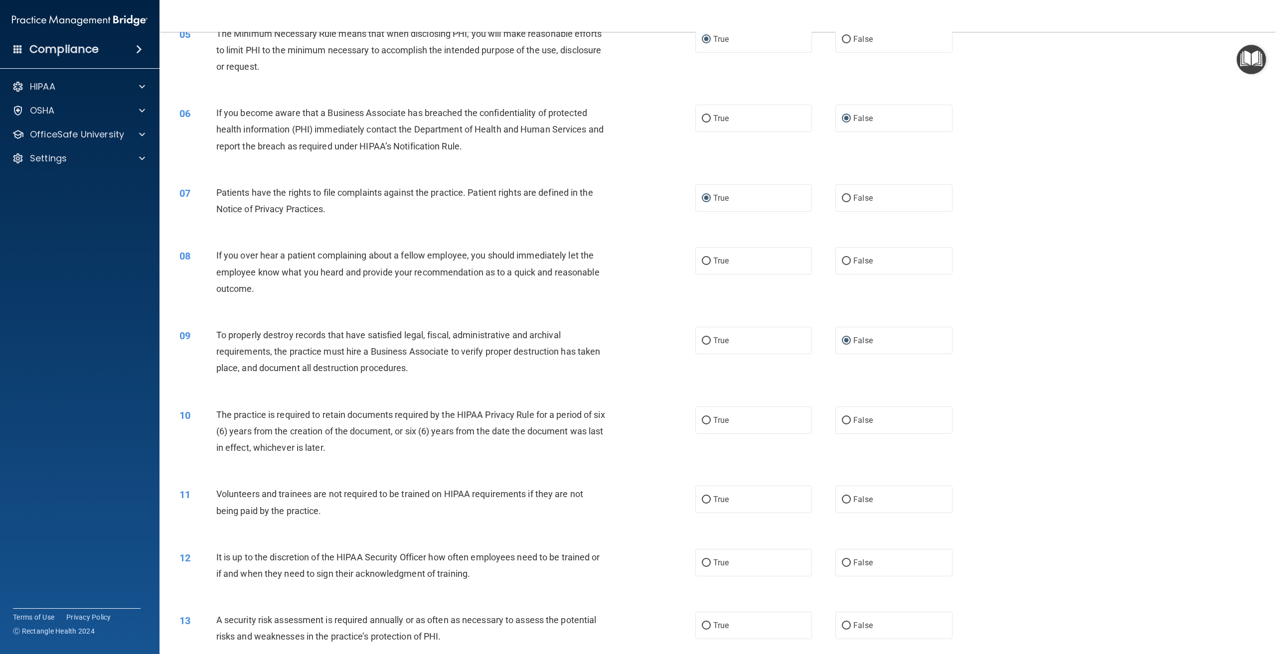
scroll to position [342, 0]
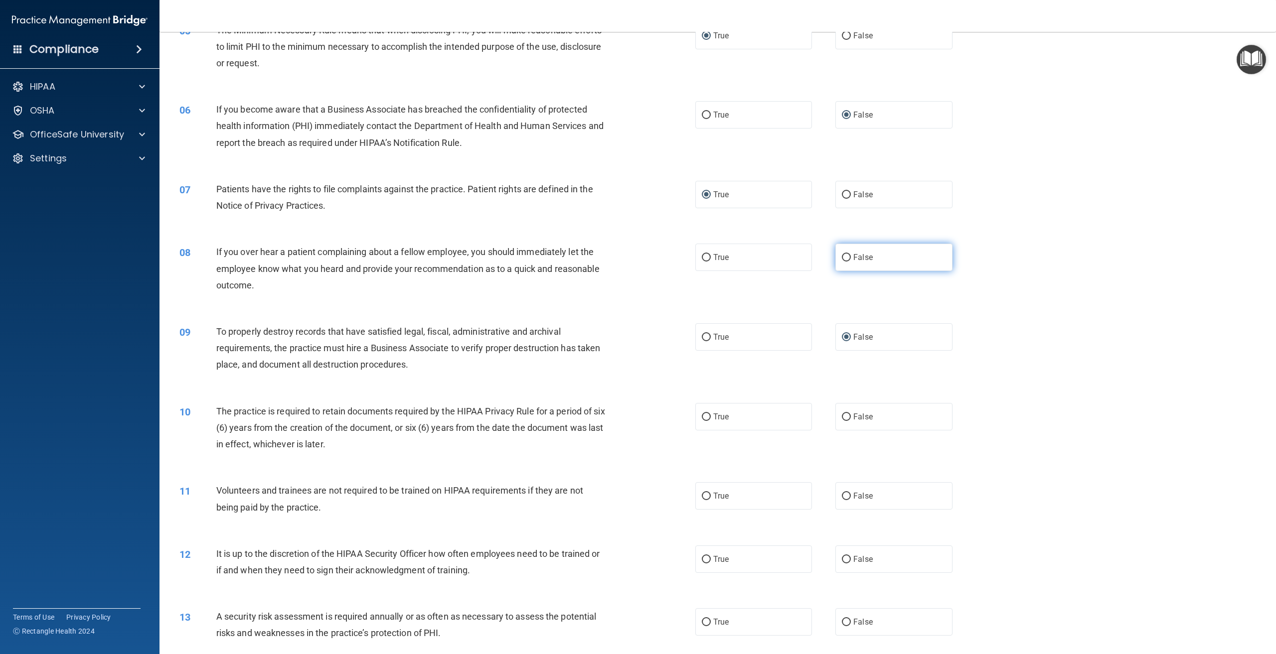
click at [842, 256] on input "False" at bounding box center [846, 257] width 9 height 7
radio input "true"
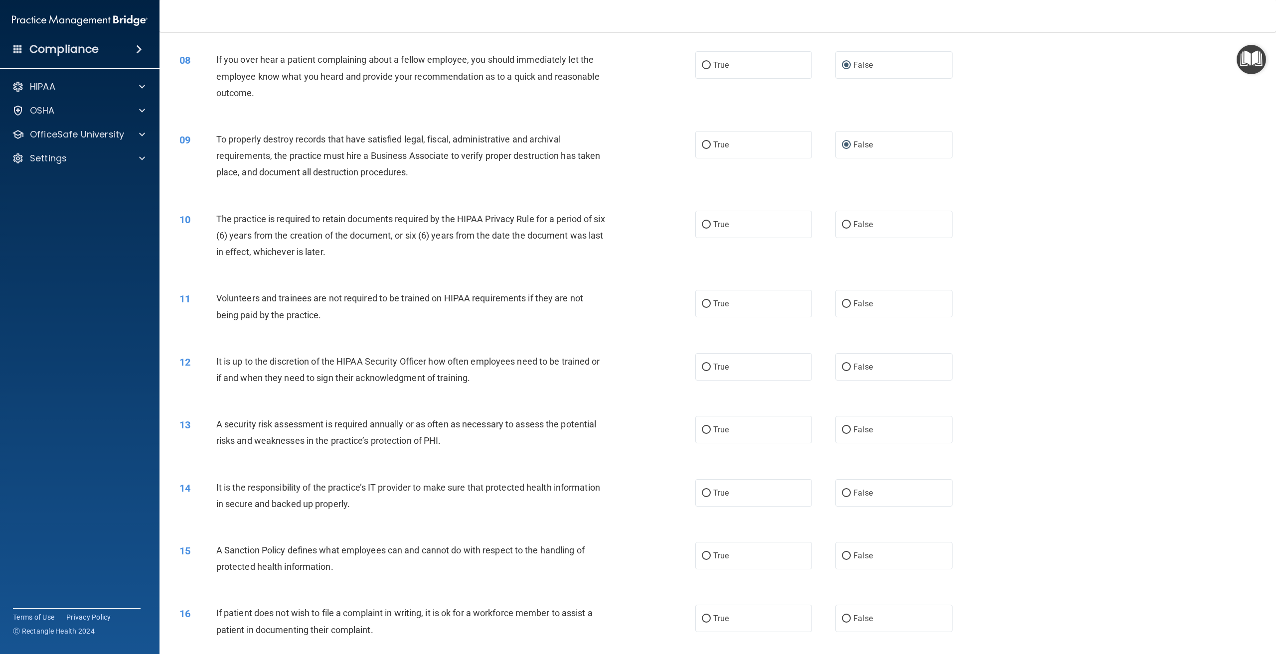
scroll to position [538, 0]
click at [842, 362] on input "False" at bounding box center [846, 364] width 9 height 7
radio input "true"
click at [842, 300] on input "False" at bounding box center [846, 300] width 9 height 7
radio input "true"
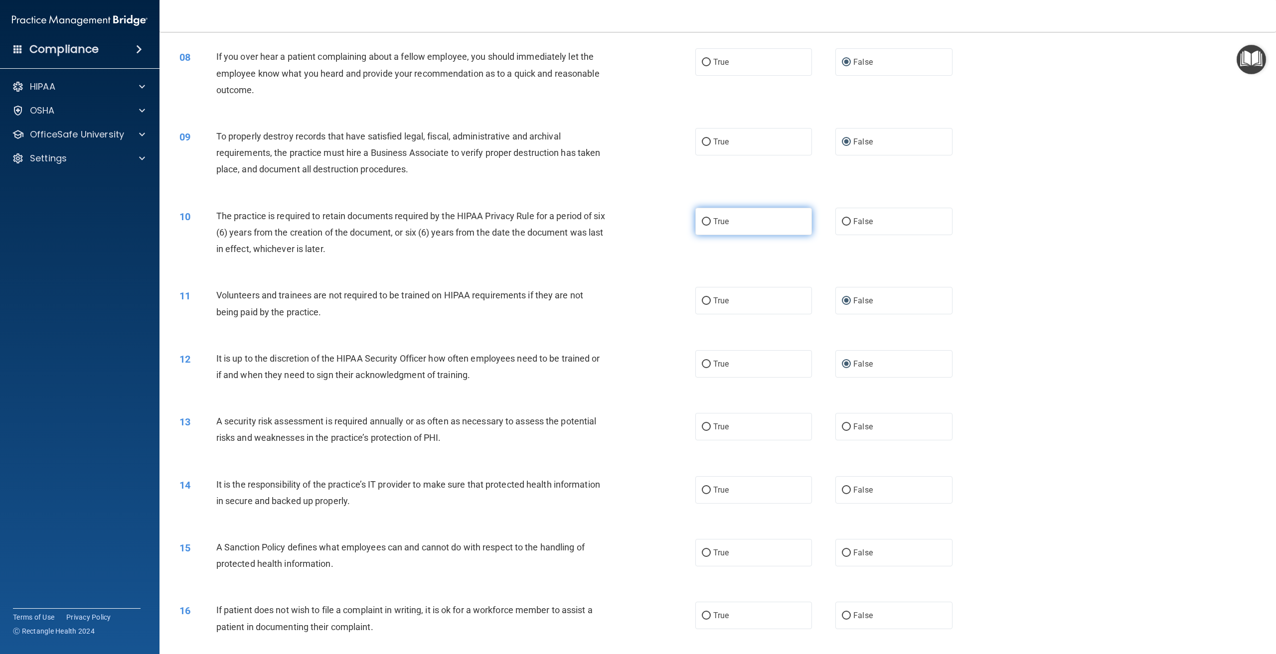
click at [702, 221] on input "True" at bounding box center [706, 221] width 9 height 7
radio input "true"
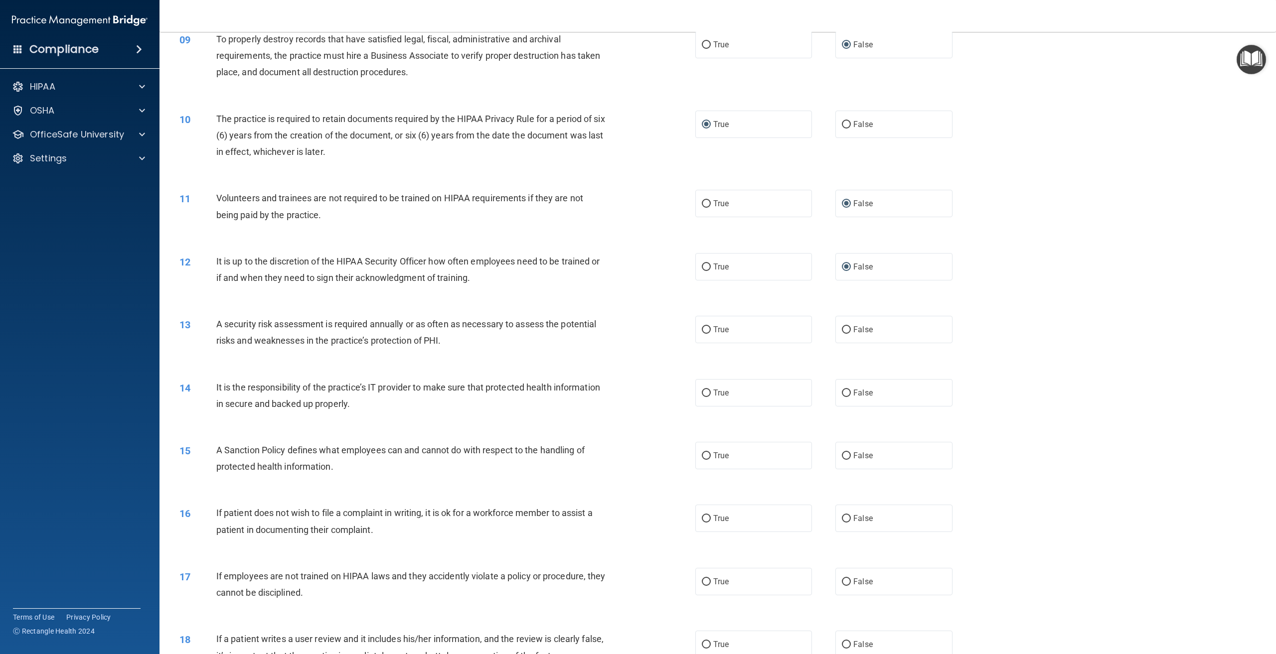
scroll to position [636, 0]
click at [842, 390] on input "False" at bounding box center [846, 391] width 9 height 7
radio input "true"
click at [702, 326] on input "True" at bounding box center [706, 328] width 9 height 7
radio input "true"
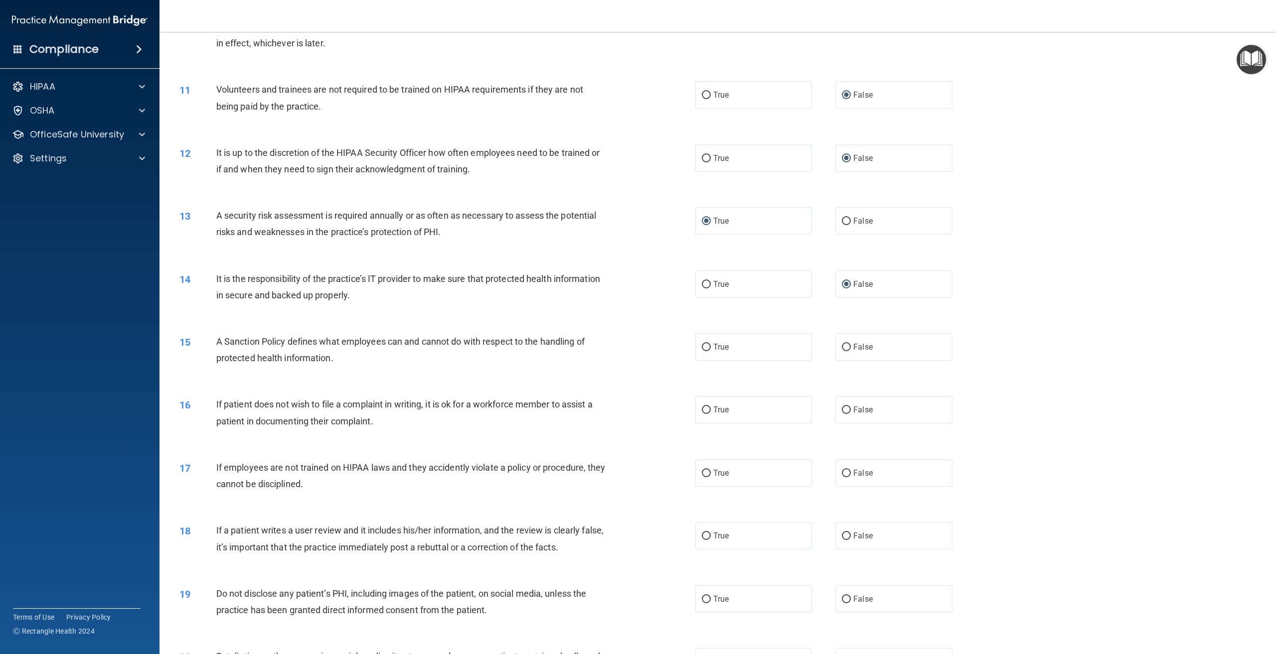
scroll to position [746, 0]
click at [842, 343] on input "False" at bounding box center [846, 344] width 9 height 7
radio input "true"
click at [703, 406] on input "True" at bounding box center [706, 407] width 9 height 7
radio input "true"
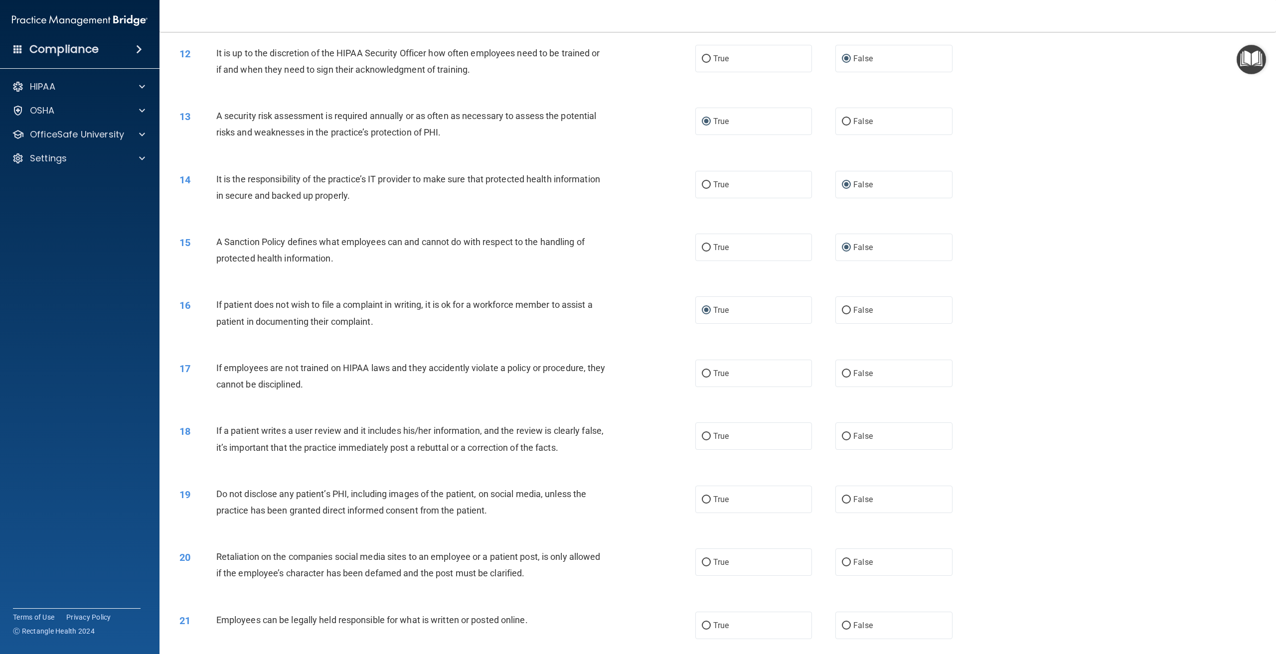
scroll to position [847, 0]
drag, startPoint x: 842, startPoint y: 369, endPoint x: 813, endPoint y: 374, distance: 29.4
click at [842, 369] on input "False" at bounding box center [846, 370] width 9 height 7
radio input "true"
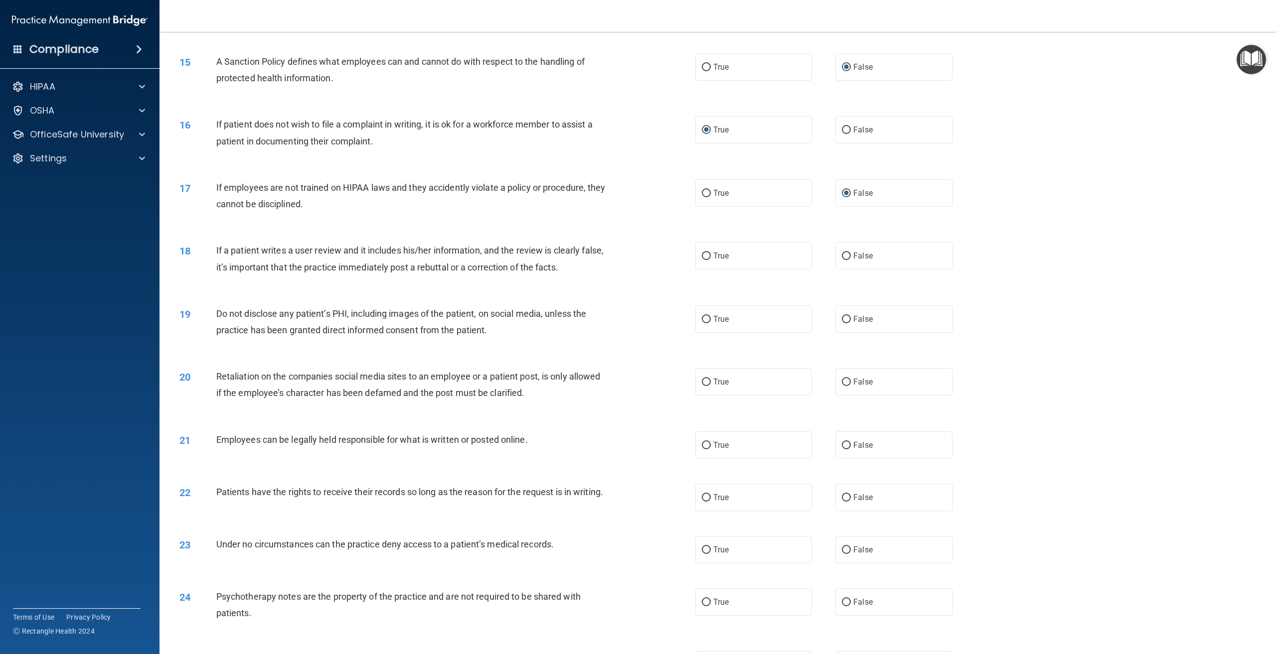
scroll to position [1025, 0]
drag, startPoint x: 845, startPoint y: 253, endPoint x: 835, endPoint y: 257, distance: 10.5
click at [844, 253] on input "False" at bounding box center [846, 254] width 9 height 7
radio input "true"
click at [702, 315] on input "True" at bounding box center [706, 317] width 9 height 7
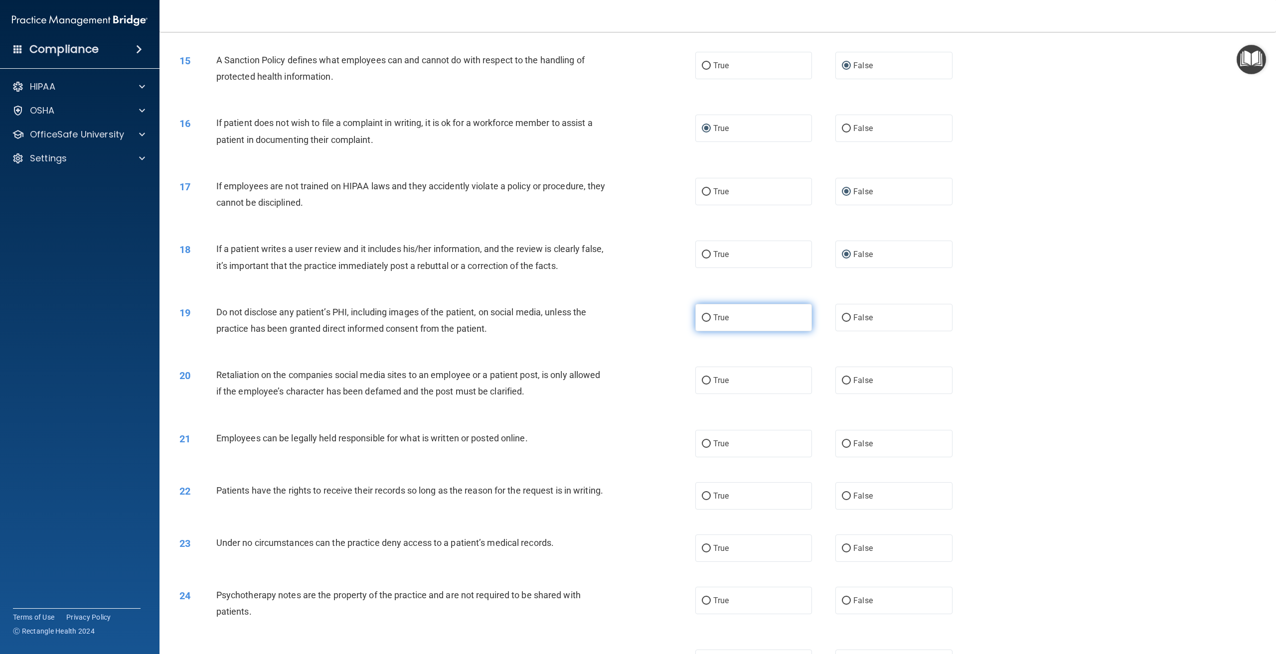
radio input "true"
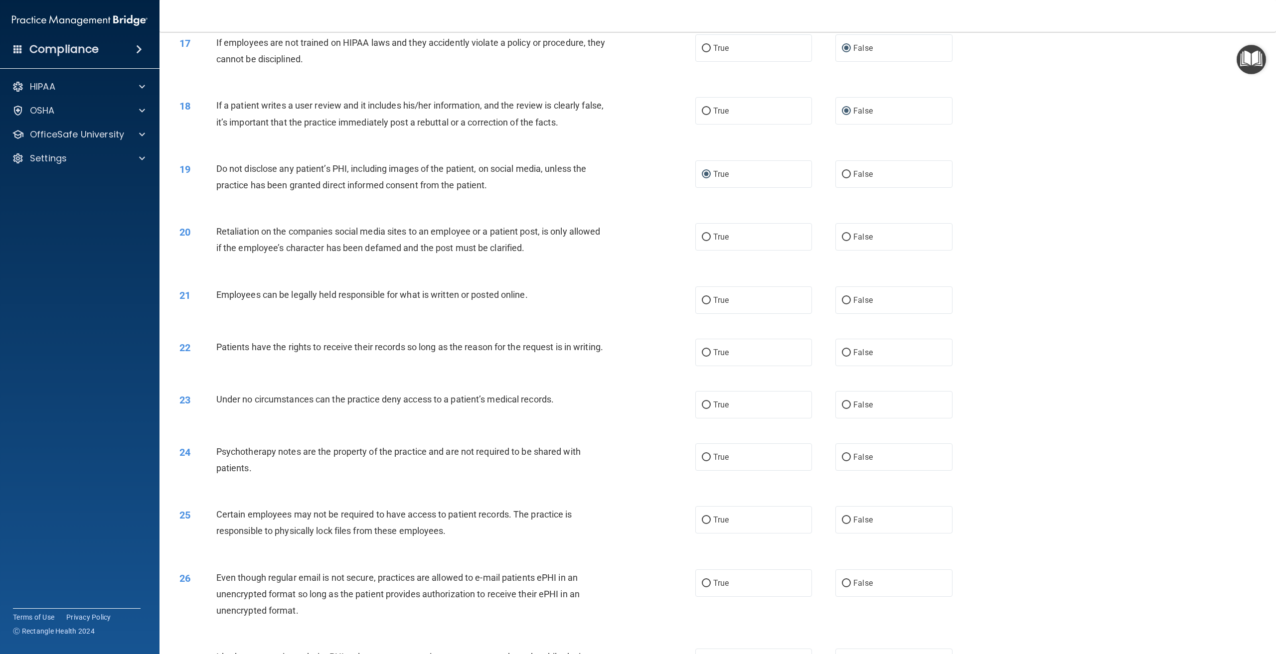
scroll to position [1169, 0]
click at [842, 236] on input "False" at bounding box center [846, 236] width 9 height 7
radio input "true"
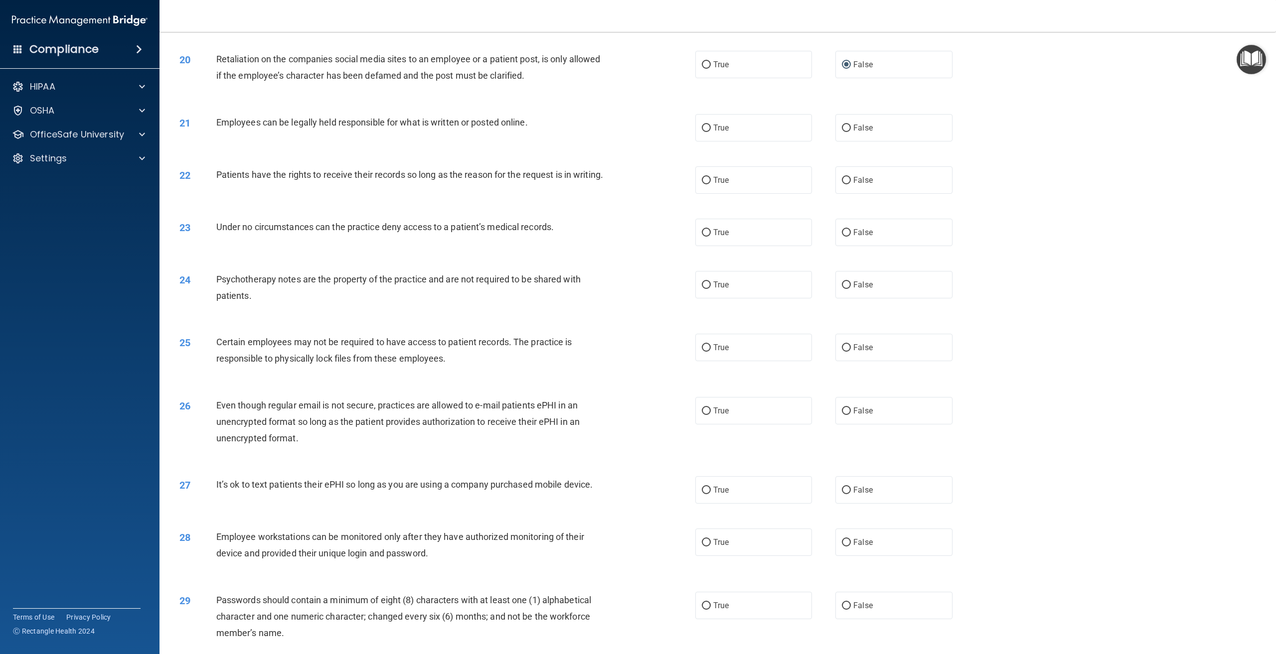
scroll to position [1343, 0]
click at [842, 544] on input "False" at bounding box center [846, 540] width 9 height 7
radio input "true"
click at [702, 122] on input "True" at bounding box center [706, 125] width 9 height 7
radio input "true"
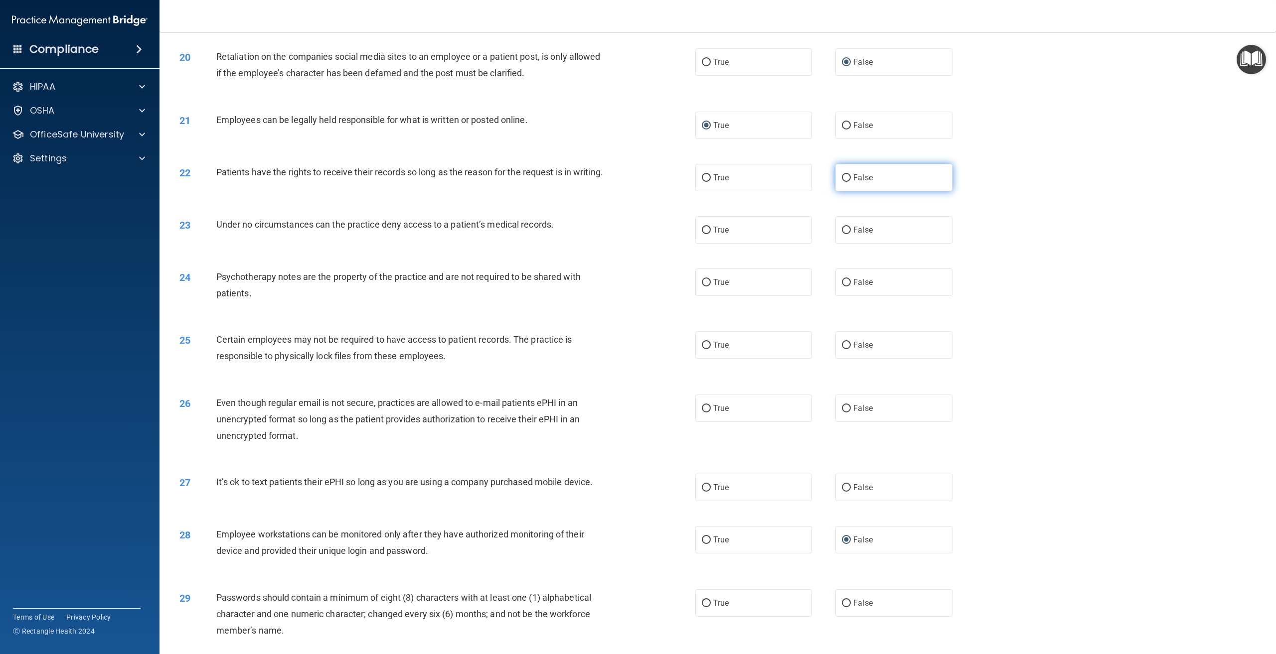
click at [844, 174] on input "False" at bounding box center [846, 177] width 9 height 7
radio input "true"
click at [842, 234] on input "False" at bounding box center [846, 230] width 9 height 7
radio input "true"
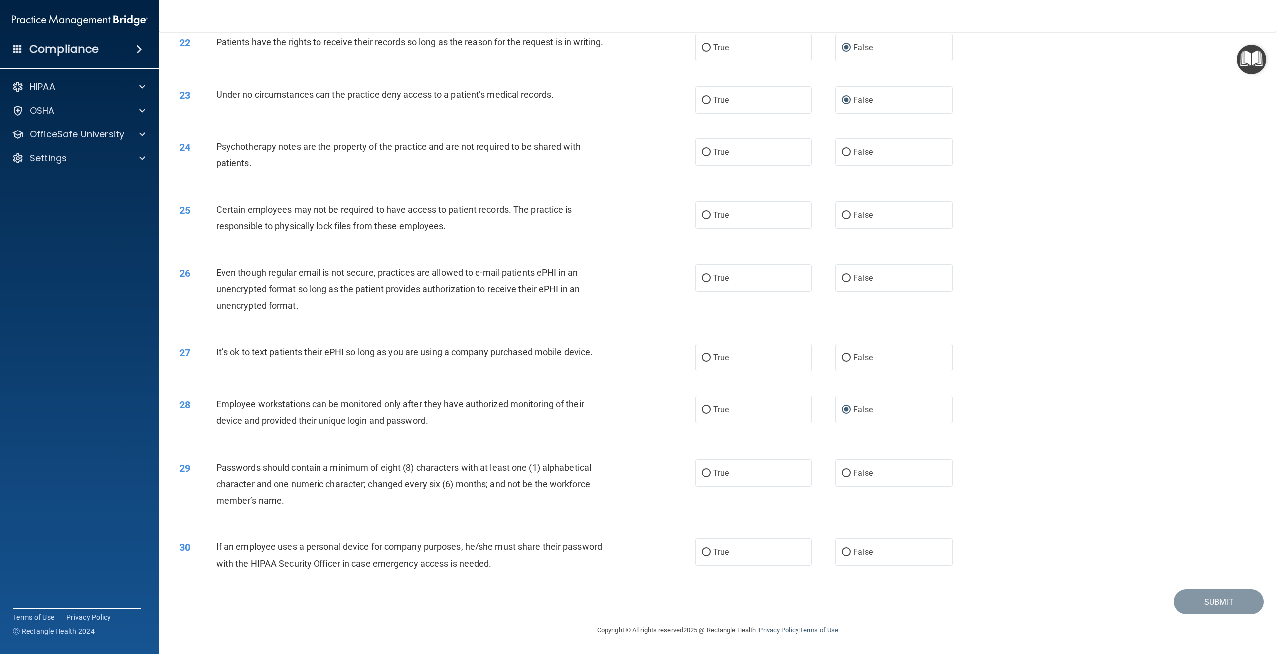
scroll to position [1484, 0]
drag, startPoint x: 701, startPoint y: 150, endPoint x: 695, endPoint y: 153, distance: 6.5
click at [702, 150] on input "True" at bounding box center [706, 152] width 9 height 7
radio input "true"
click at [702, 213] on input "True" at bounding box center [706, 215] width 9 height 7
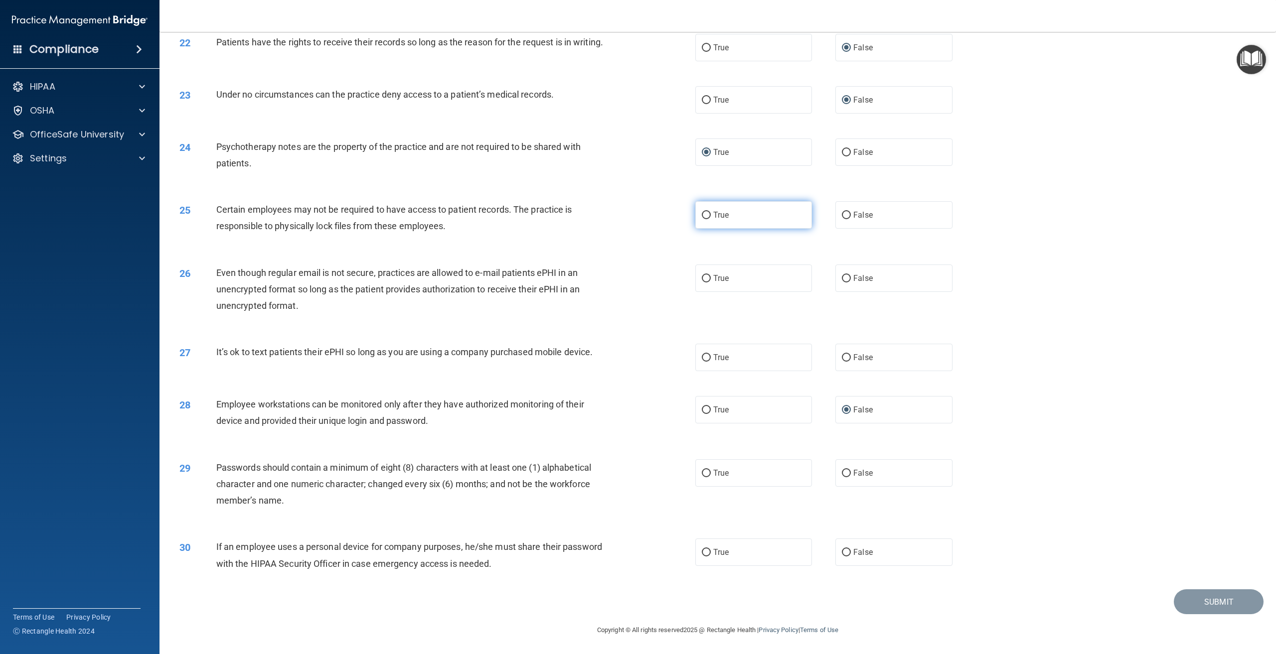
radio input "true"
click at [702, 275] on input "True" at bounding box center [706, 278] width 9 height 7
radio input "true"
drag, startPoint x: 842, startPoint y: 357, endPoint x: 837, endPoint y: 363, distance: 7.8
click at [842, 357] on input "False" at bounding box center [846, 357] width 9 height 7
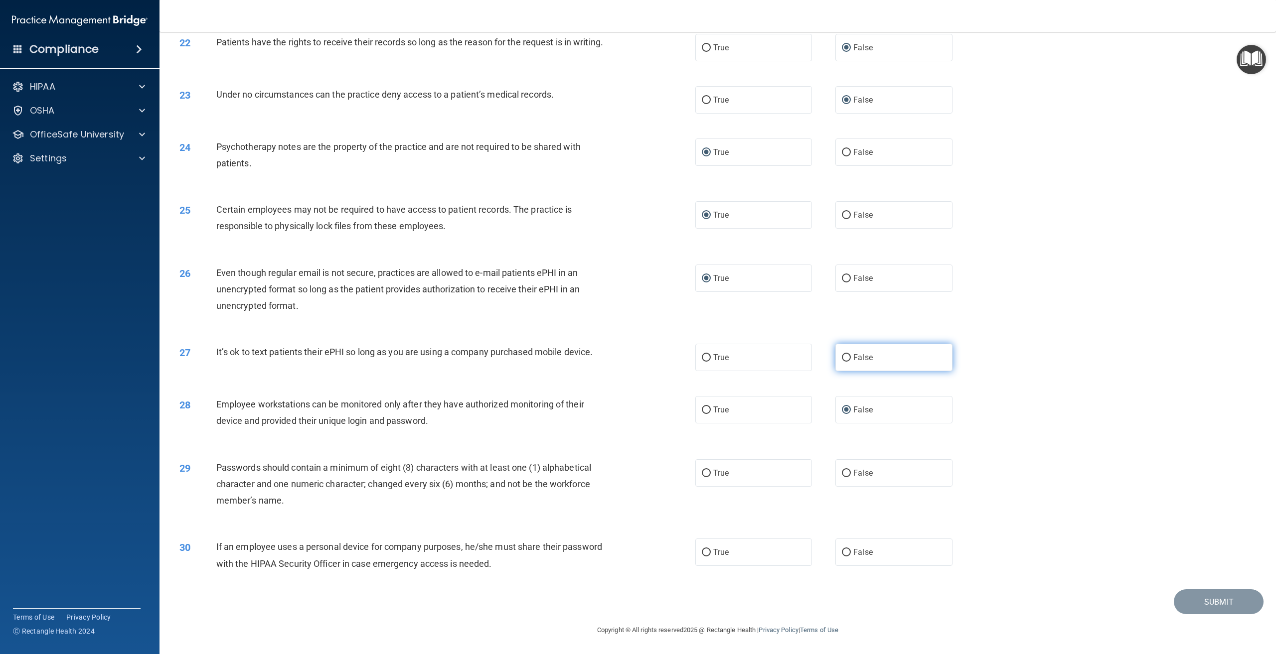
radio input "true"
click at [702, 471] on input "True" at bounding box center [706, 473] width 9 height 7
radio input "true"
click at [842, 551] on input "False" at bounding box center [846, 552] width 9 height 7
radio input "true"
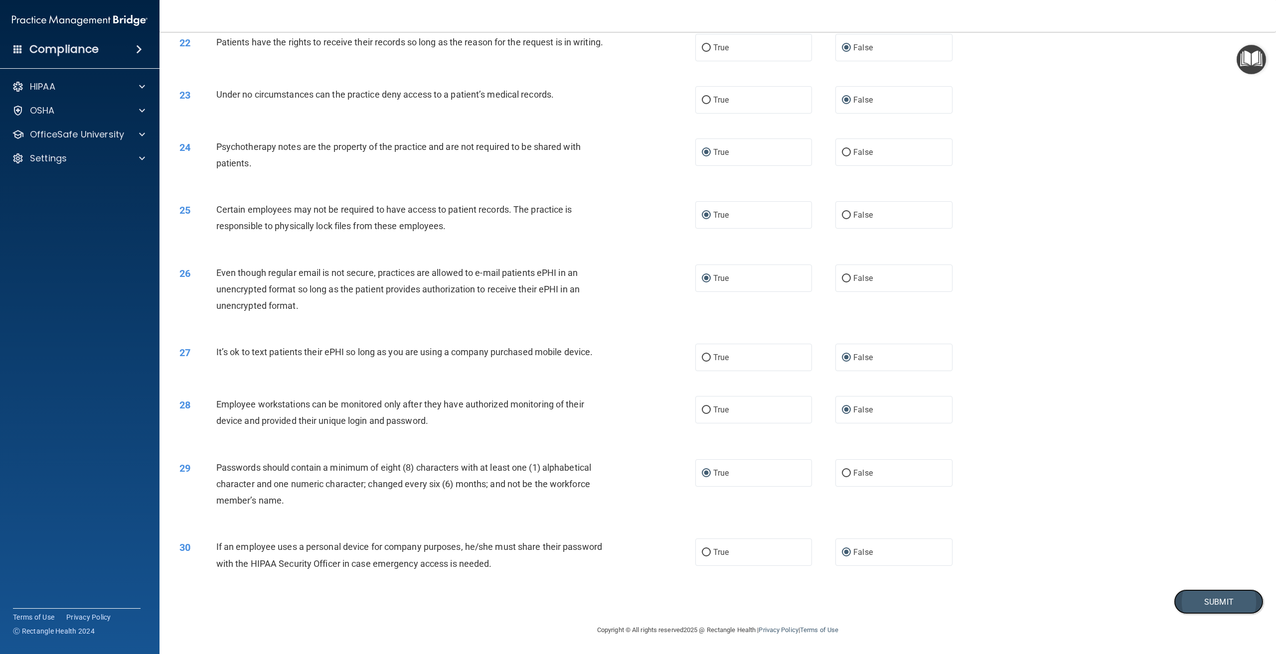
click at [1204, 601] on button "Submit" at bounding box center [1218, 601] width 90 height 25
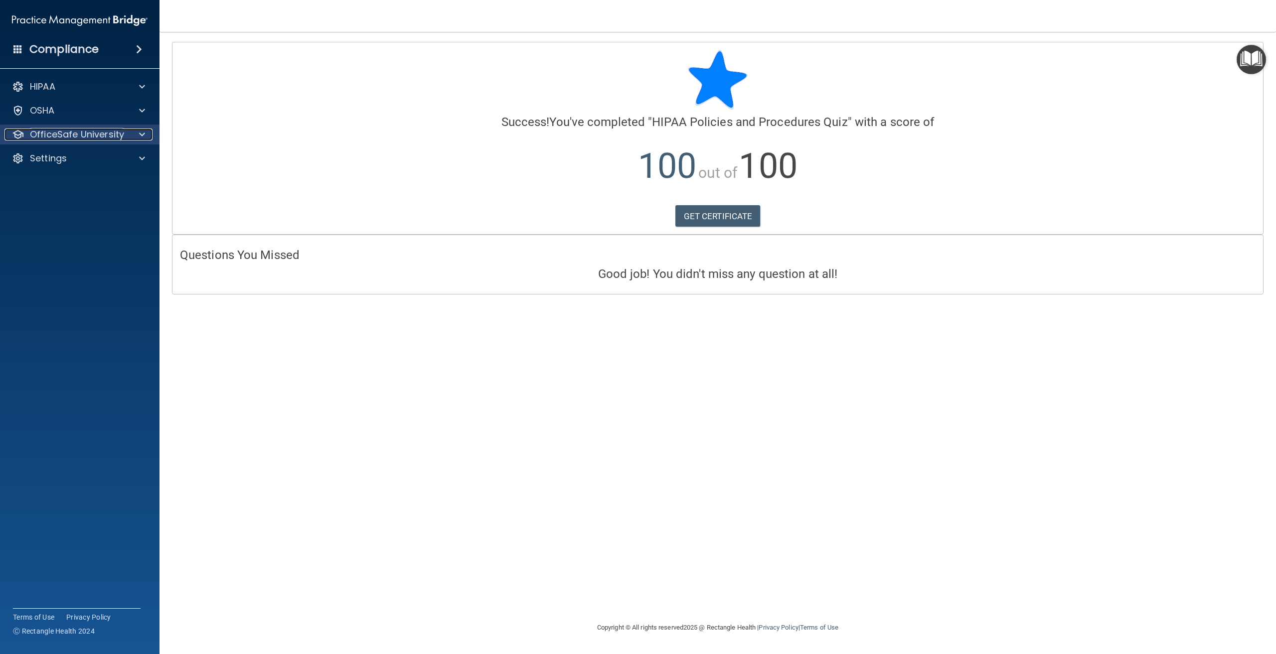
click at [66, 137] on p "OfficeSafe University" at bounding box center [77, 135] width 94 height 12
click at [64, 158] on p "HIPAA Training" at bounding box center [47, 158] width 82 height 10
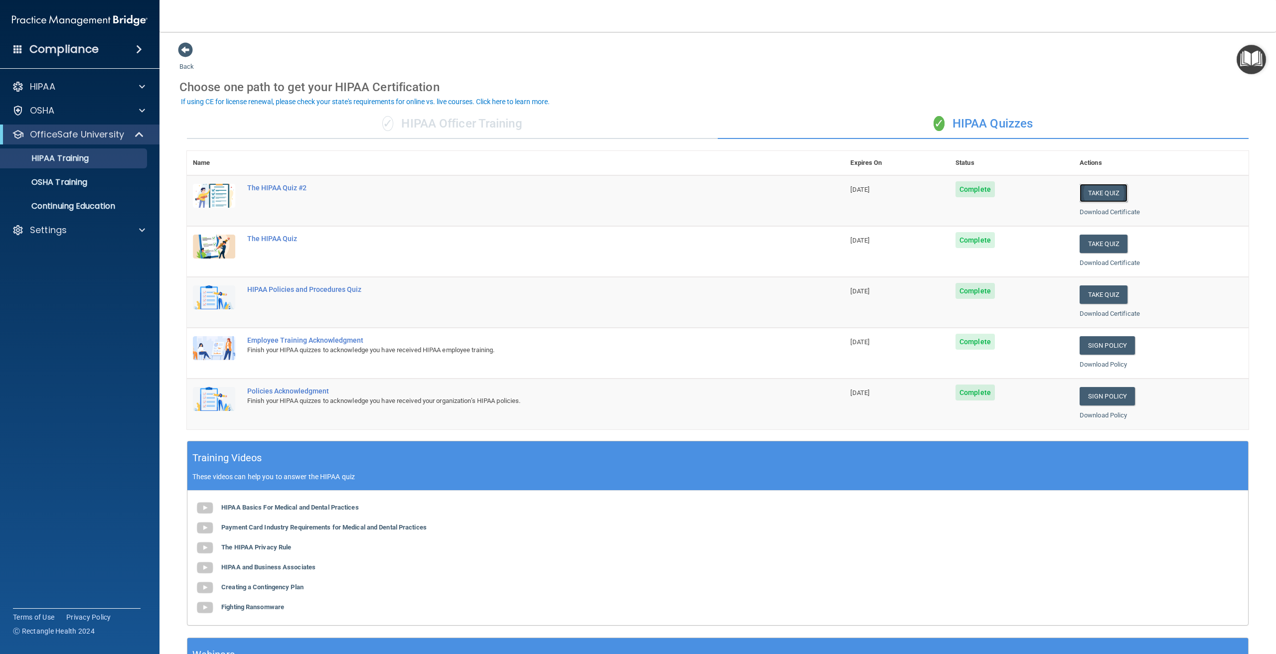
click at [1089, 190] on button "Take Quiz" at bounding box center [1103, 193] width 48 height 18
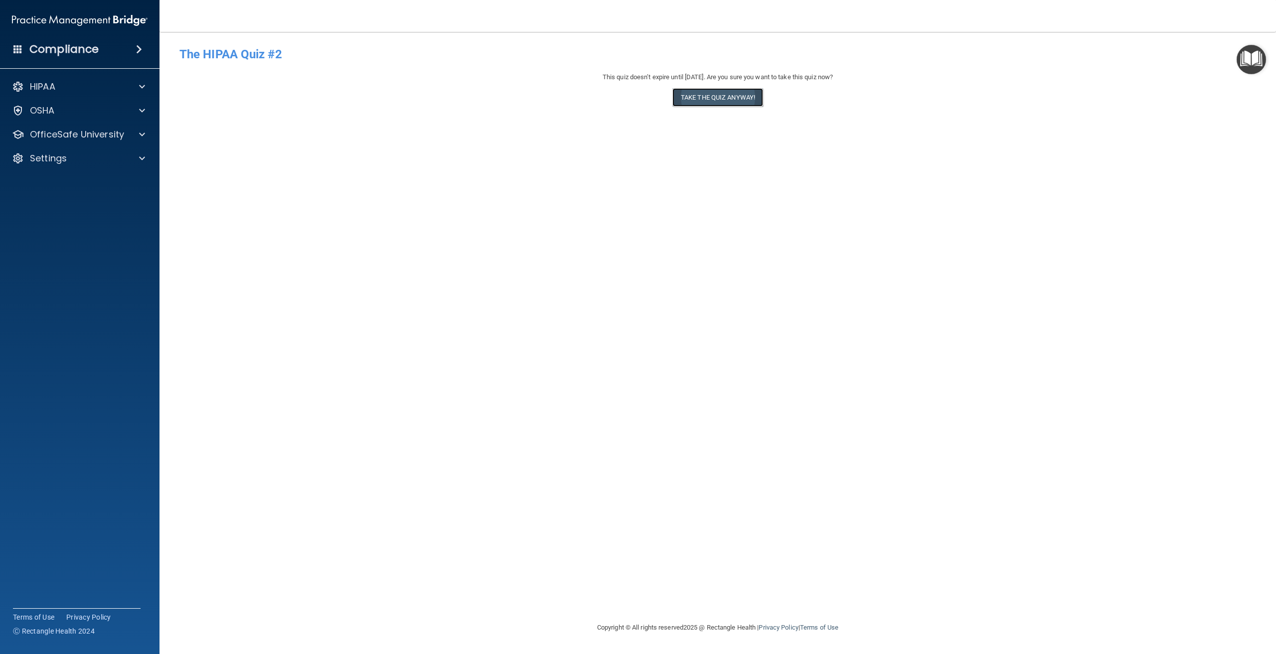
click at [708, 98] on button "Take the quiz anyway!" at bounding box center [717, 97] width 91 height 18
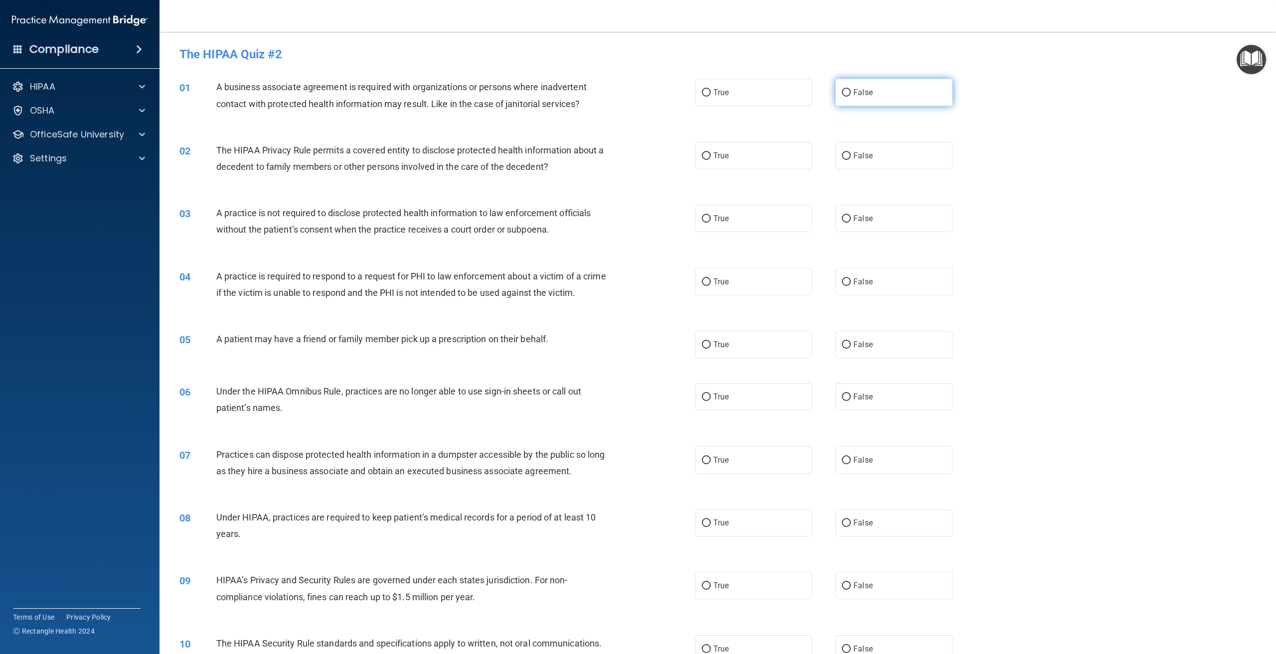
click at [842, 91] on input "False" at bounding box center [846, 92] width 9 height 7
radio input "true"
click at [703, 154] on input "True" at bounding box center [706, 155] width 9 height 7
radio input "true"
click at [842, 217] on input "False" at bounding box center [846, 218] width 9 height 7
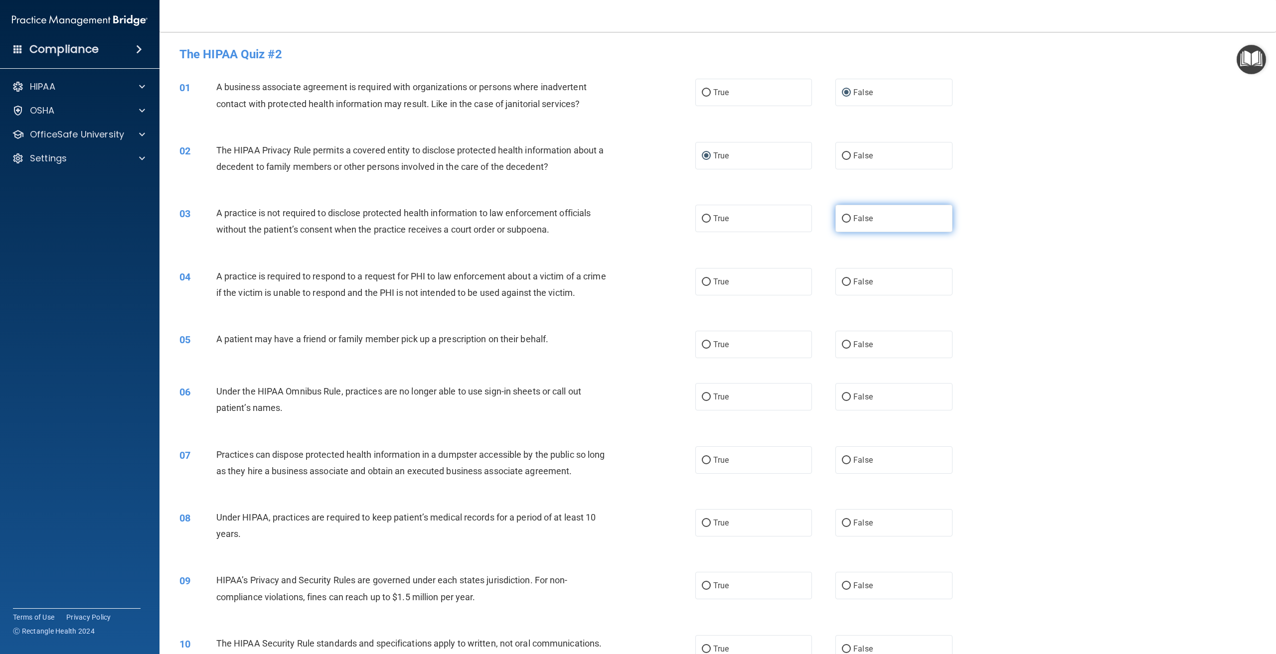
radio input "true"
click at [702, 280] on input "True" at bounding box center [706, 282] width 9 height 7
radio input "true"
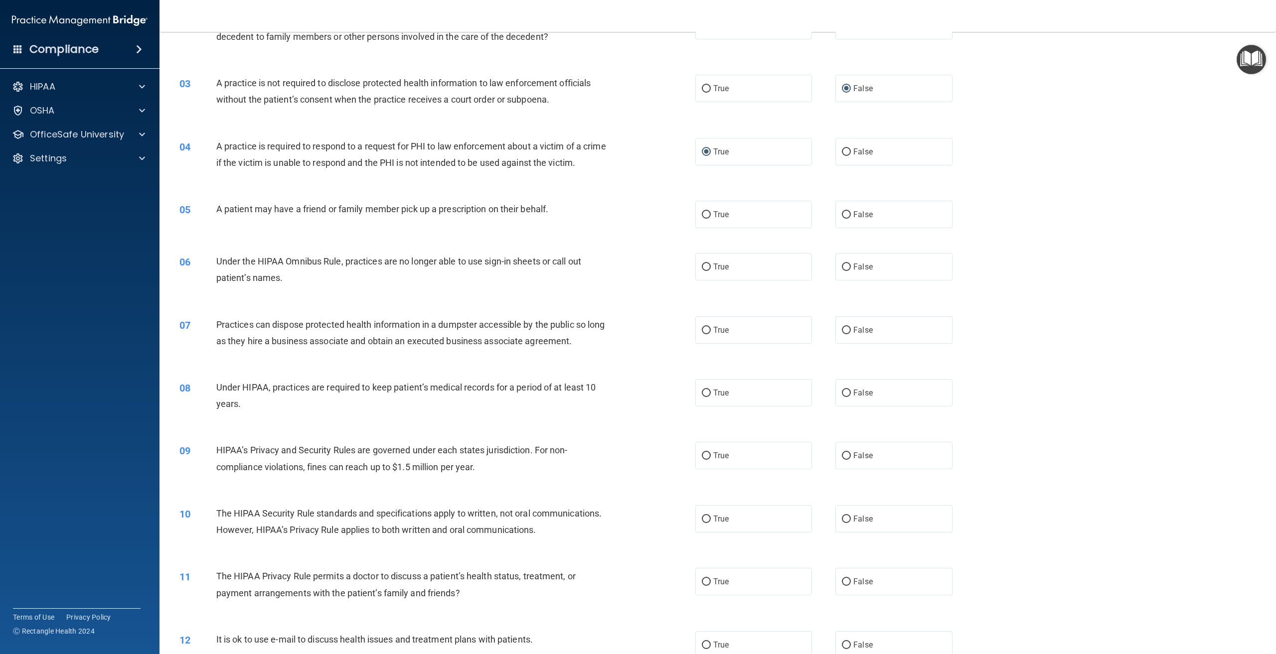
scroll to position [138, 0]
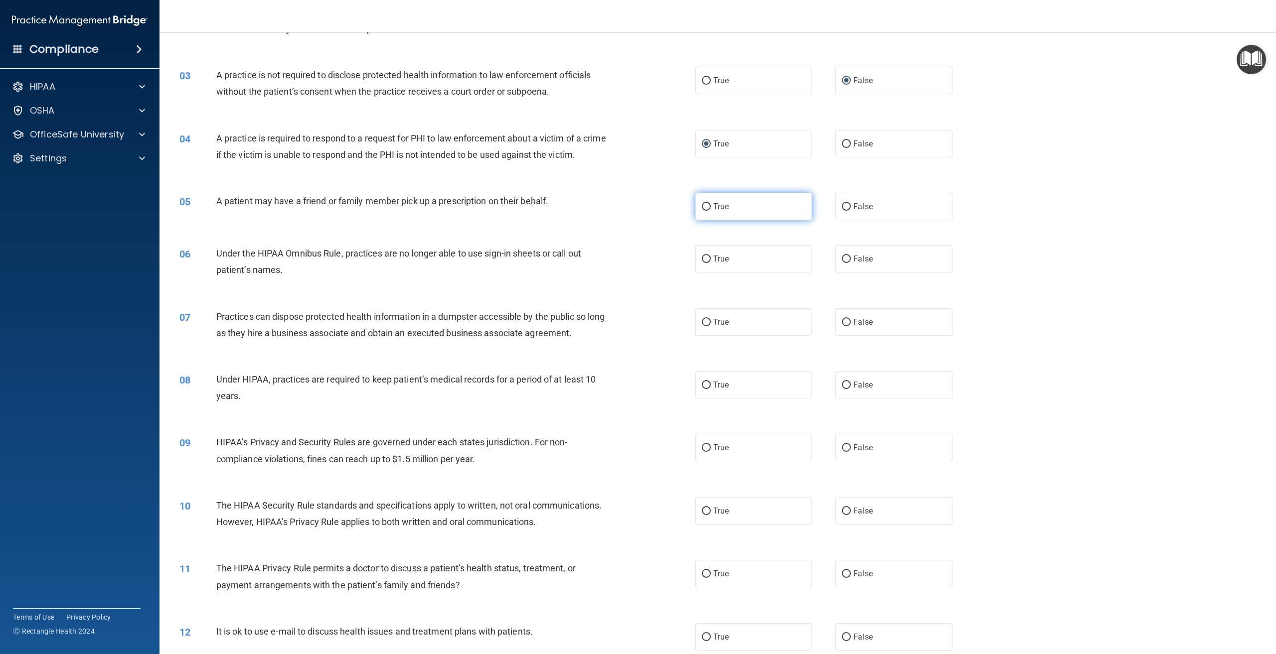
click at [704, 211] on input "True" at bounding box center [706, 206] width 9 height 7
radio input "true"
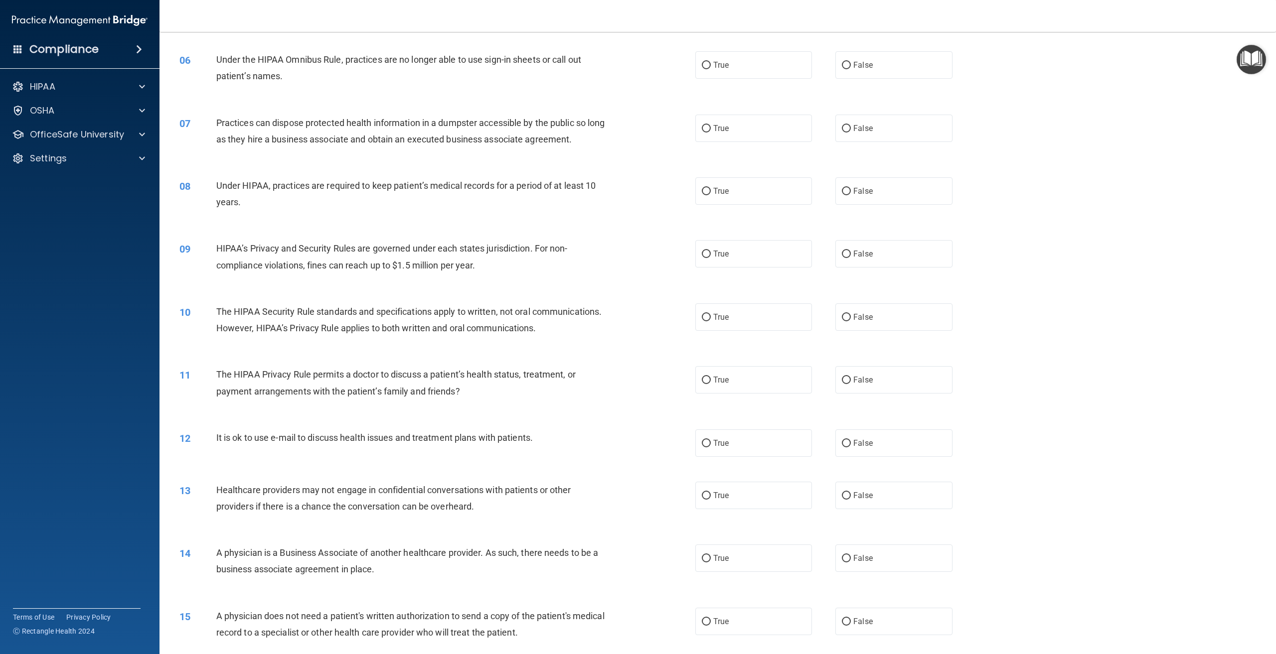
scroll to position [332, 0]
click at [842, 69] on input "False" at bounding box center [846, 64] width 9 height 7
radio input "true"
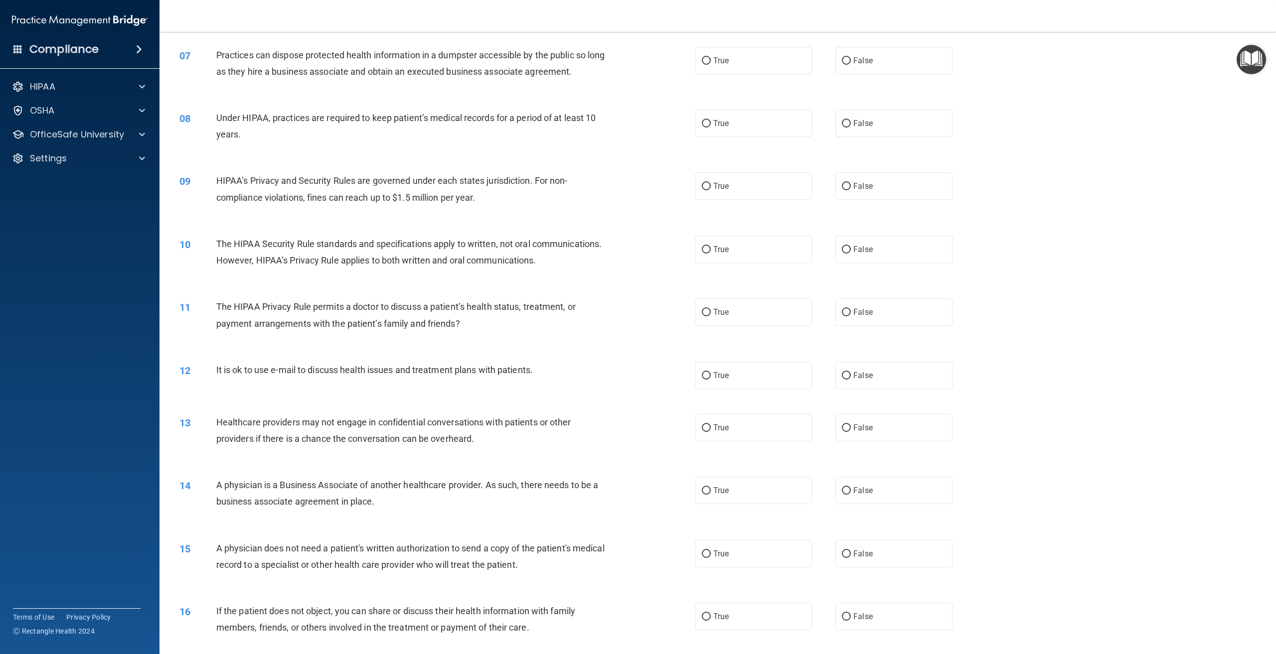
scroll to position [401, 0]
click at [842, 63] on input "False" at bounding box center [846, 59] width 9 height 7
radio input "true"
click at [842, 126] on input "False" at bounding box center [846, 122] width 9 height 7
radio input "true"
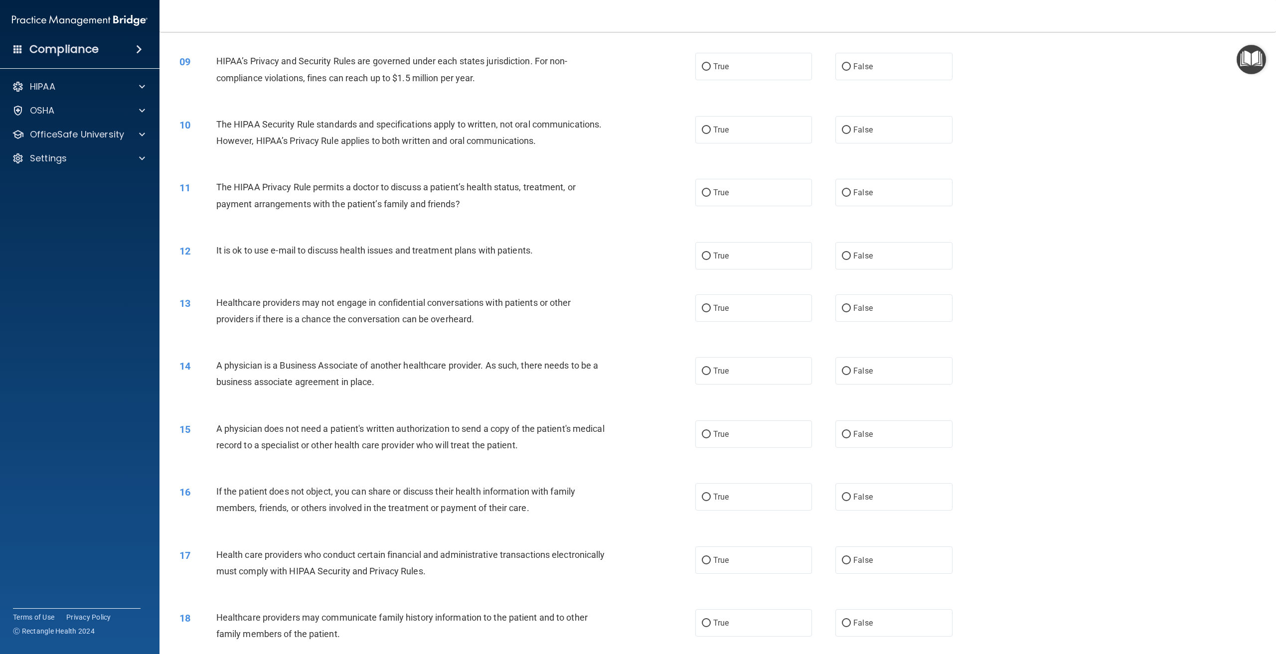
scroll to position [520, 0]
click at [844, 70] on input "False" at bounding box center [846, 66] width 9 height 7
radio input "true"
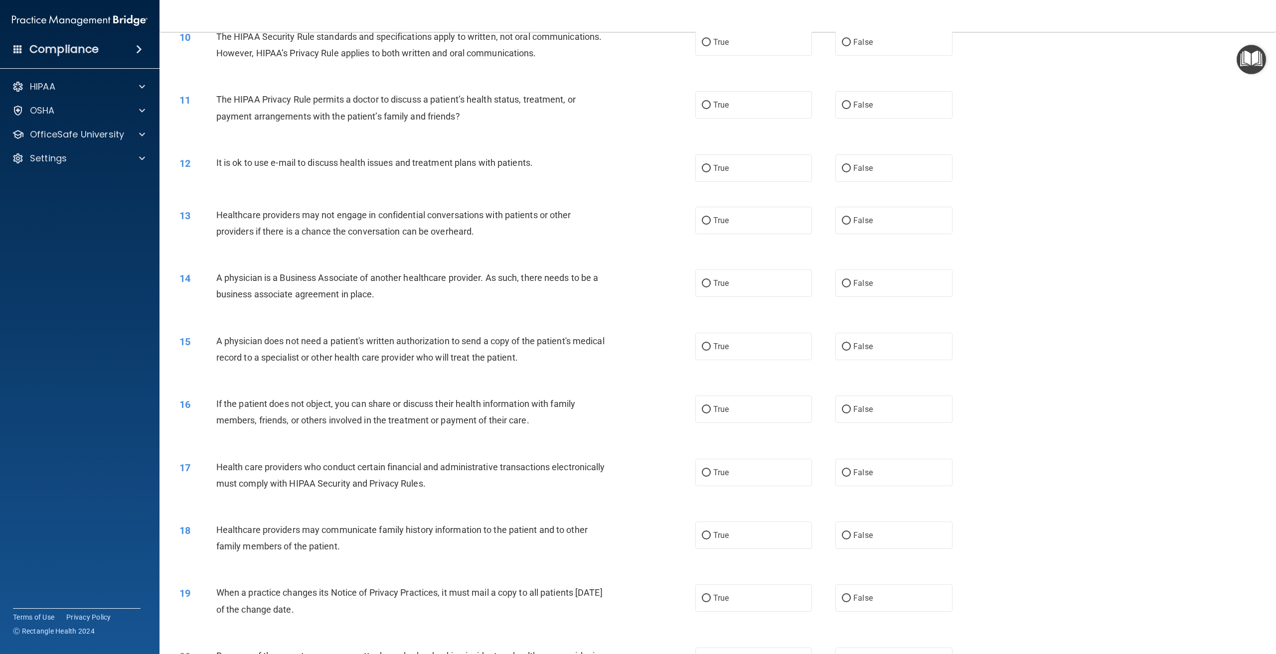
scroll to position [607, 0]
click at [702, 46] on input "True" at bounding box center [706, 41] width 9 height 7
radio input "true"
click at [702, 109] on input "True" at bounding box center [706, 105] width 9 height 7
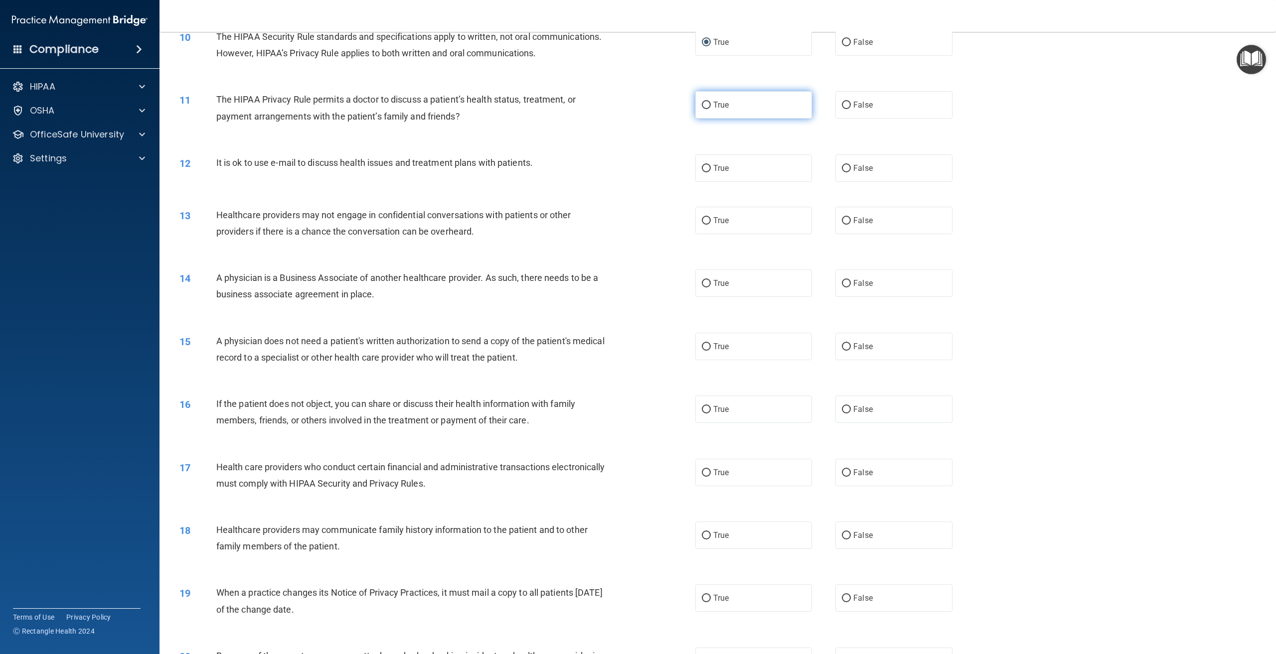
radio input "true"
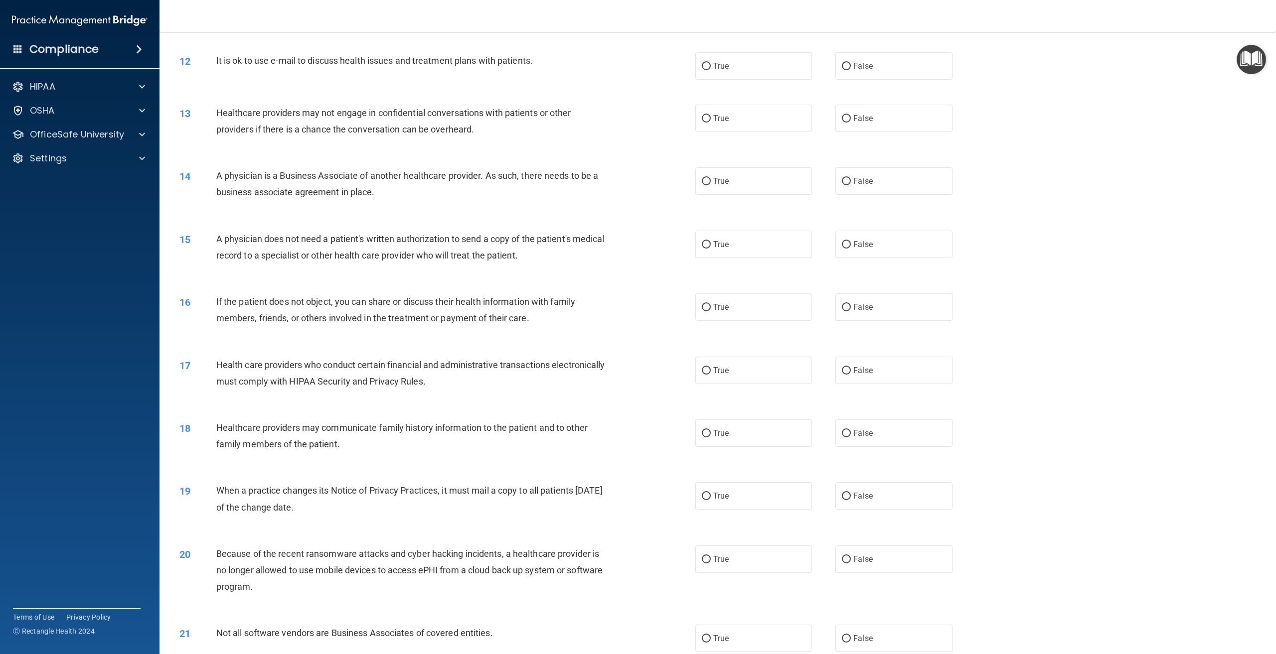
scroll to position [714, 0]
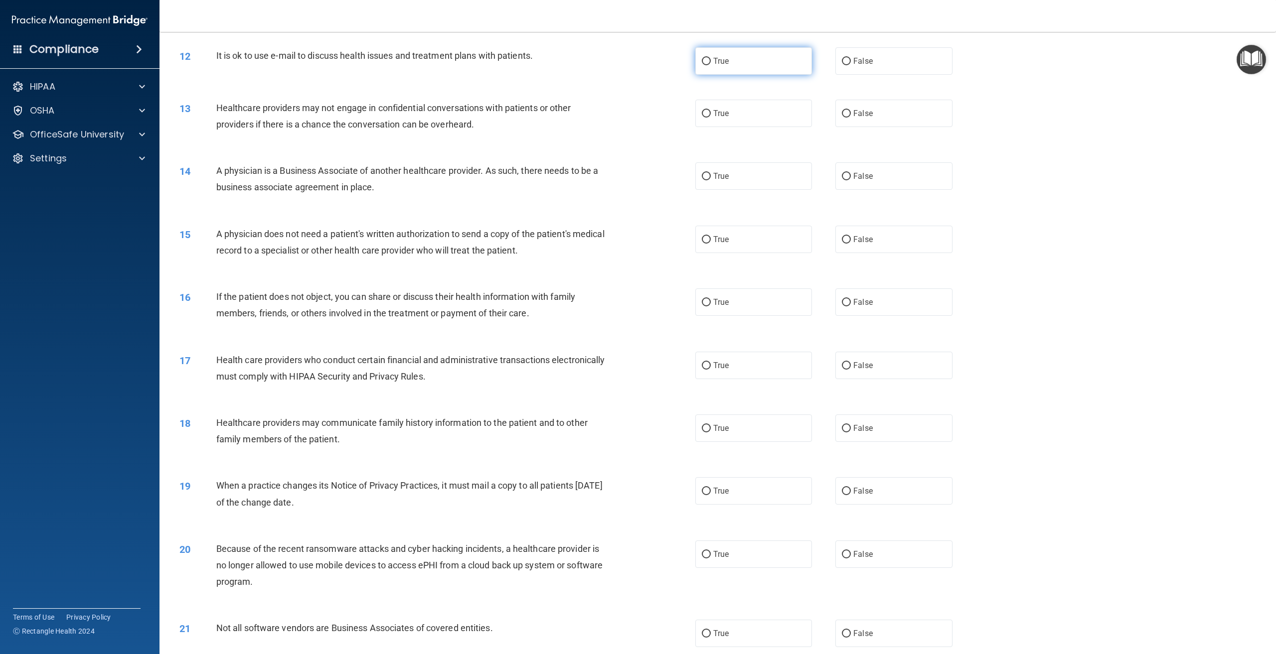
click at [702, 65] on input "True" at bounding box center [706, 61] width 9 height 7
radio input "true"
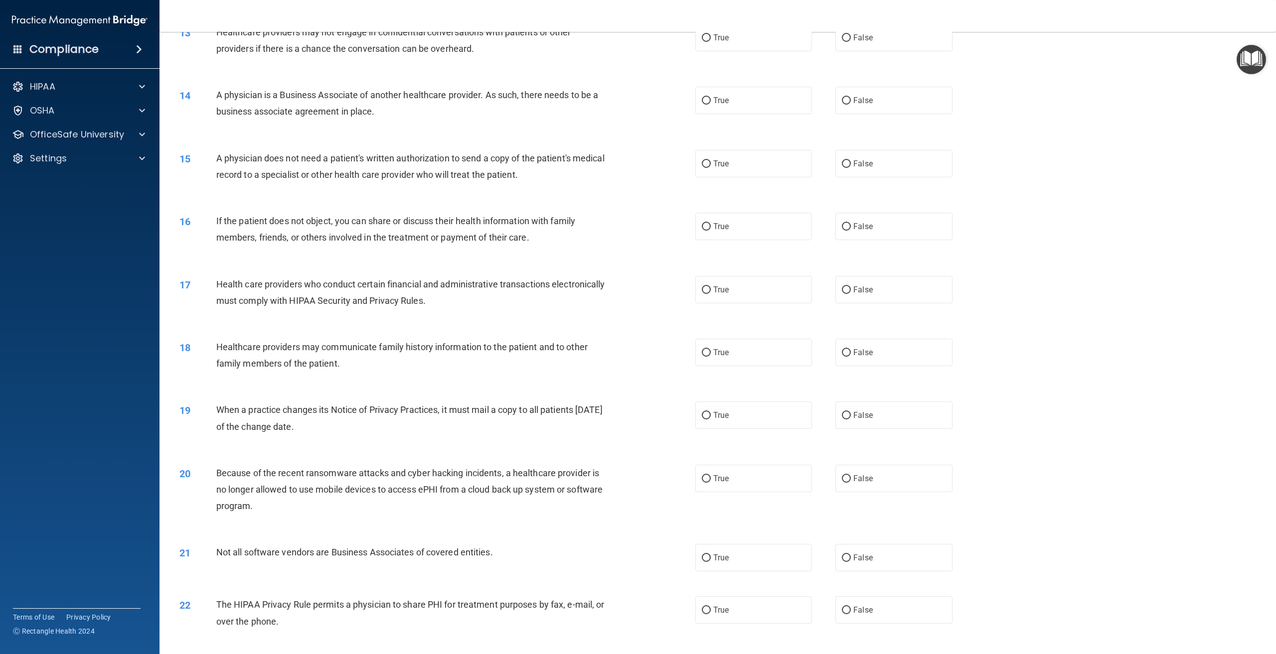
scroll to position [792, 0]
click at [842, 39] on input "False" at bounding box center [846, 35] width 9 height 7
radio input "true"
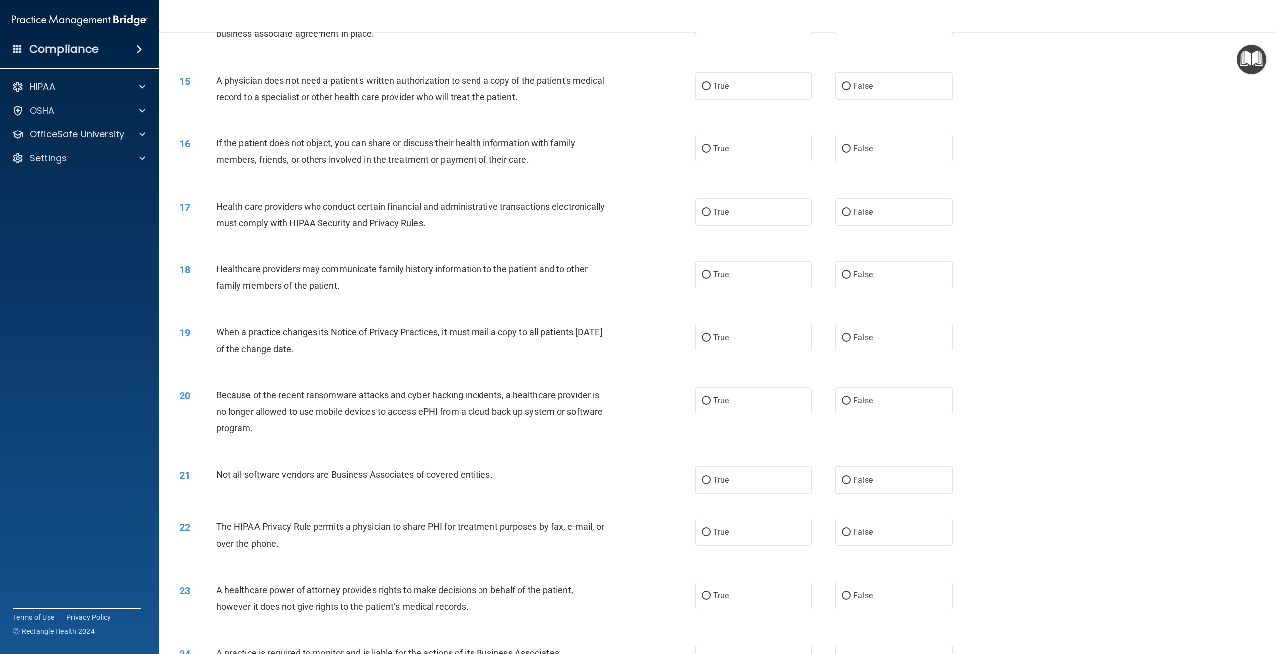
scroll to position [869, 0]
drag, startPoint x: 839, startPoint y: 53, endPoint x: 823, endPoint y: 61, distance: 17.6
click at [842, 25] on input "False" at bounding box center [846, 21] width 9 height 7
radio input "true"
click at [704, 89] on input "True" at bounding box center [706, 84] width 9 height 7
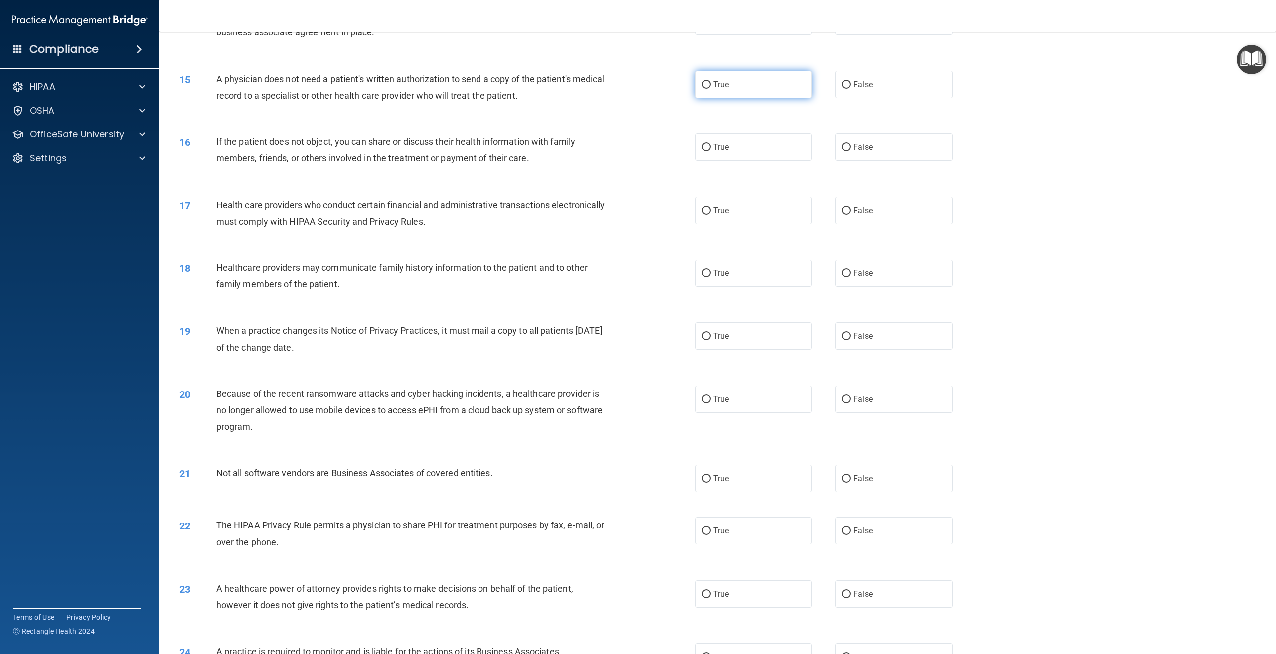
radio input "true"
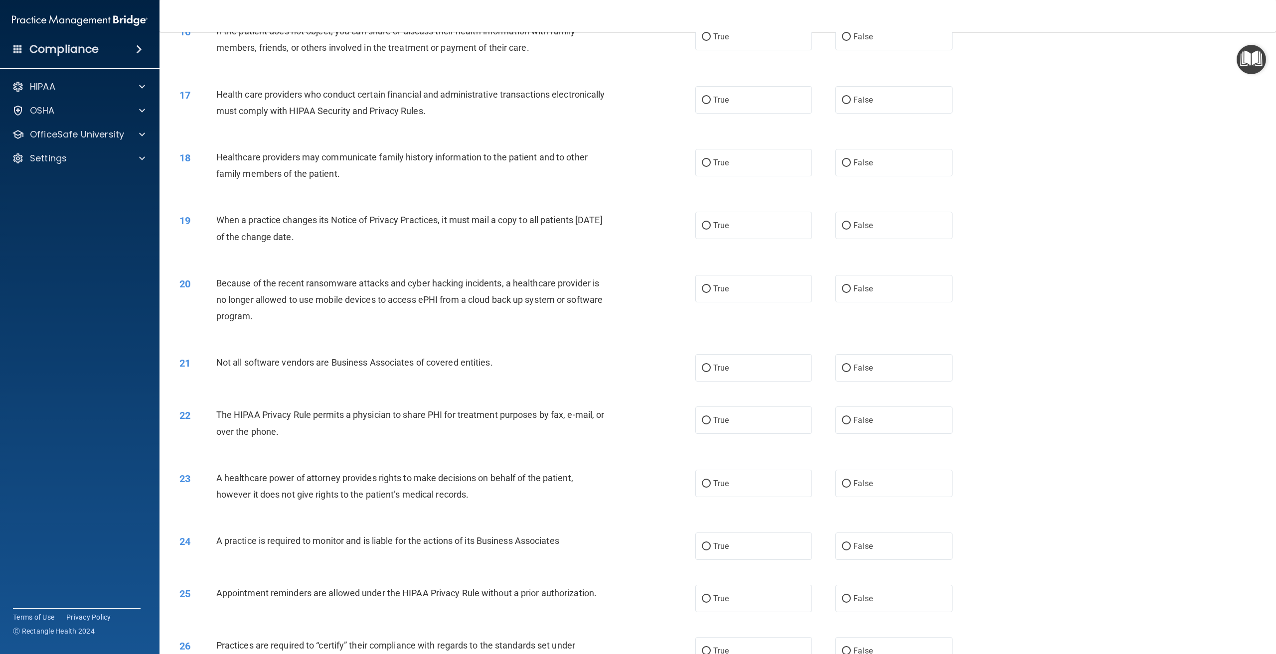
scroll to position [980, 0]
click at [704, 40] on input "True" at bounding box center [706, 36] width 9 height 7
radio input "true"
click at [702, 104] on input "True" at bounding box center [706, 99] width 9 height 7
radio input "true"
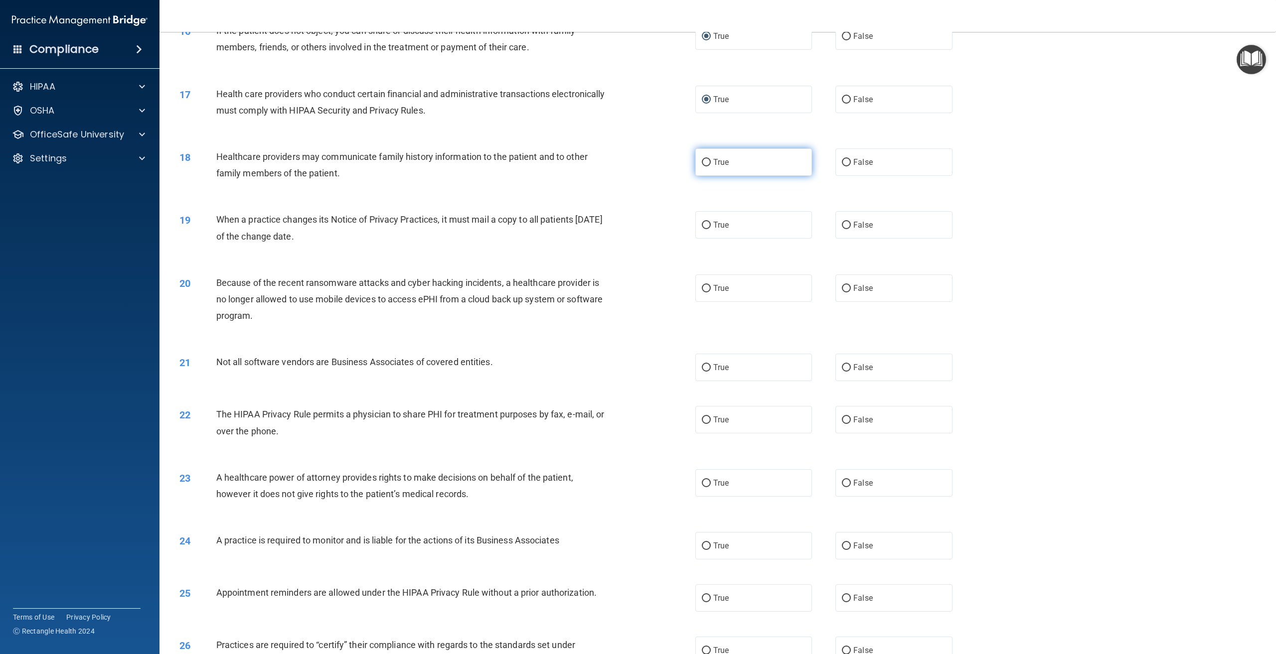
click at [702, 166] on input "True" at bounding box center [706, 162] width 9 height 7
radio input "true"
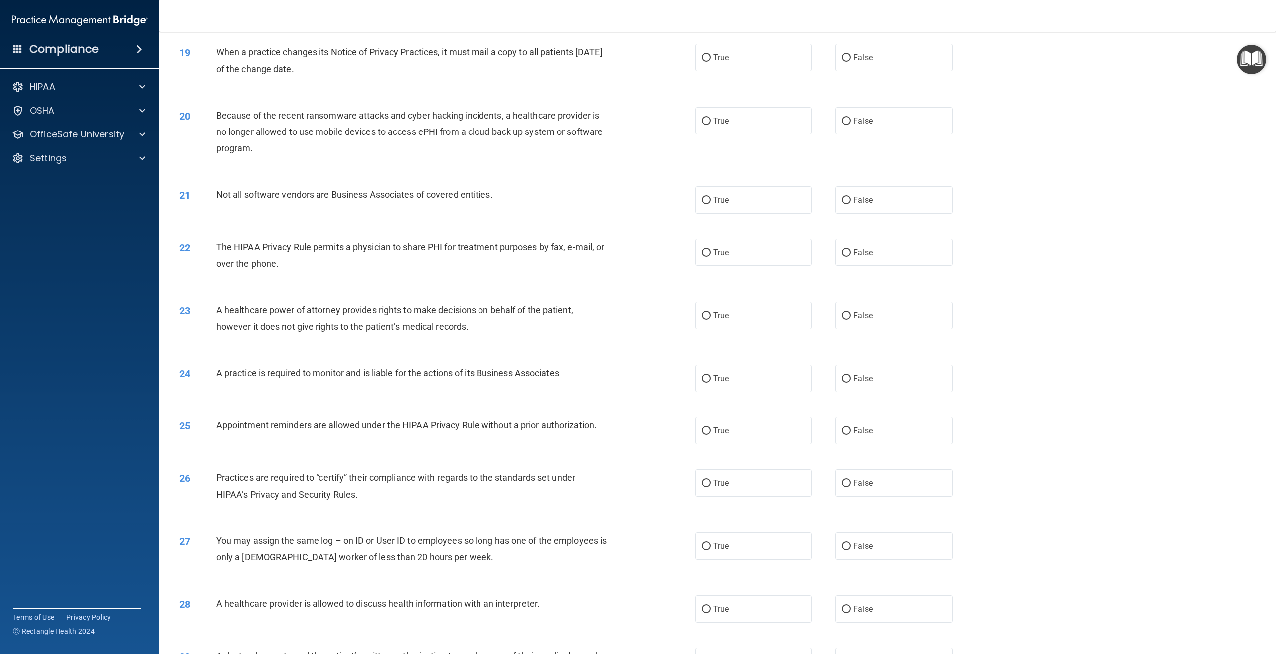
scroll to position [1155, 0]
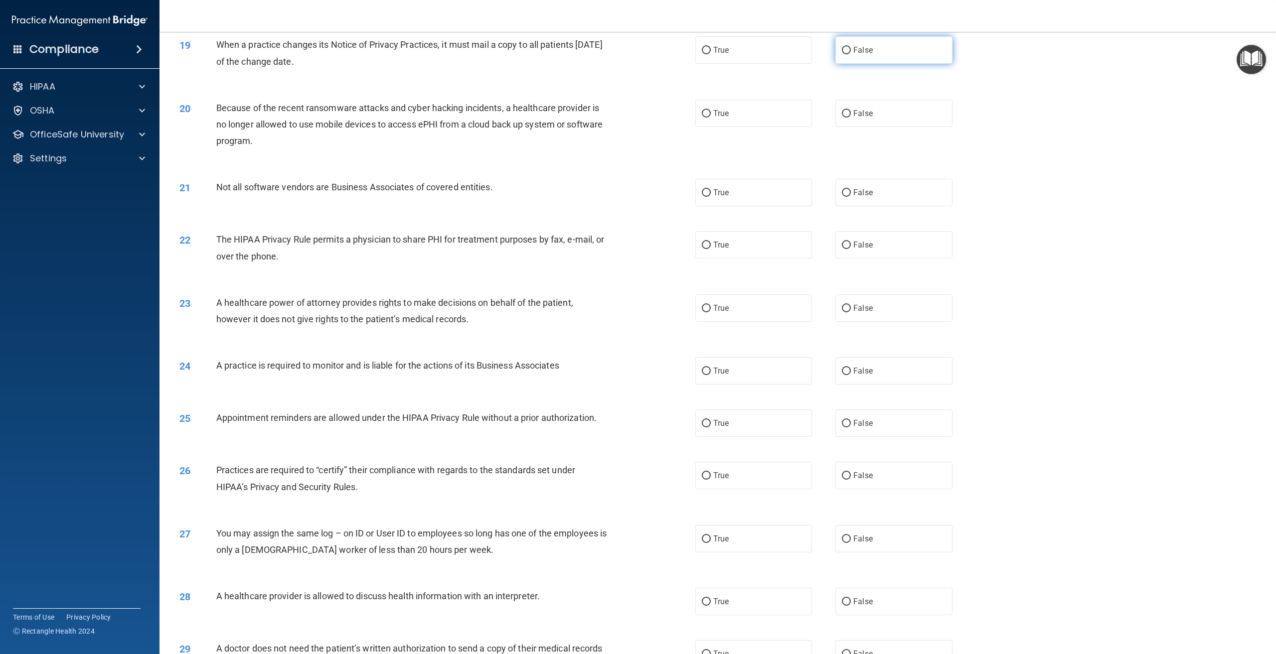
click at [842, 54] on input "False" at bounding box center [846, 50] width 9 height 7
radio input "true"
click at [842, 118] on input "False" at bounding box center [846, 113] width 9 height 7
radio input "true"
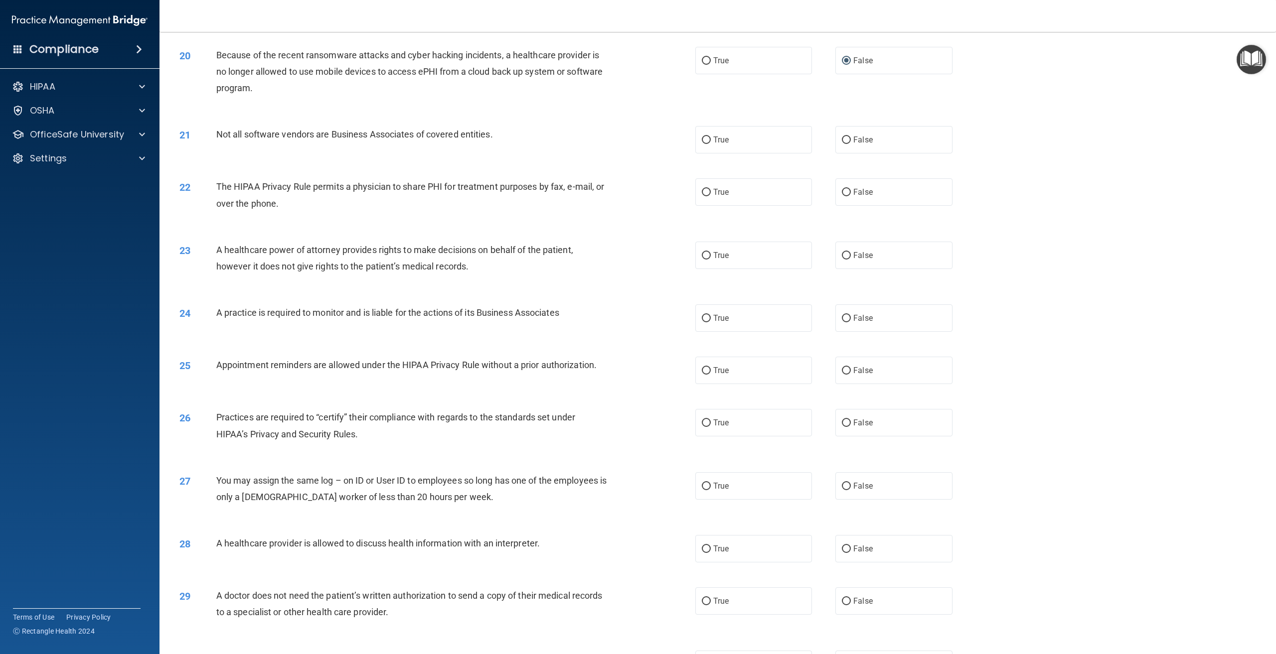
scroll to position [1209, 0]
drag, startPoint x: 704, startPoint y: 170, endPoint x: 675, endPoint y: 225, distance: 61.7
click at [703, 143] on input "True" at bounding box center [706, 139] width 9 height 7
radio input "true"
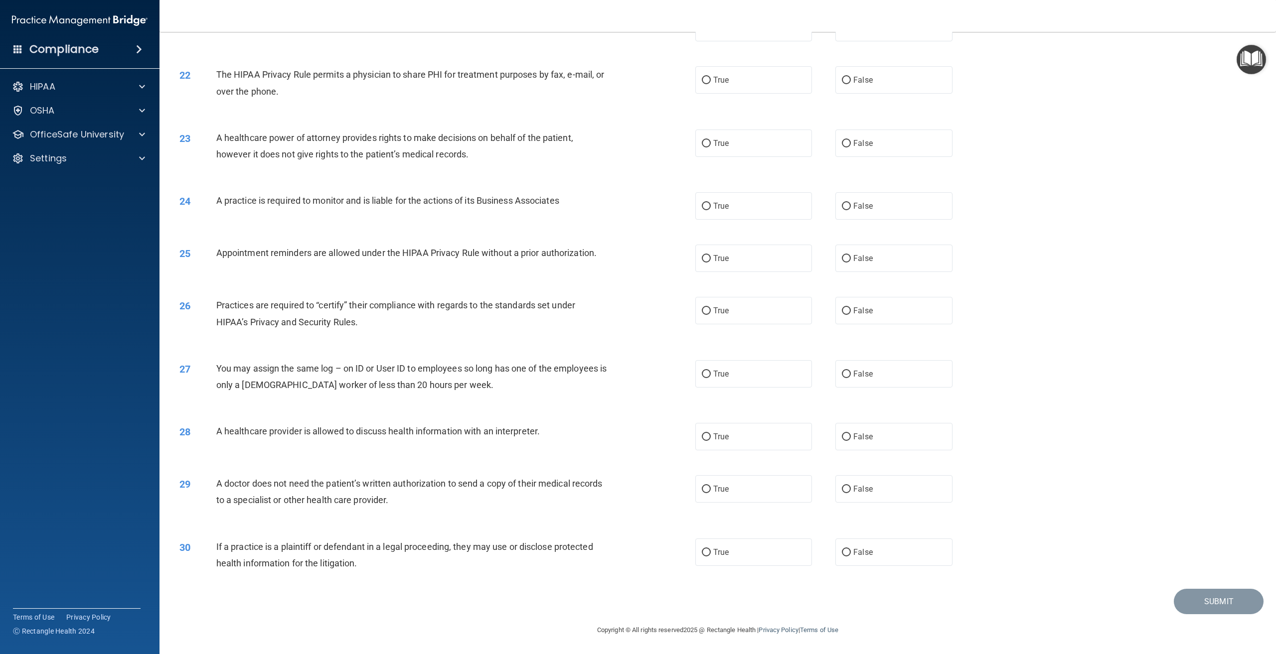
scroll to position [1353, 0]
click at [703, 79] on input "True" at bounding box center [706, 80] width 9 height 7
radio input "true"
click at [842, 142] on input "False" at bounding box center [846, 143] width 9 height 7
radio input "true"
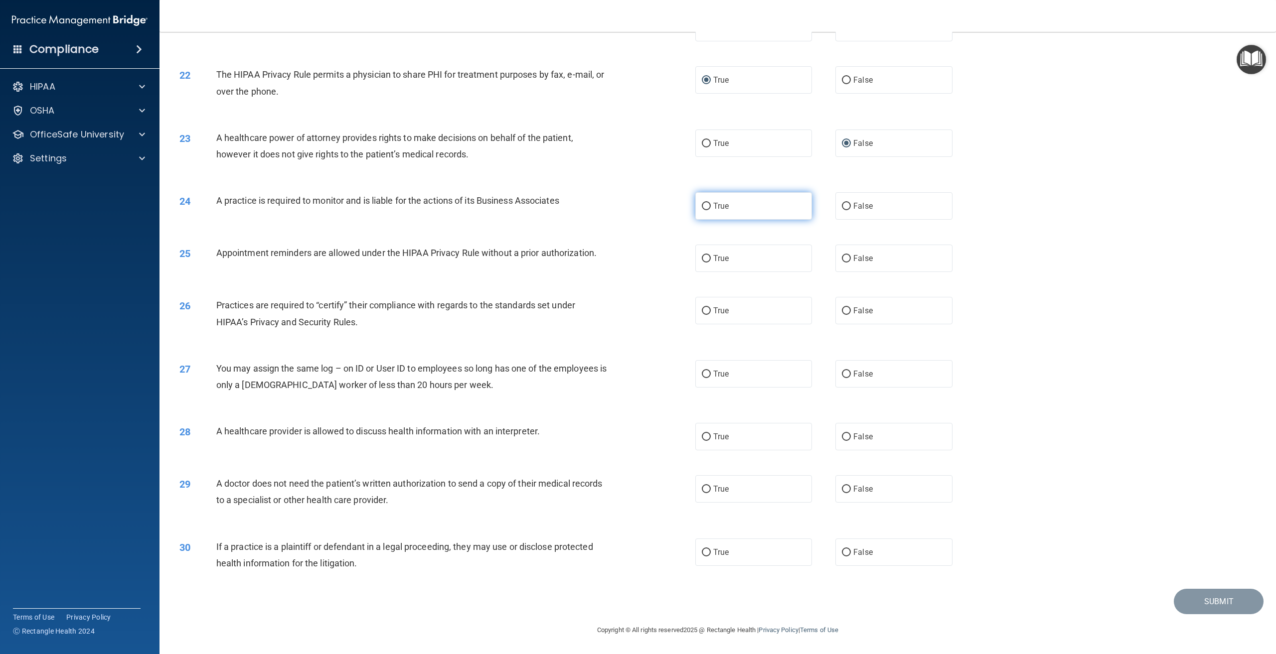
click at [702, 205] on input "True" at bounding box center [706, 206] width 9 height 7
radio input "true"
click at [704, 257] on input "True" at bounding box center [706, 258] width 9 height 7
radio input "true"
click at [703, 308] on input "True" at bounding box center [706, 310] width 9 height 7
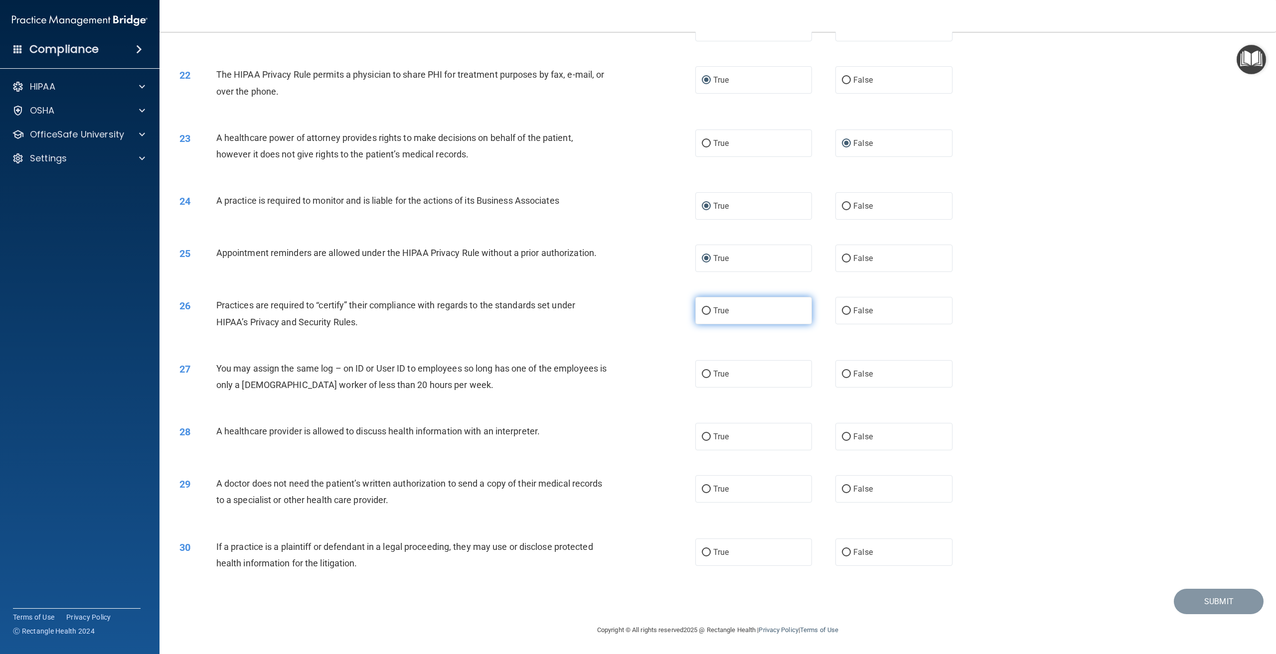
radio input "true"
click at [842, 371] on input "False" at bounding box center [846, 374] width 9 height 7
radio input "true"
click at [702, 436] on input "True" at bounding box center [706, 437] width 9 height 7
radio input "true"
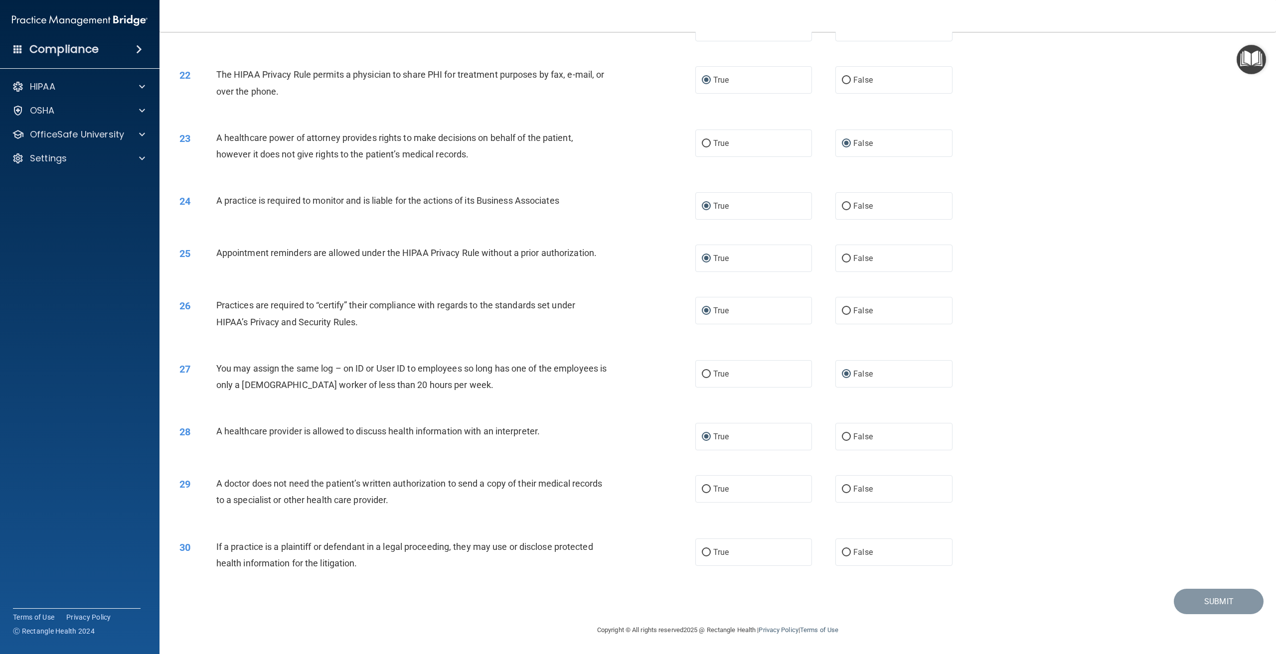
drag, startPoint x: 700, startPoint y: 489, endPoint x: 681, endPoint y: 537, distance: 51.6
click at [702, 489] on input "True" at bounding box center [706, 489] width 9 height 7
radio input "true"
click at [702, 550] on input "True" at bounding box center [706, 552] width 9 height 7
radio input "true"
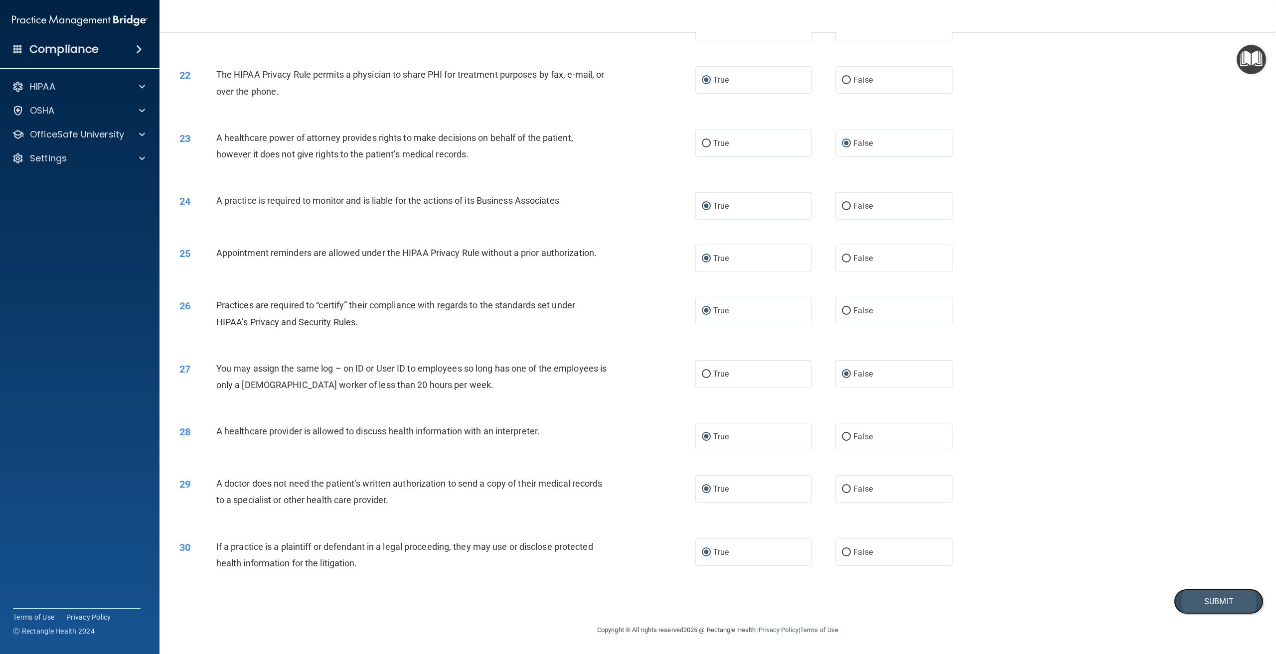
click at [1193, 600] on button "Submit" at bounding box center [1218, 601] width 90 height 25
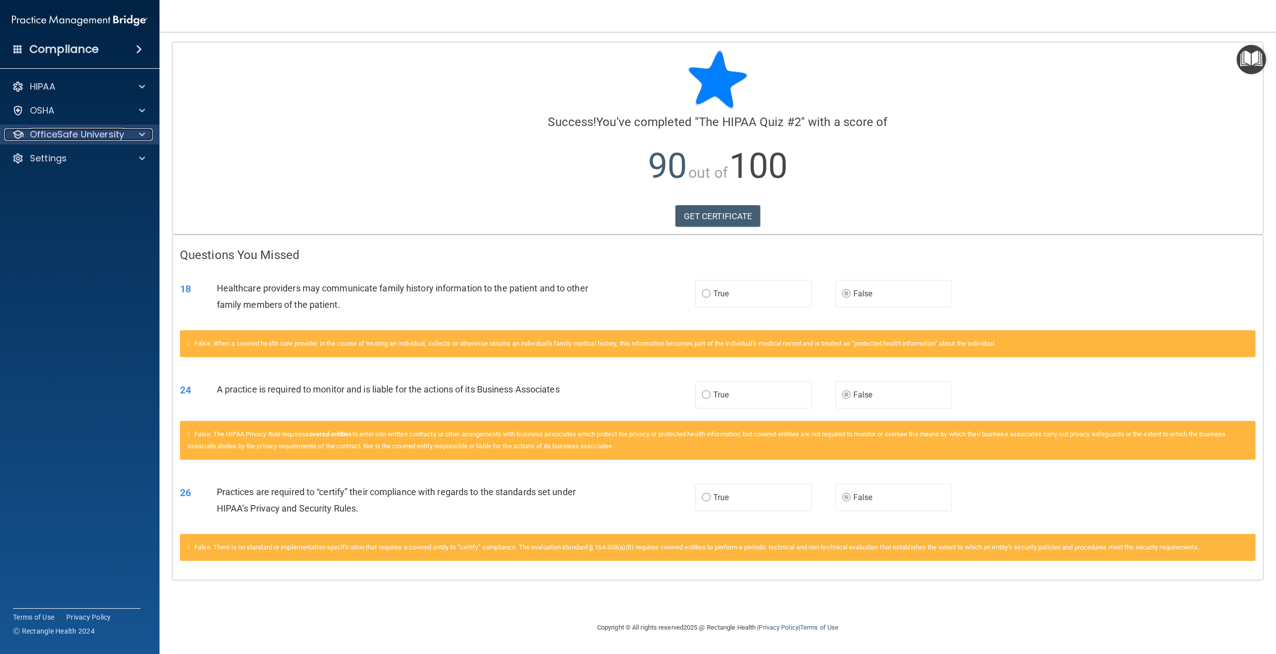
click at [73, 132] on p "OfficeSafe University" at bounding box center [77, 135] width 94 height 12
click at [72, 155] on p "HIPAA Training" at bounding box center [47, 158] width 82 height 10
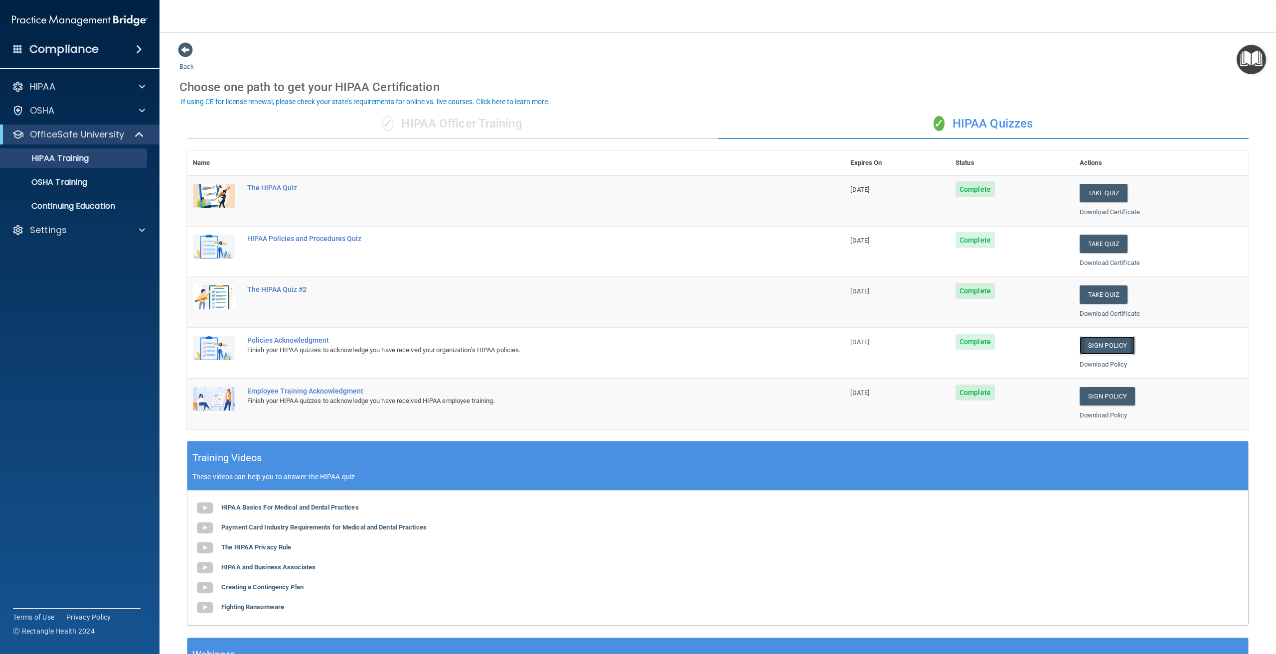
click at [1096, 344] on link "Sign Policy" at bounding box center [1106, 345] width 55 height 18
click at [79, 158] on p "HIPAA Training" at bounding box center [47, 158] width 82 height 10
click at [56, 180] on p "OSHA Training" at bounding box center [46, 182] width 81 height 10
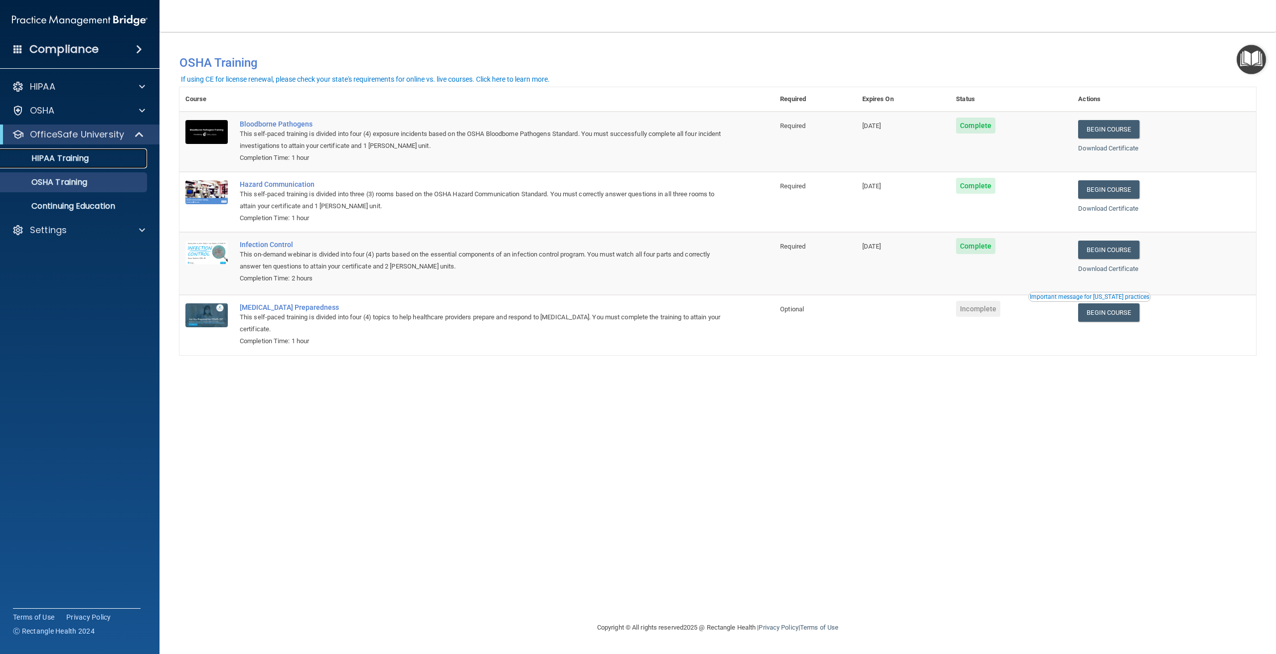
click at [55, 154] on p "HIPAA Training" at bounding box center [47, 158] width 82 height 10
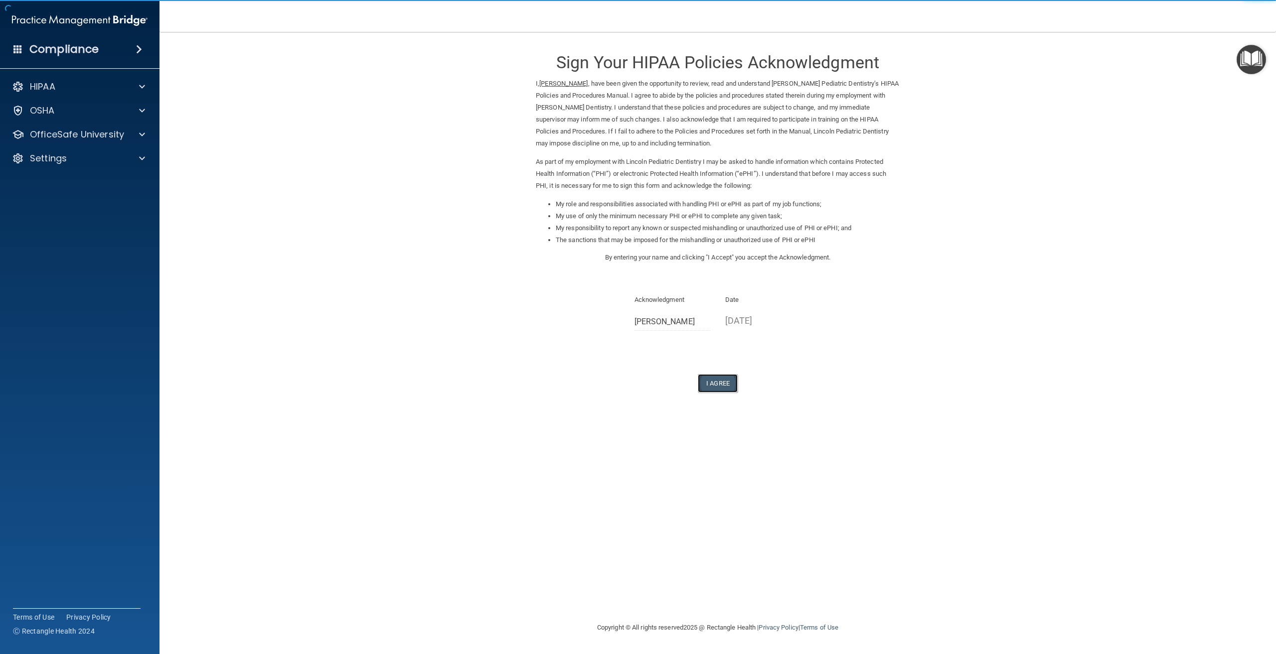
click at [714, 383] on button "I Agree" at bounding box center [718, 383] width 40 height 18
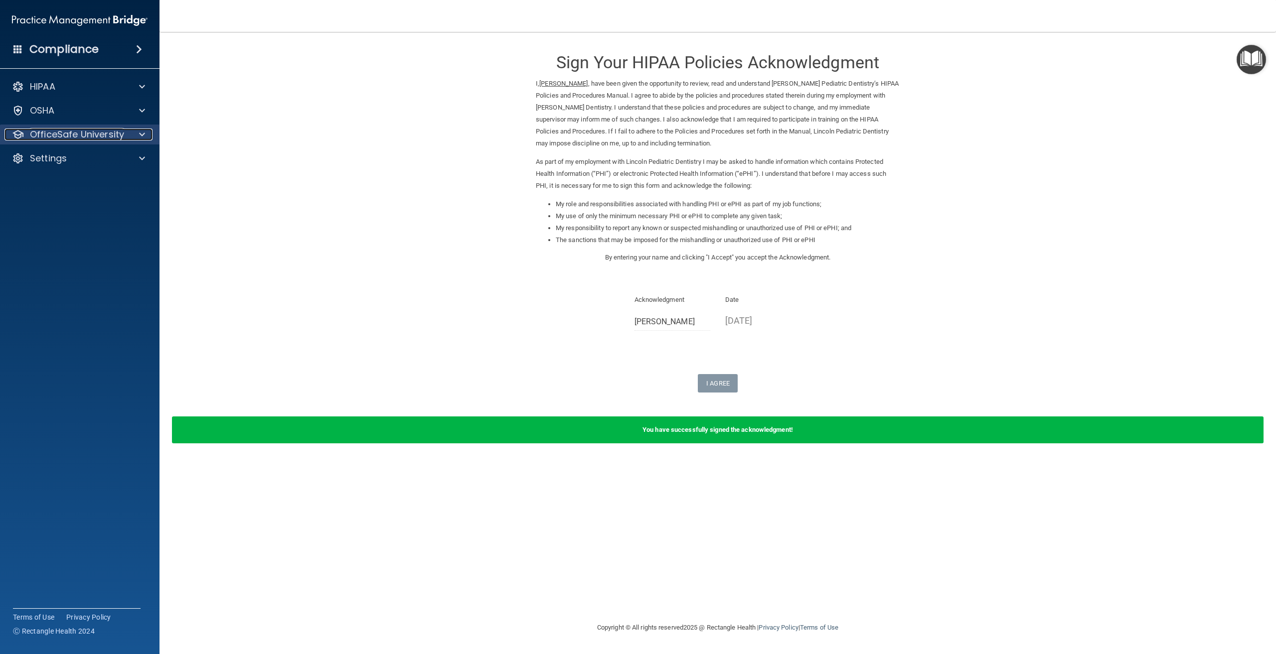
click at [86, 132] on p "OfficeSafe University" at bounding box center [77, 135] width 94 height 12
click at [74, 158] on p "HIPAA Training" at bounding box center [47, 158] width 82 height 10
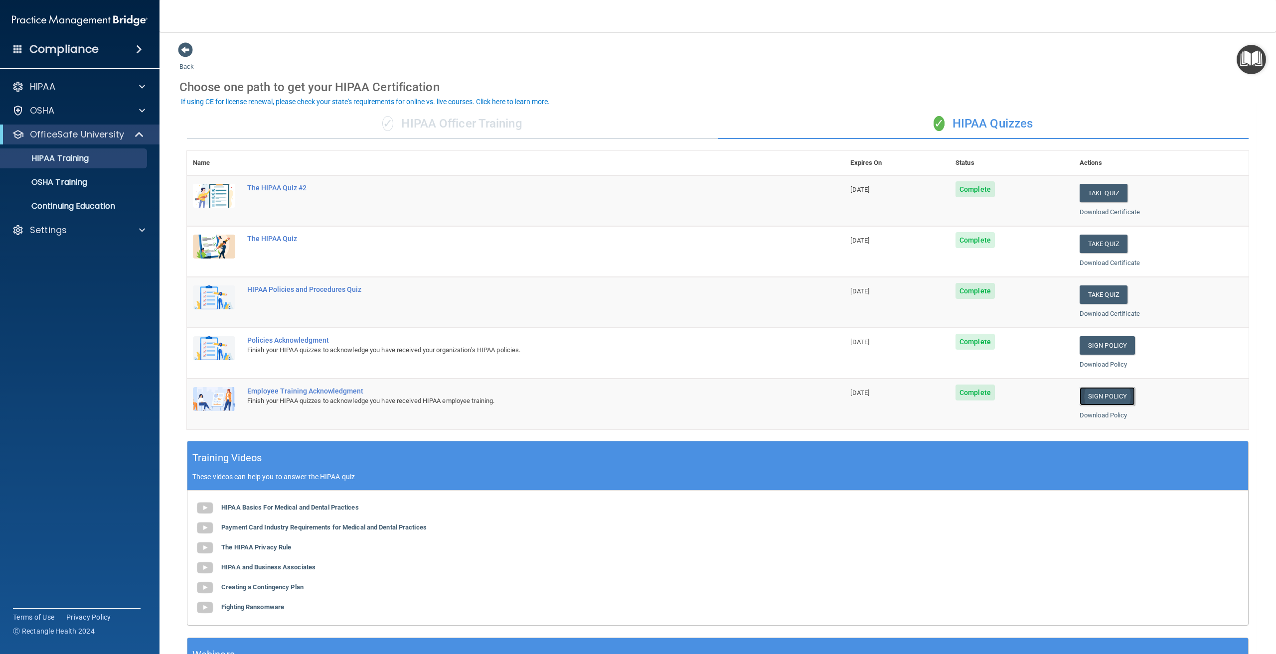
click at [1085, 397] on link "Sign Policy" at bounding box center [1106, 396] width 55 height 18
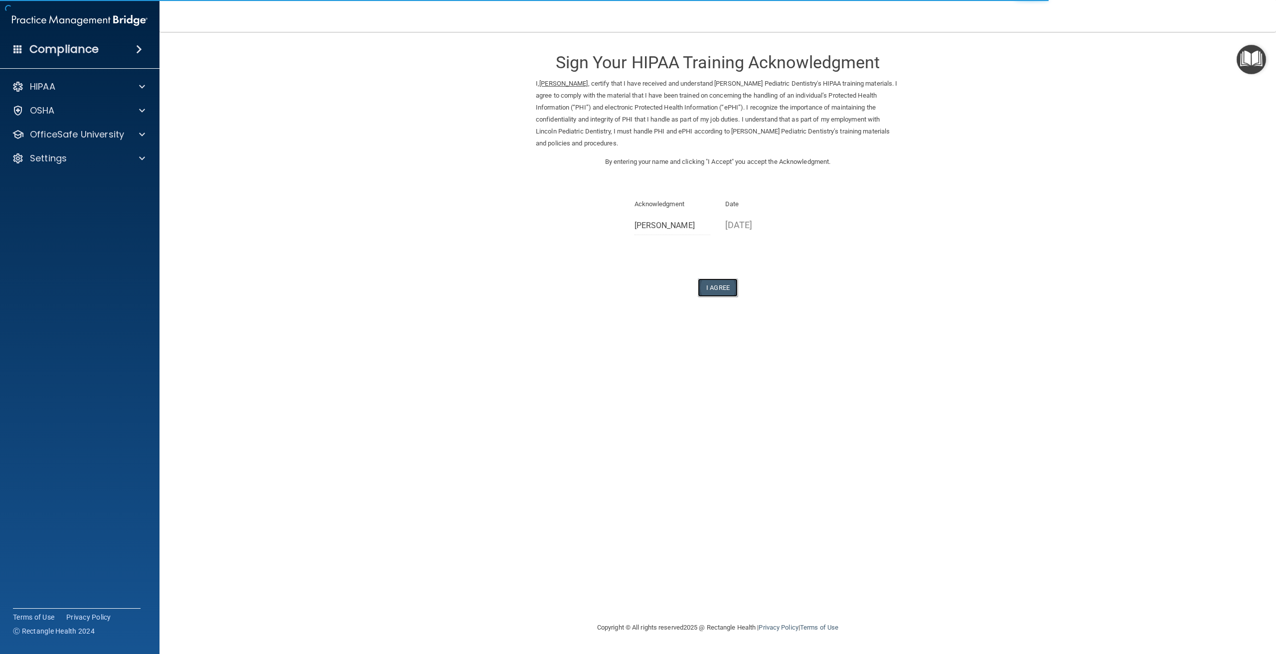
drag, startPoint x: 717, startPoint y: 287, endPoint x: 721, endPoint y: 318, distance: 31.1
click at [717, 287] on button "I Agree" at bounding box center [718, 288] width 40 height 18
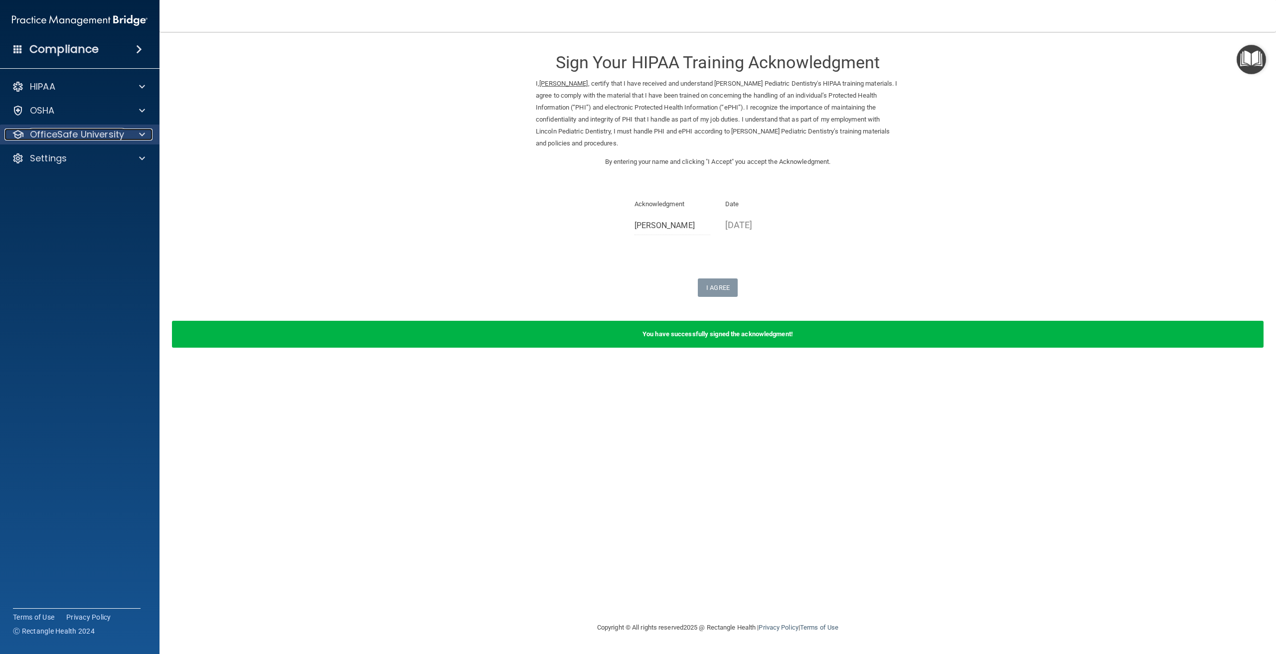
click at [70, 134] on p "OfficeSafe University" at bounding box center [77, 135] width 94 height 12
click at [72, 157] on p "HIPAA Training" at bounding box center [47, 158] width 82 height 10
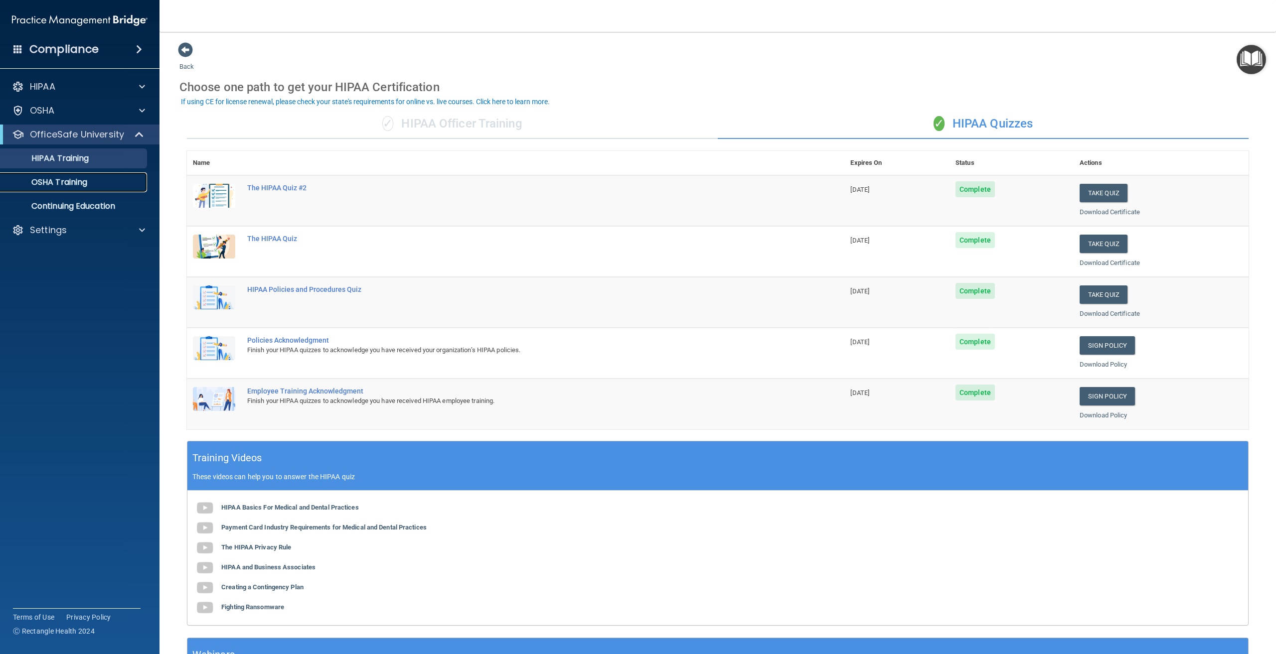
click at [64, 181] on p "OSHA Training" at bounding box center [46, 182] width 81 height 10
